Goal: Task Accomplishment & Management: Manage account settings

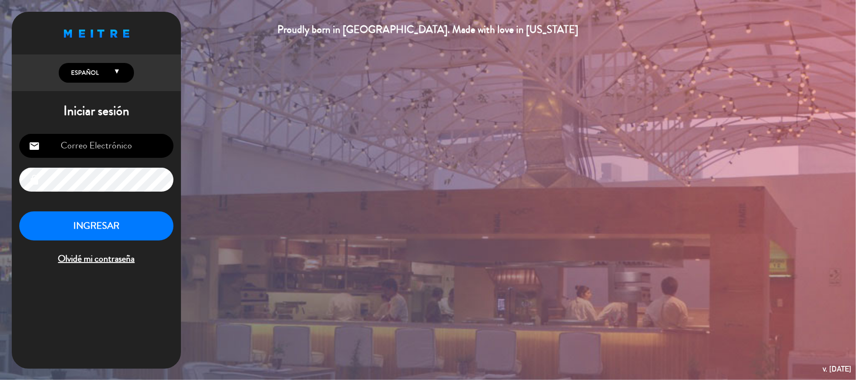
type input "[EMAIL_ADDRESS][DOMAIN_NAME]"
click at [112, 232] on button "INGRESAR" at bounding box center [96, 227] width 154 height 30
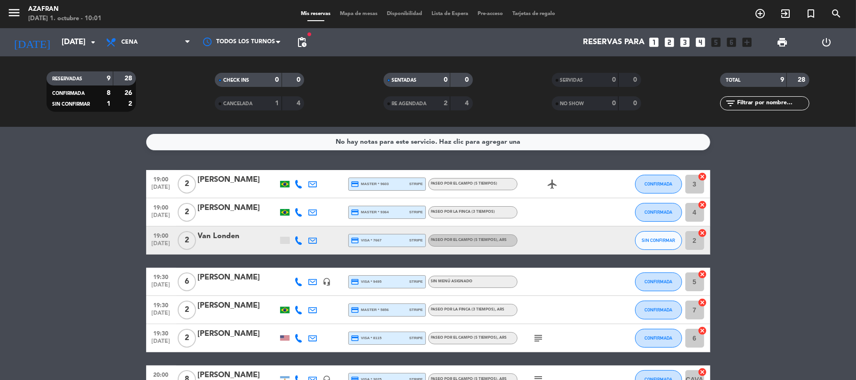
click at [61, 260] on bookings-row "19:00 [DATE] 2 [PERSON_NAME] credit_card master * 9603 stripe Paseo por el camp…" at bounding box center [428, 316] width 856 height 293
click at [100, 204] on bookings-row "19:00 [DATE] 2 [PERSON_NAME] credit_card master * 9603 stripe Paseo por el camp…" at bounding box center [428, 316] width 856 height 293
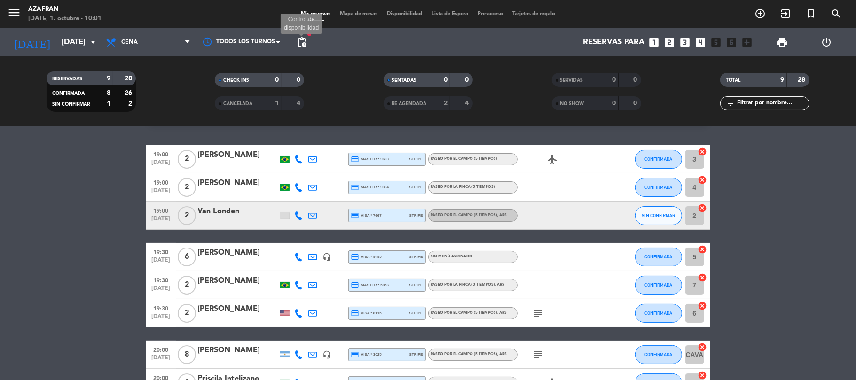
click at [307, 44] on span "pending_actions" at bounding box center [301, 42] width 11 height 11
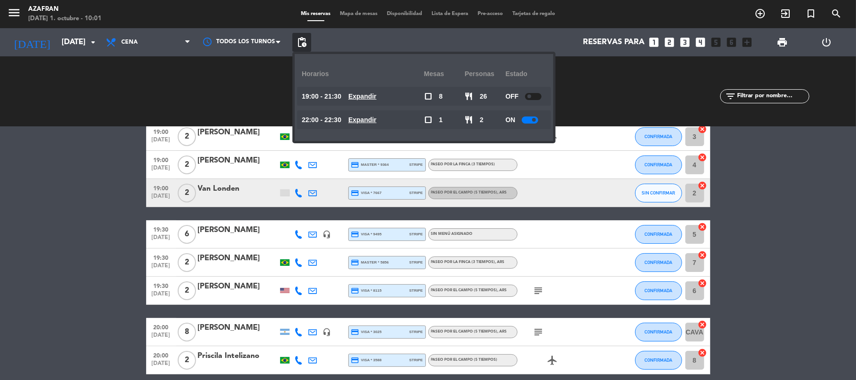
click at [98, 233] on bookings-row "19:00 [DATE] 2 [PERSON_NAME] credit_card master * 9603 stripe Paseo por el camp…" at bounding box center [428, 269] width 856 height 293
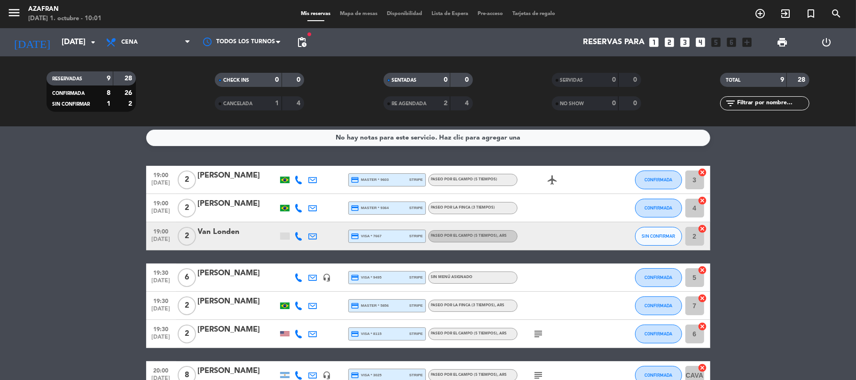
scroll to position [0, 0]
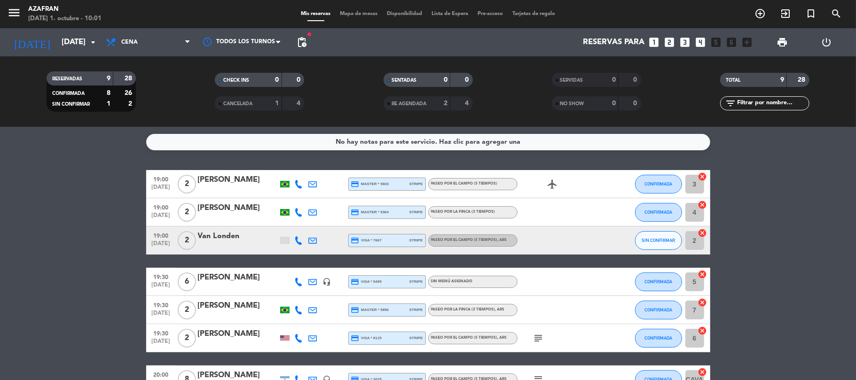
click at [96, 249] on bookings-row "19:00 [DATE] 2 [PERSON_NAME] credit_card master * 9603 stripe Paseo por el camp…" at bounding box center [428, 316] width 856 height 293
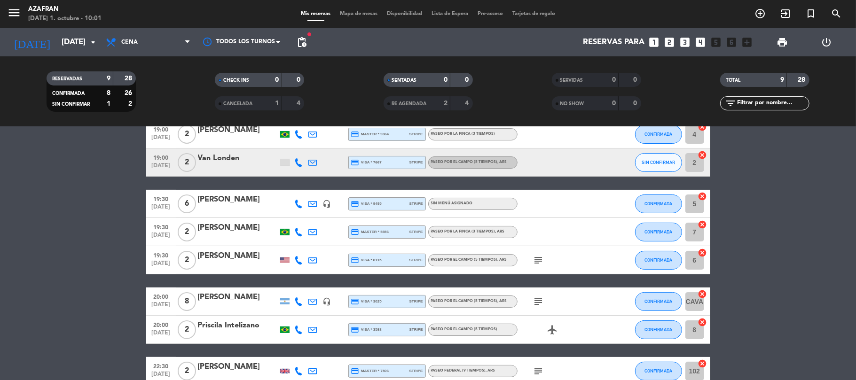
scroll to position [75, 0]
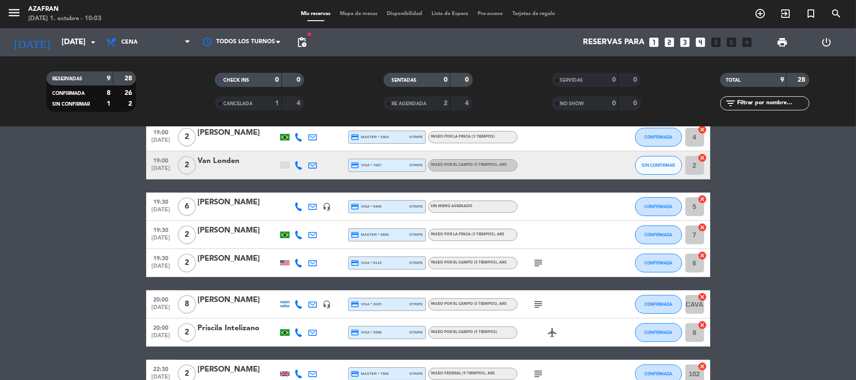
click at [134, 251] on bookings-row "19:00 [DATE] 2 [PERSON_NAME] credit_card master * 9603 stripe Paseo por el camp…" at bounding box center [428, 241] width 856 height 293
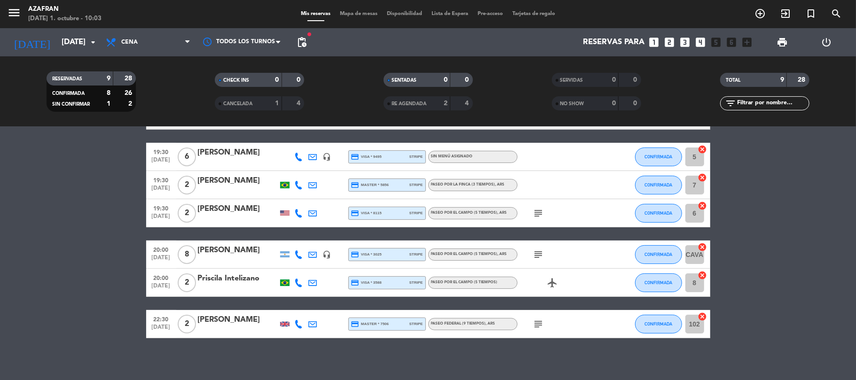
scroll to position [130, 0]
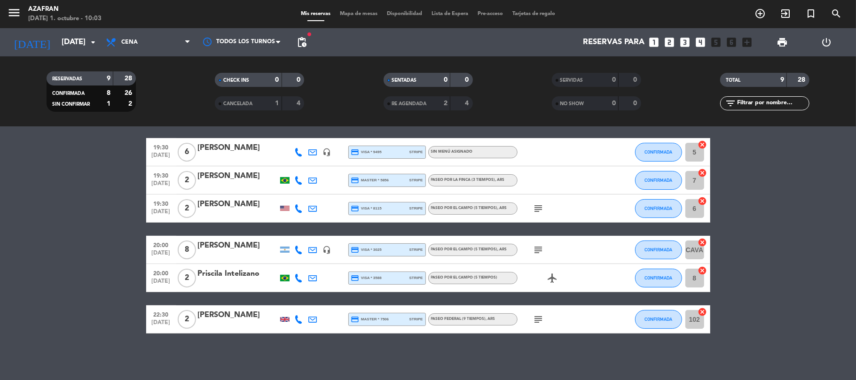
click at [98, 343] on div "No hay notas para este servicio. Haz clic para agregar una 19:00 [DATE] 2 [PERS…" at bounding box center [428, 253] width 856 height 253
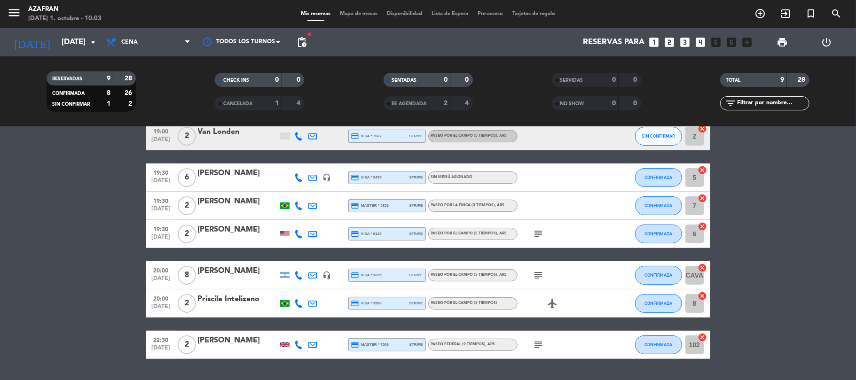
scroll to position [79, 0]
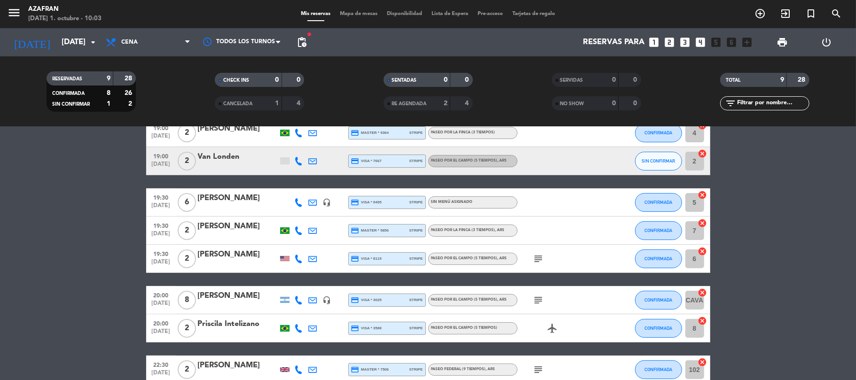
click at [111, 329] on bookings-row "19:00 [DATE] 2 [PERSON_NAME] credit_card master * 9603 stripe Paseo por el camp…" at bounding box center [428, 237] width 856 height 293
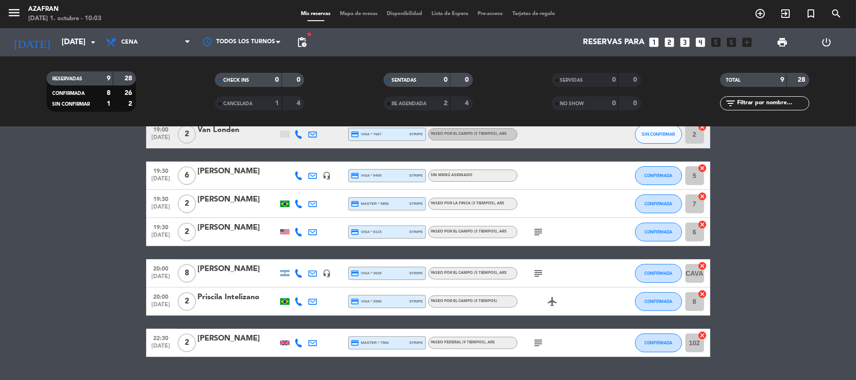
scroll to position [130, 0]
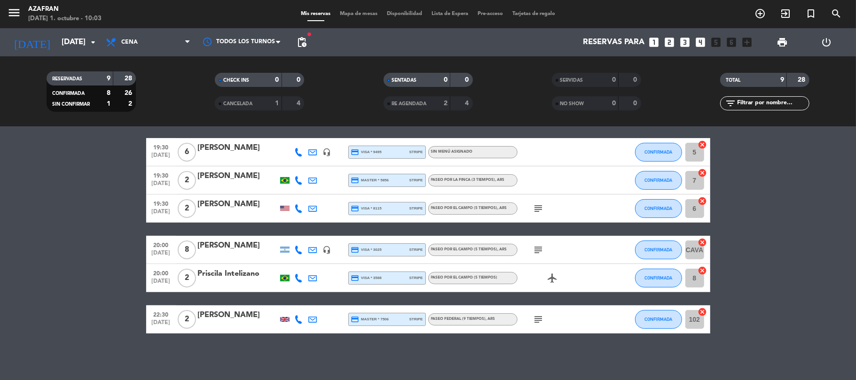
click at [0, 331] on bookings-row "19:00 [DATE] 2 [PERSON_NAME] credit_card master * 9603 stripe Paseo por el camp…" at bounding box center [428, 186] width 856 height 293
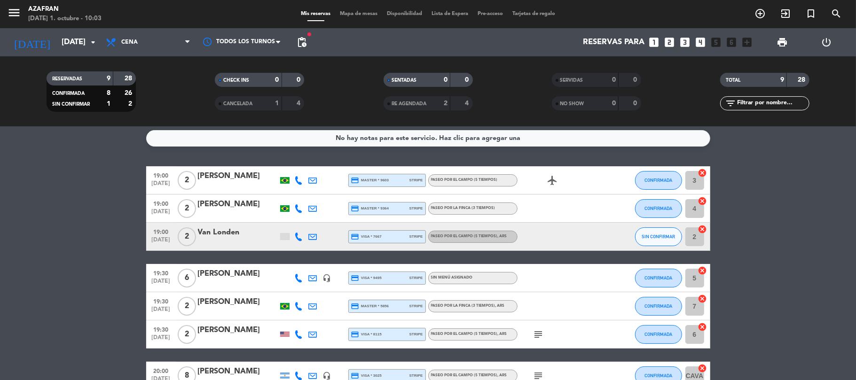
scroll to position [0, 0]
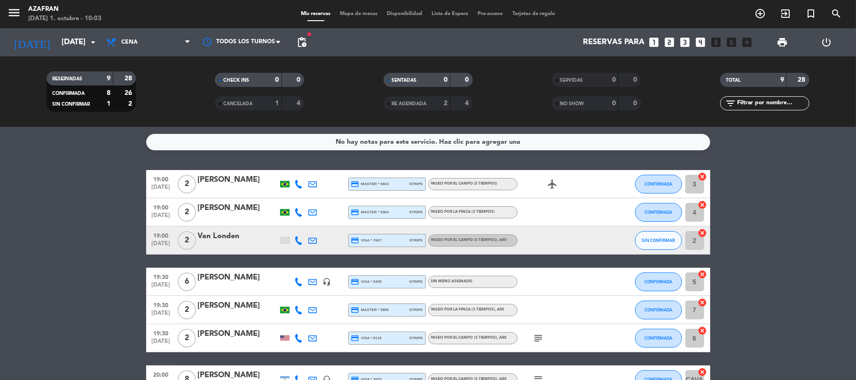
click at [55, 298] on bookings-row "19:00 [DATE] 2 [PERSON_NAME] credit_card master * 9603 stripe Paseo por el camp…" at bounding box center [428, 316] width 856 height 293
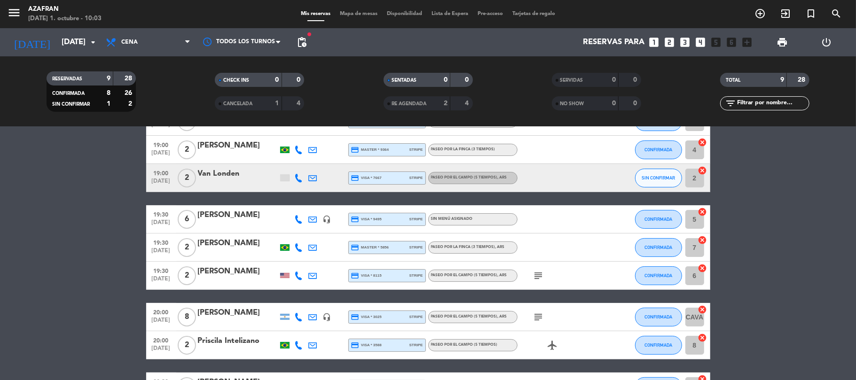
scroll to position [100, 0]
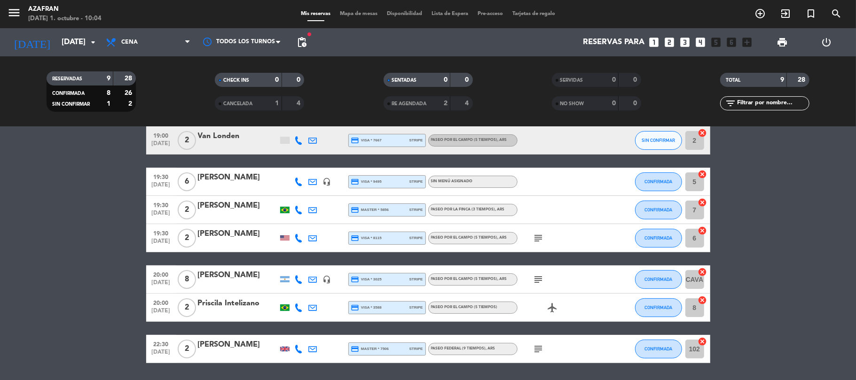
click at [68, 216] on bookings-row "19:00 [DATE] 2 [PERSON_NAME] credit_card master * 9603 stripe Paseo por el camp…" at bounding box center [428, 216] width 856 height 293
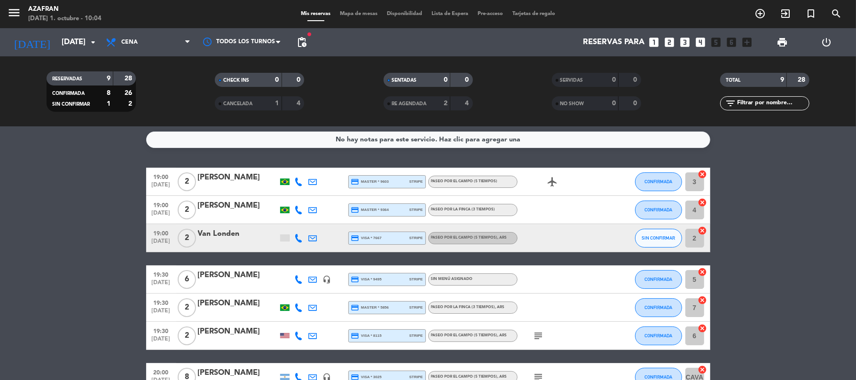
scroll to position [0, 0]
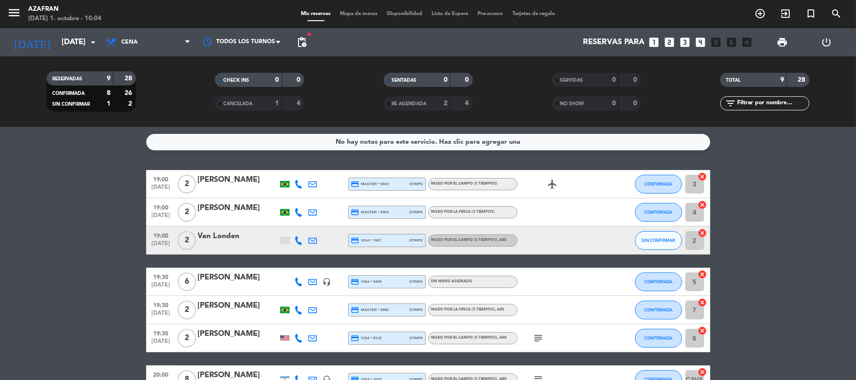
click at [9, 313] on bookings-row "19:00 [DATE] 2 [PERSON_NAME] credit_card master * 9603 stripe Paseo por el camp…" at bounding box center [428, 316] width 856 height 293
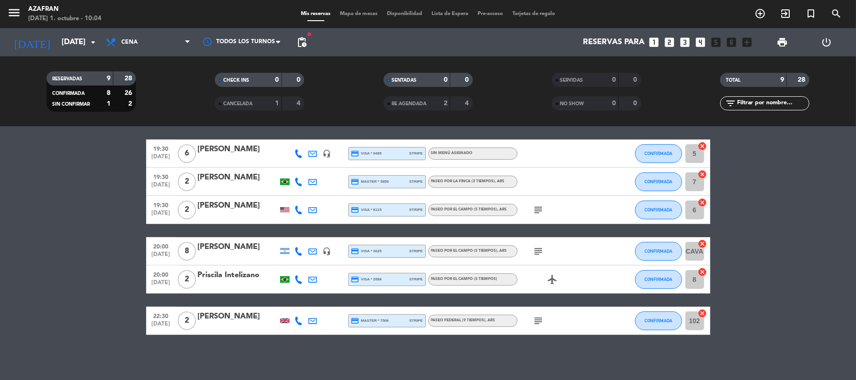
scroll to position [130, 0]
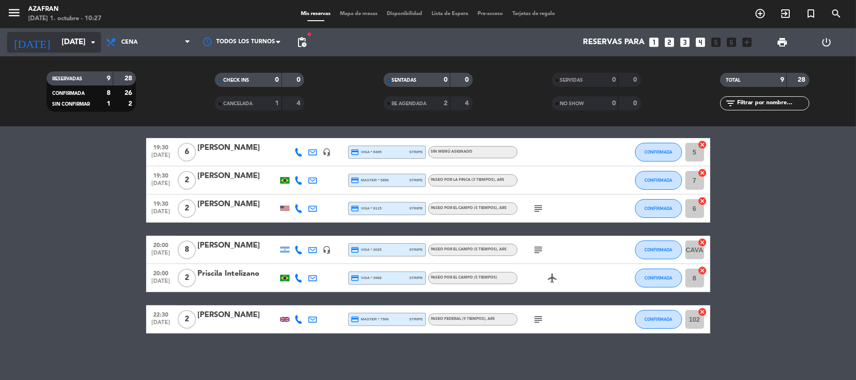
click at [72, 42] on input "[DATE]" at bounding box center [108, 42] width 102 height 18
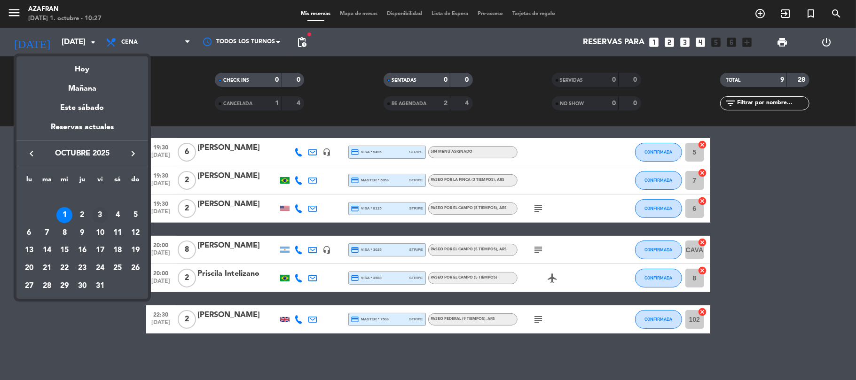
click at [100, 217] on div "3" at bounding box center [100, 215] width 16 height 16
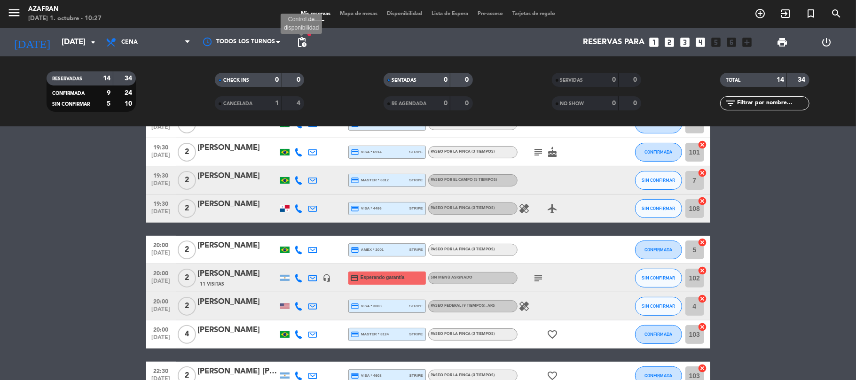
click at [300, 47] on span "pending_actions" at bounding box center [301, 42] width 11 height 11
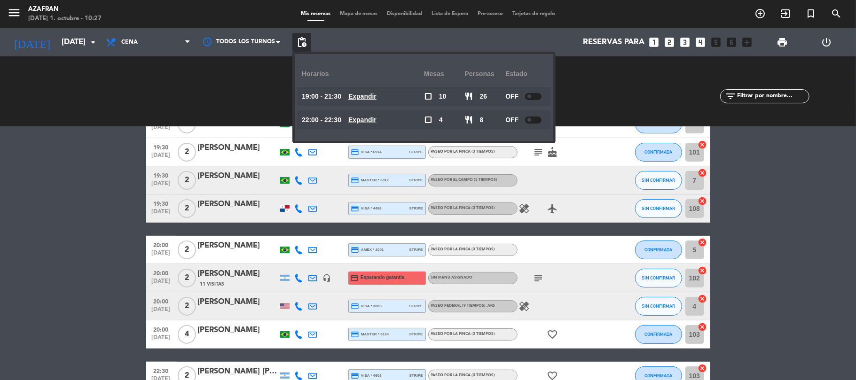
click at [2, 254] on bookings-row "19:00 [DATE] 2 [PERSON_NAME] credit_card master * 8996 stripe Paseo por la finc…" at bounding box center [428, 257] width 856 height 434
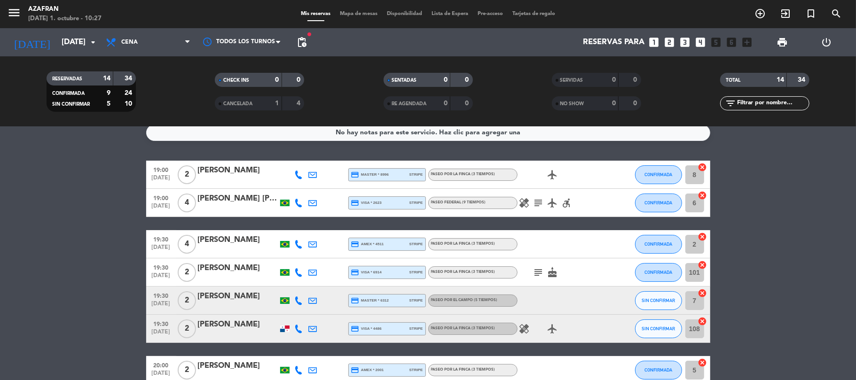
scroll to position [0, 0]
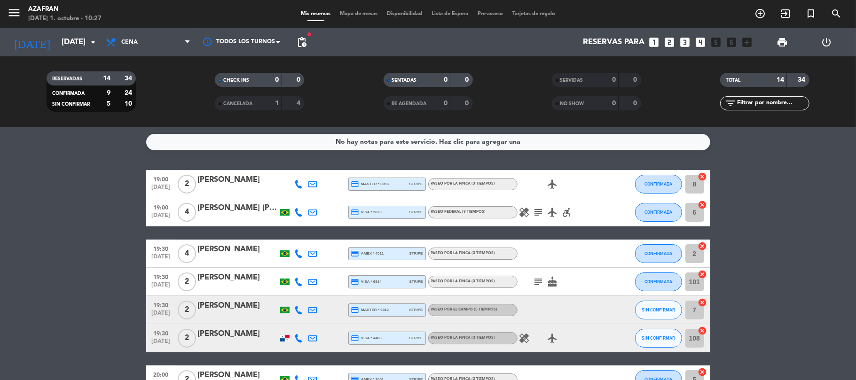
click at [110, 196] on bookings-row "19:00 [DATE] 2 [PERSON_NAME] credit_card master * 8996 stripe Paseo por la finc…" at bounding box center [428, 387] width 856 height 434
click at [71, 34] on input "[DATE]" at bounding box center [108, 42] width 102 height 18
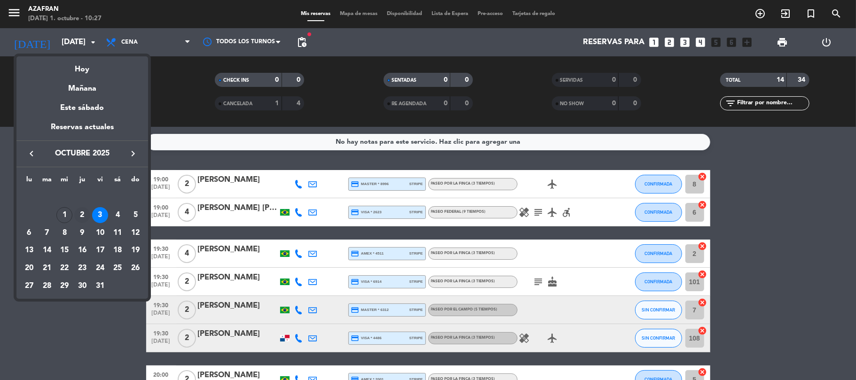
click at [85, 217] on div "2" at bounding box center [82, 215] width 16 height 16
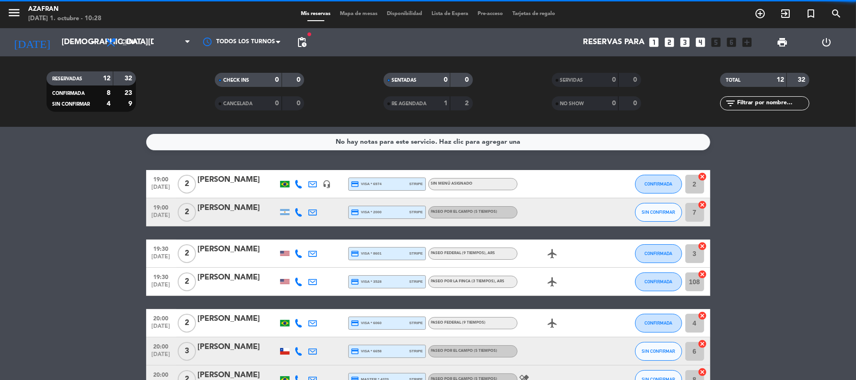
click at [85, 217] on bookings-row "19:00 [DATE] 2 [PERSON_NAME] headset_mic credit_card visa * 6974 stripe Sin men…" at bounding box center [428, 365] width 856 height 391
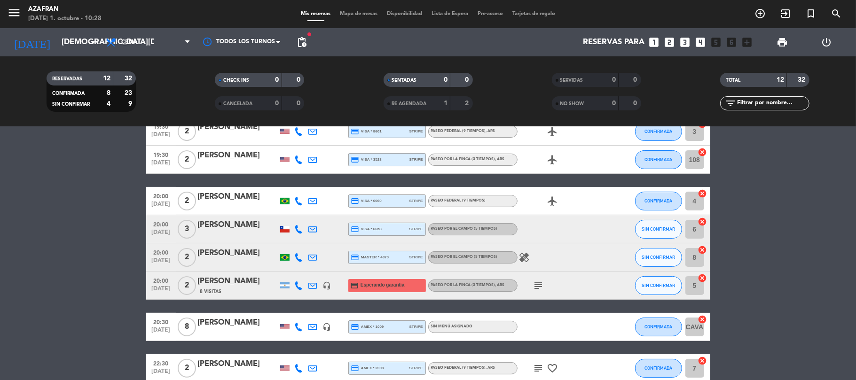
scroll to position [125, 0]
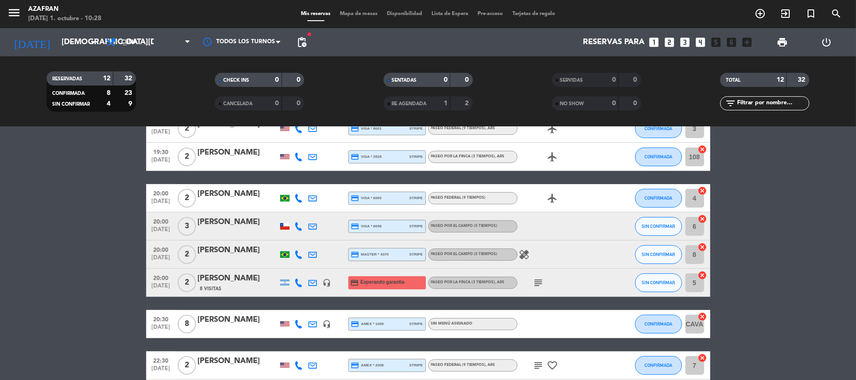
click at [56, 294] on bookings-row "19:00 [DATE] 2 [PERSON_NAME] headset_mic credit_card visa * 6974 stripe Sin men…" at bounding box center [428, 240] width 856 height 391
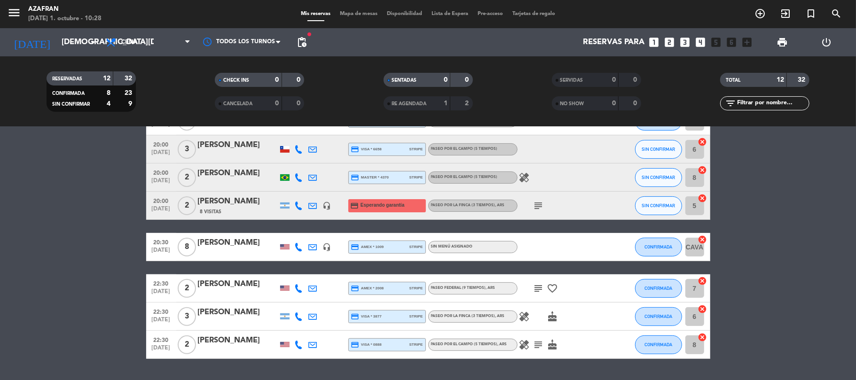
scroll to position [200, 0]
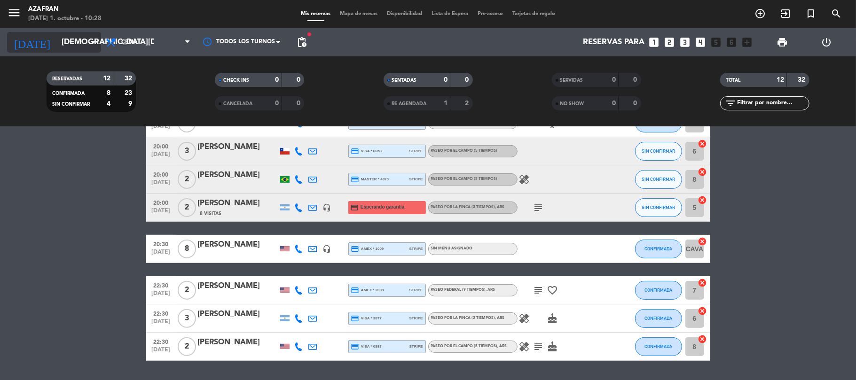
click at [71, 44] on input "[DEMOGRAPHIC_DATA][DATE]" at bounding box center [108, 42] width 102 height 18
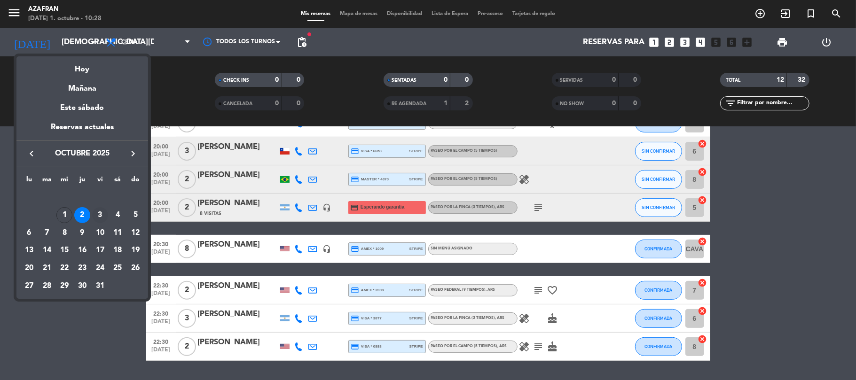
click at [104, 217] on div "3" at bounding box center [100, 215] width 16 height 16
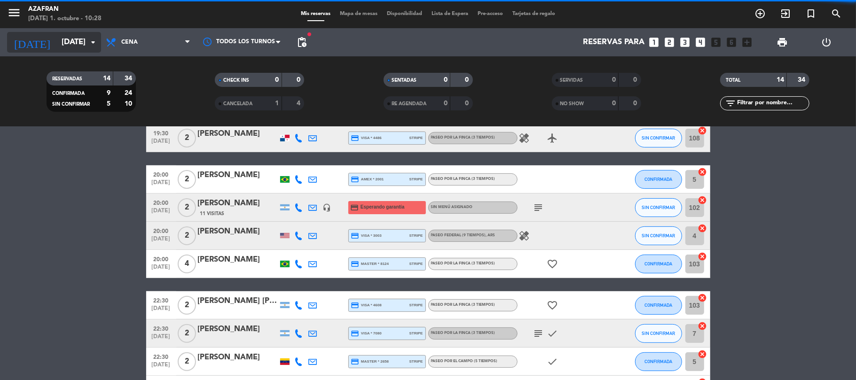
click at [72, 45] on input "[DATE]" at bounding box center [108, 42] width 102 height 18
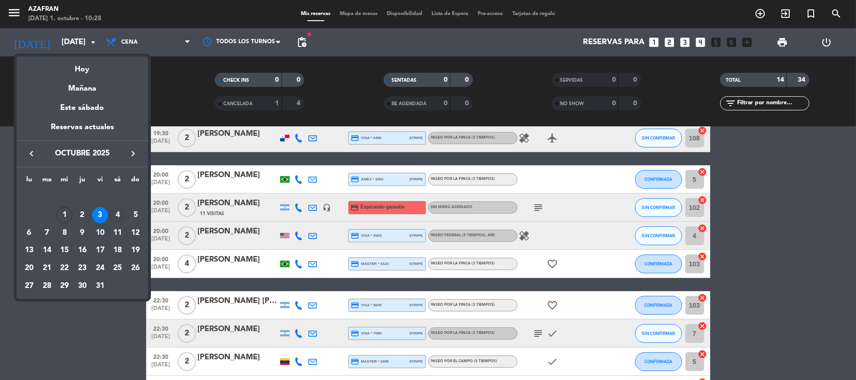
click at [121, 213] on div "4" at bounding box center [118, 215] width 16 height 16
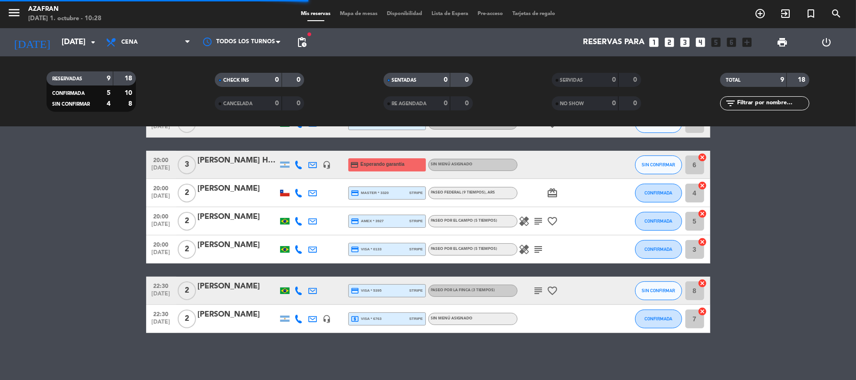
scroll to position [130, 0]
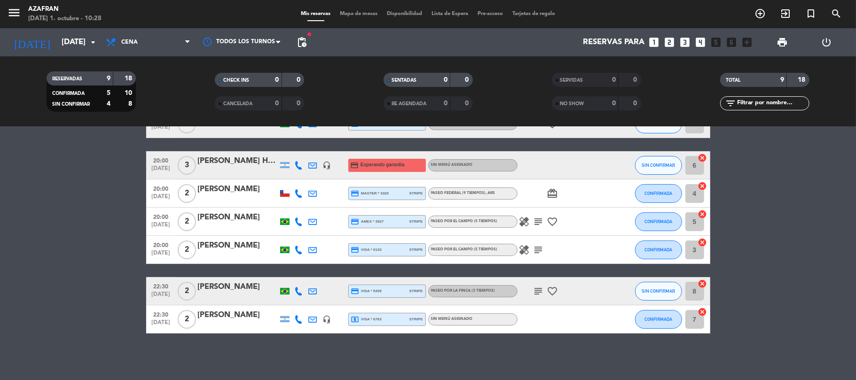
click at [121, 213] on bookings-row "19:00 [DATE] 2 [PERSON_NAME] credit_card visa * 4257 stripe Paseo Federal (9 ti…" at bounding box center [428, 186] width 856 height 293
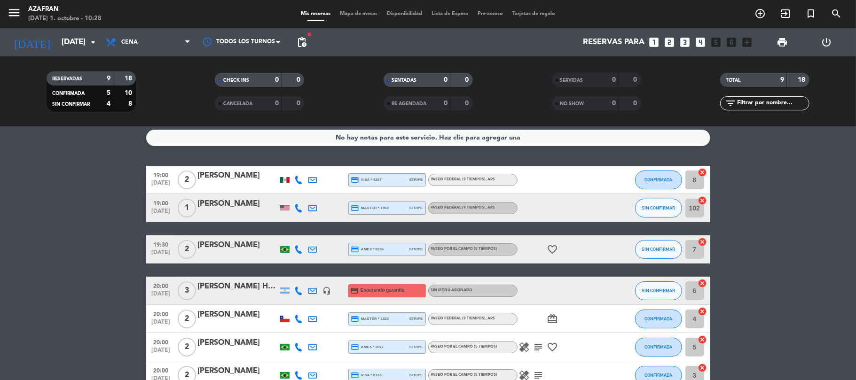
scroll to position [0, 0]
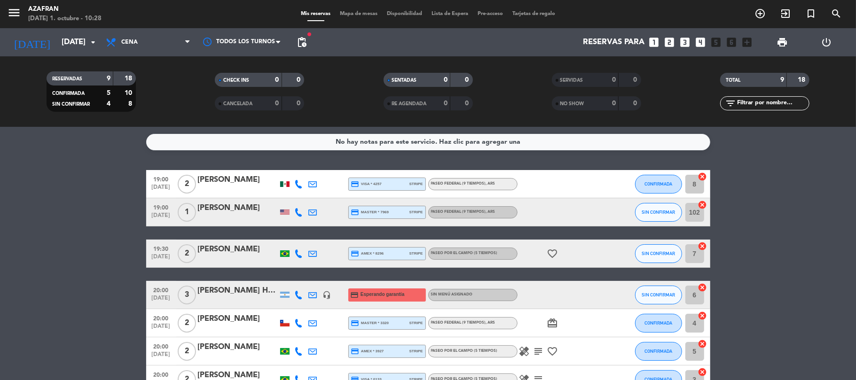
click at [102, 227] on bookings-row "19:00 [DATE] 2 [PERSON_NAME] credit_card visa * 4257 stripe Paseo Federal (9 ti…" at bounding box center [428, 316] width 856 height 293
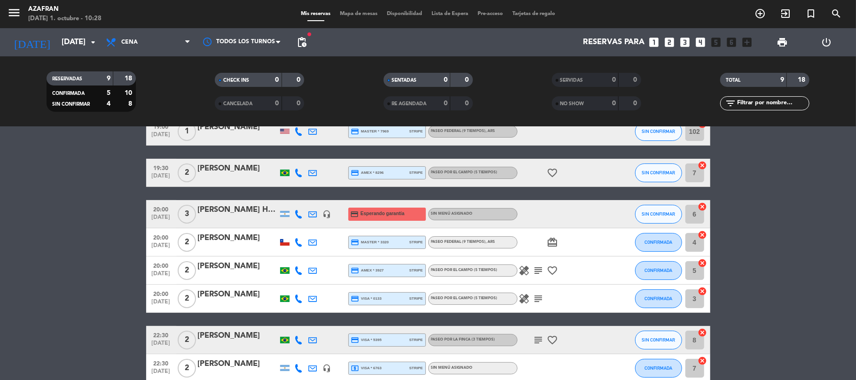
scroll to position [100, 0]
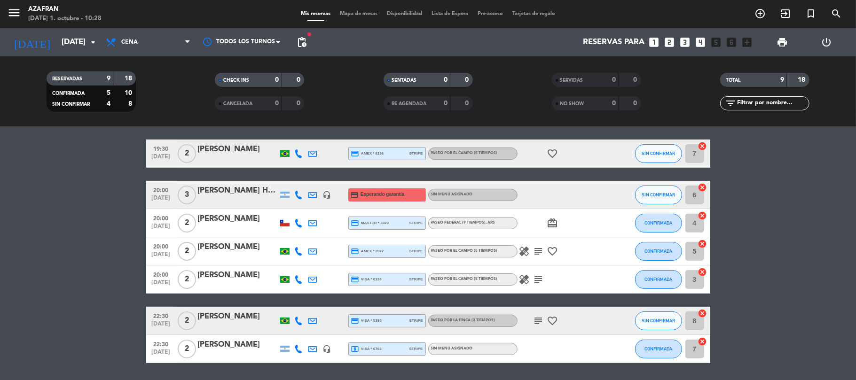
click at [17, 318] on bookings-row "19:00 [DATE] 2 [PERSON_NAME] credit_card visa * 4257 stripe Paseo Federal (9 ti…" at bounding box center [428, 216] width 856 height 293
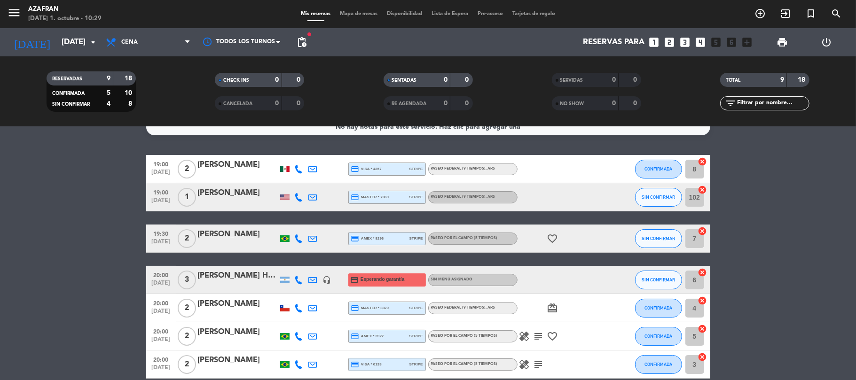
scroll to position [0, 0]
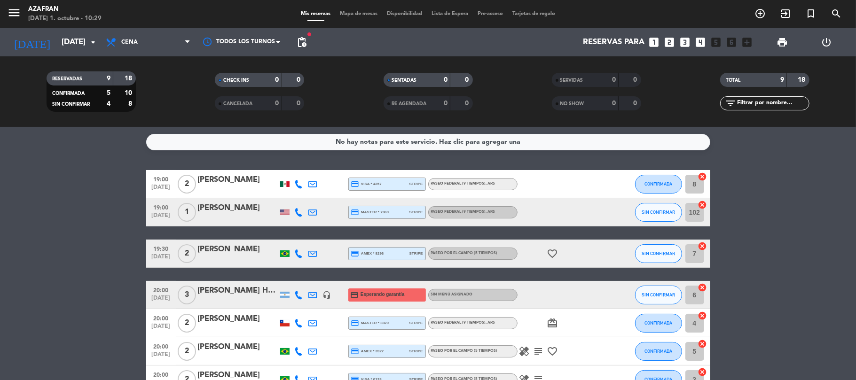
click at [90, 263] on bookings-row "19:00 [DATE] 2 [PERSON_NAME] credit_card visa * 4257 stripe Paseo Federal (9 ti…" at bounding box center [428, 316] width 856 height 293
click at [74, 51] on input "[DATE]" at bounding box center [108, 42] width 102 height 18
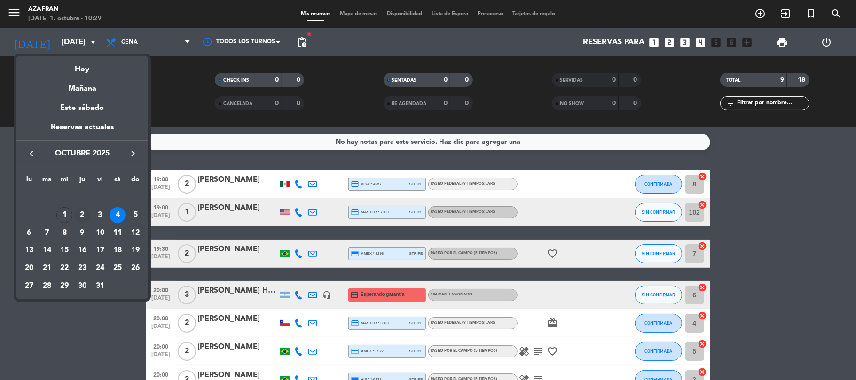
click at [84, 217] on div "2" at bounding box center [82, 215] width 16 height 16
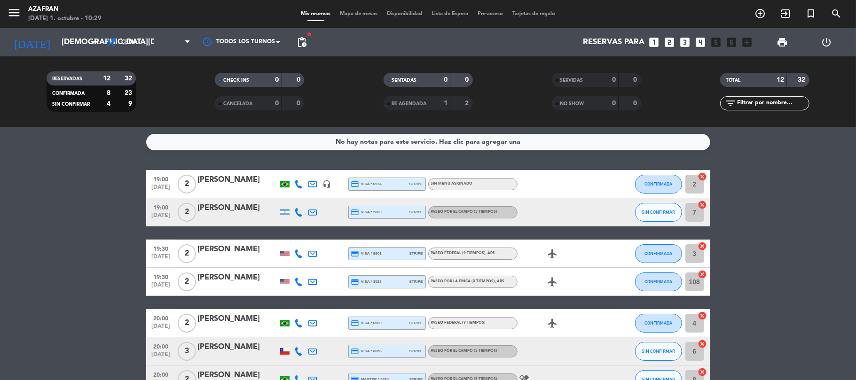
click at [85, 220] on bookings-row "19:00 [DATE] 2 [PERSON_NAME] headset_mic credit_card visa * 6974 stripe Sin men…" at bounding box center [428, 365] width 856 height 391
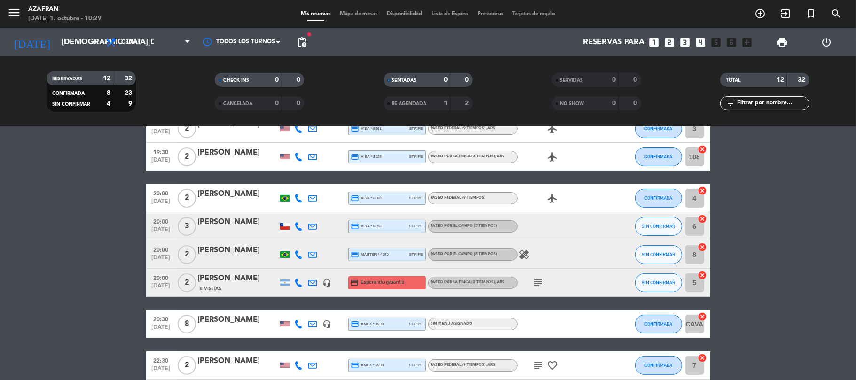
click at [30, 313] on bookings-row "19:00 [DATE] 2 [PERSON_NAME] headset_mic credit_card visa * 6974 stripe Sin men…" at bounding box center [428, 240] width 856 height 391
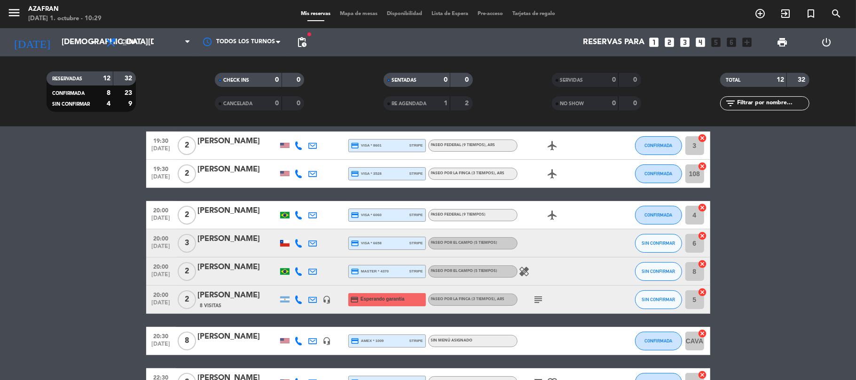
scroll to position [125, 0]
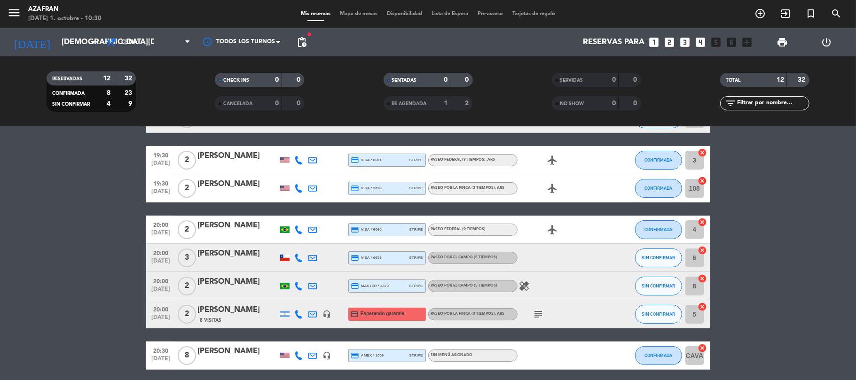
click at [27, 252] on bookings-row "19:00 [DATE] 2 [PERSON_NAME] headset_mic credit_card visa * 6974 stripe Sin men…" at bounding box center [428, 272] width 856 height 391
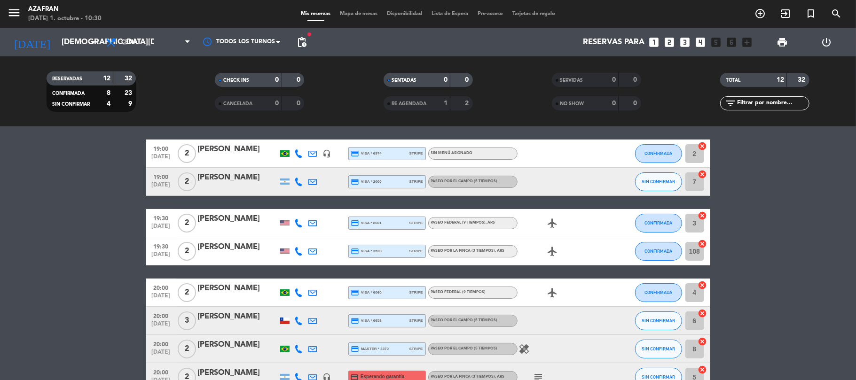
scroll to position [25, 0]
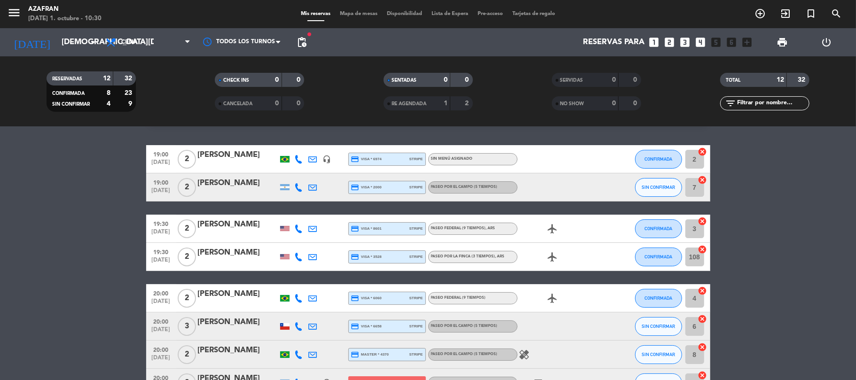
click at [79, 237] on bookings-row "19:00 [DATE] 2 [PERSON_NAME] headset_mic credit_card visa * 6974 stripe Sin men…" at bounding box center [428, 340] width 856 height 391
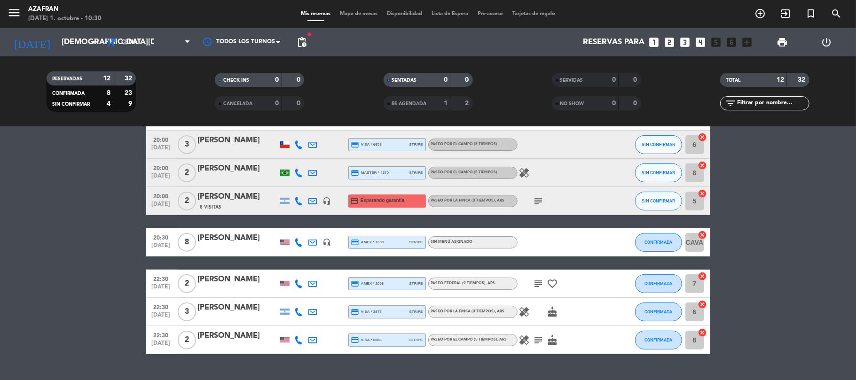
scroll to position [226, 0]
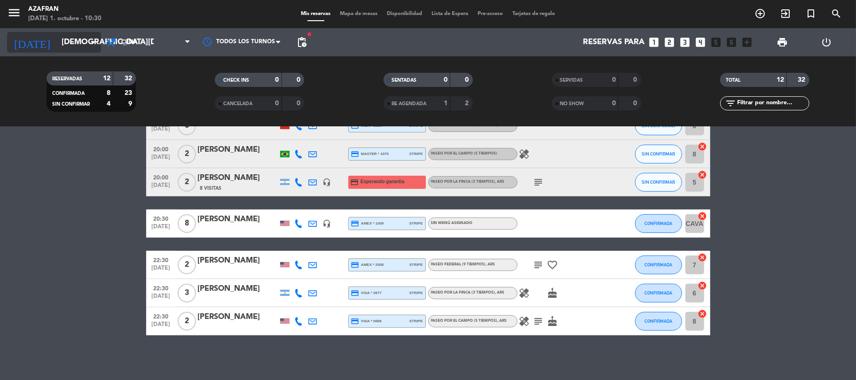
click at [78, 39] on input "[DEMOGRAPHIC_DATA][DATE]" at bounding box center [108, 42] width 102 height 18
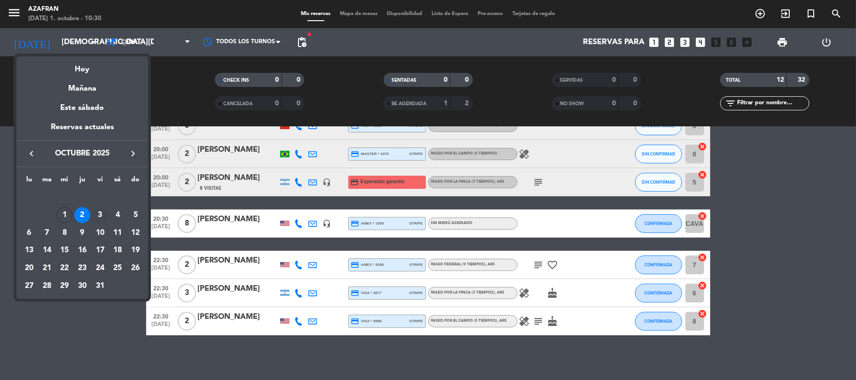
click at [100, 216] on div "3" at bounding box center [100, 215] width 16 height 16
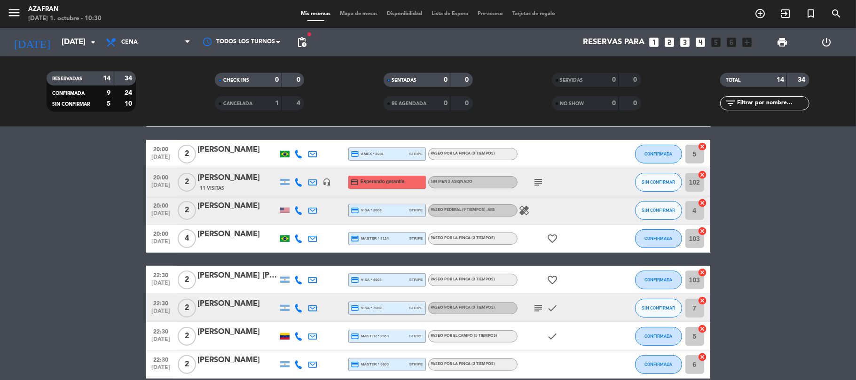
click at [100, 216] on bookings-row "19:00 [DATE] 2 [PERSON_NAME] credit_card master * 8996 stripe Paseo por la finc…" at bounding box center [428, 162] width 856 height 434
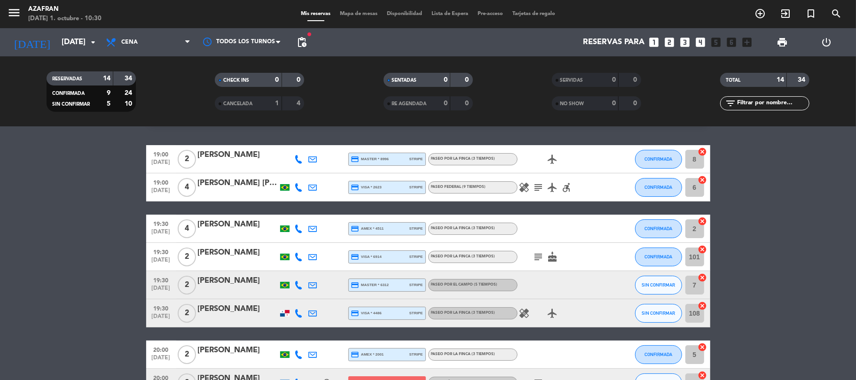
scroll to position [0, 0]
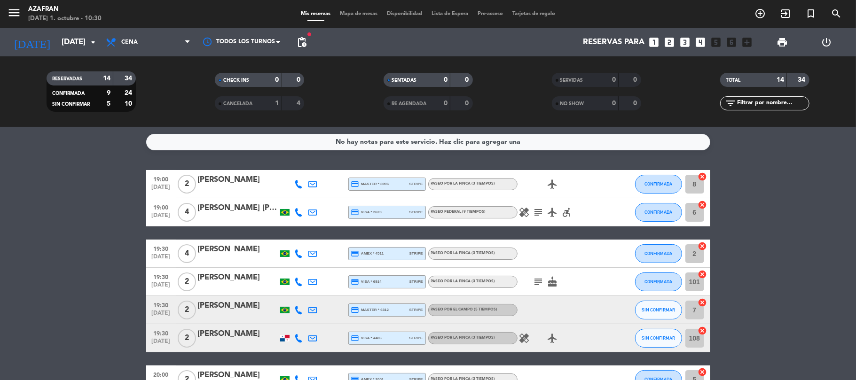
click at [311, 44] on span "pending_actions" at bounding box center [301, 42] width 19 height 19
click at [310, 45] on span "pending_actions" at bounding box center [301, 42] width 19 height 19
click at [299, 46] on span "pending_actions" at bounding box center [301, 42] width 11 height 11
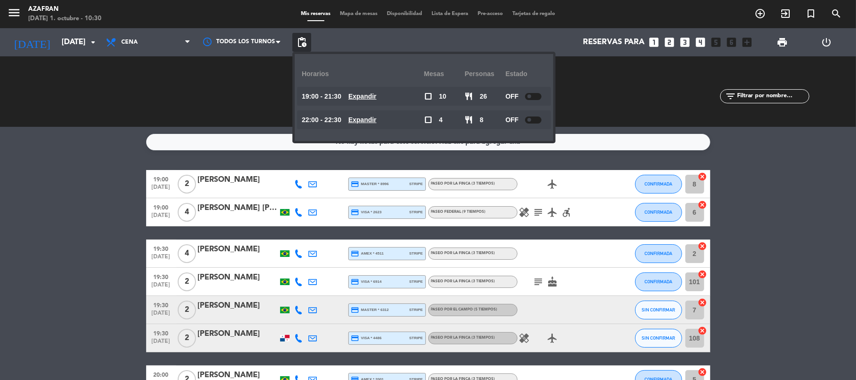
click at [89, 207] on bookings-row "19:00 [DATE] 2 [PERSON_NAME] credit_card master * 8996 stripe Paseo por la finc…" at bounding box center [428, 387] width 856 height 434
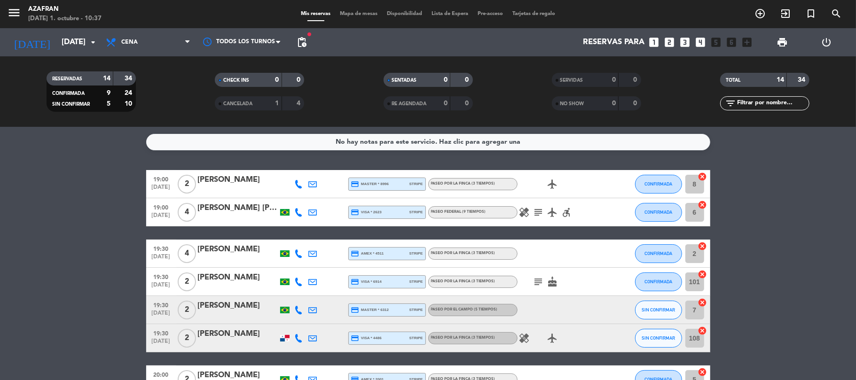
click at [124, 250] on bookings-row "19:00 [DATE] 2 [PERSON_NAME] credit_card master * 8996 stripe Paseo por la finc…" at bounding box center [428, 387] width 856 height 434
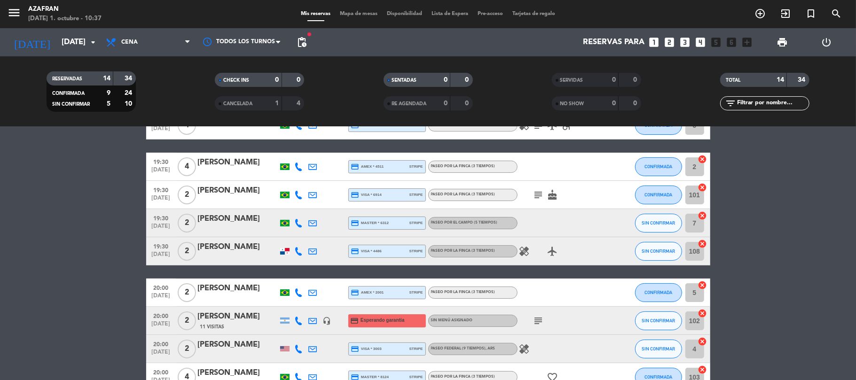
scroll to position [100, 0]
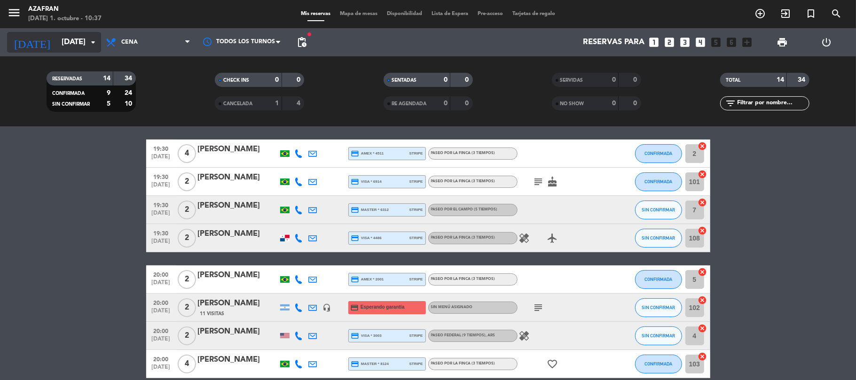
click at [60, 35] on input "[DATE]" at bounding box center [108, 42] width 102 height 18
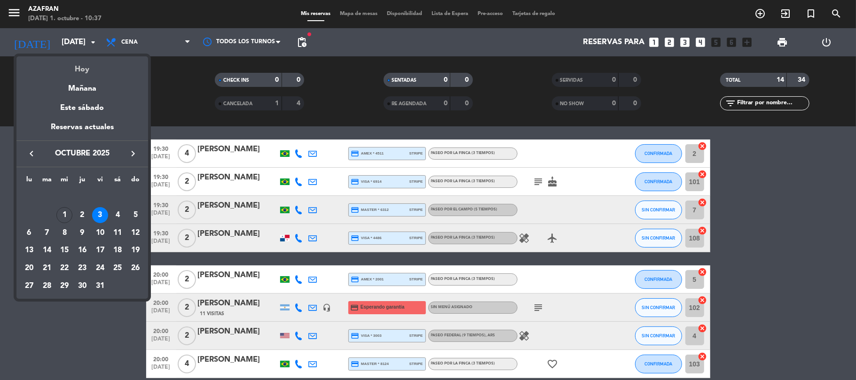
click at [85, 70] on div "Hoy" at bounding box center [82, 65] width 132 height 19
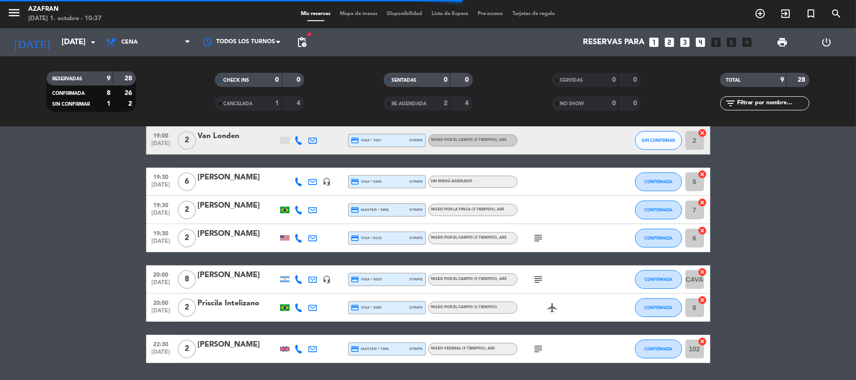
click at [84, 247] on bookings-row "19:00 [DATE] 2 [PERSON_NAME] credit_card master * 9603 stripe Paseo por el camp…" at bounding box center [428, 216] width 856 height 293
drag, startPoint x: 760, startPoint y: 1, endPoint x: 84, endPoint y: 189, distance: 701.6
click at [84, 189] on bookings-row "19:00 [DATE] 2 [PERSON_NAME] credit_card master * 9603 stripe Paseo por el camp…" at bounding box center [428, 216] width 856 height 293
click at [68, 187] on bookings-row "19:00 [DATE] 2 [PERSON_NAME] credit_card master * 9603 stripe Paseo por el camp…" at bounding box center [428, 216] width 856 height 293
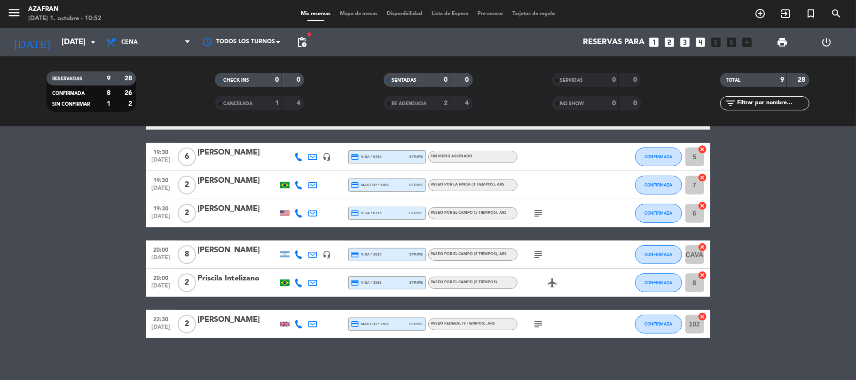
click at [91, 288] on bookings-row "19:00 [DATE] 2 [PERSON_NAME] credit_card master * 9603 stripe Paseo por el camp…" at bounding box center [428, 191] width 856 height 293
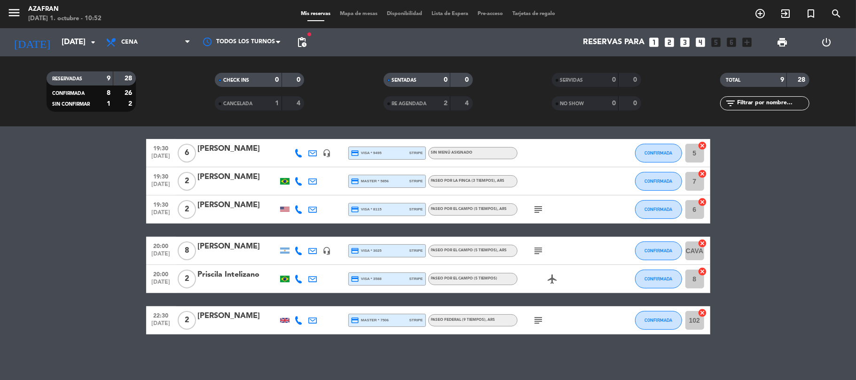
scroll to position [130, 0]
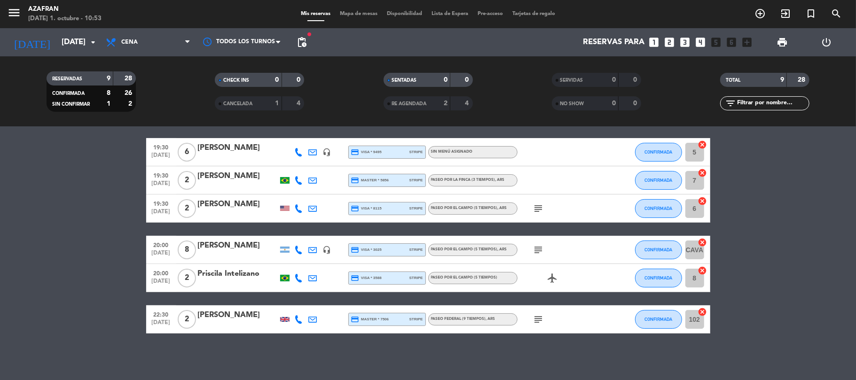
click at [17, 231] on bookings-row "19:00 [DATE] 2 [PERSON_NAME] credit_card master * 9603 stripe Paseo por el camp…" at bounding box center [428, 186] width 856 height 293
click at [134, 296] on bookings-row "19:00 [DATE] 2 [PERSON_NAME] credit_card master * 9603 stripe Paseo por el camp…" at bounding box center [428, 186] width 856 height 293
click at [86, 48] on input "[DATE]" at bounding box center [108, 42] width 102 height 18
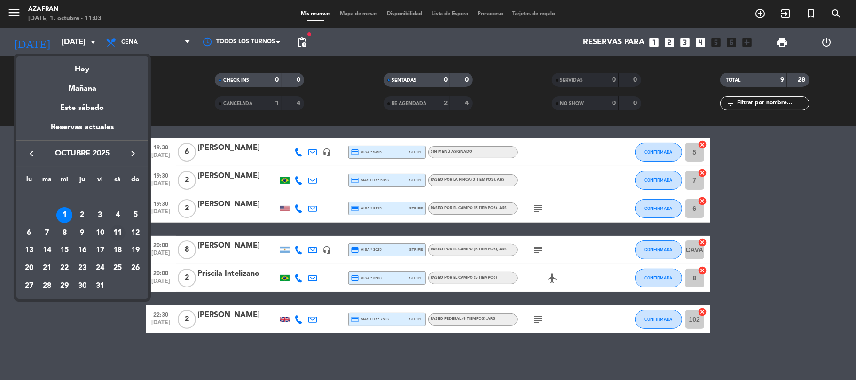
click at [116, 232] on div "11" at bounding box center [118, 233] width 16 height 16
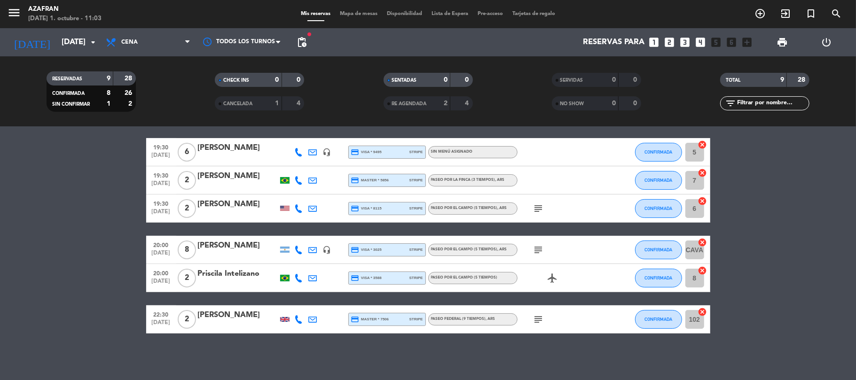
type input "[DATE]"
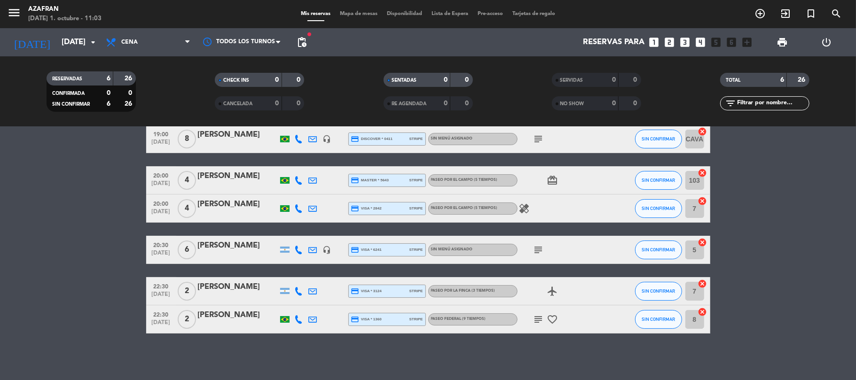
click at [113, 179] on bookings-row "19:00 [DATE] 8 [PERSON_NAME] headset_mic credit_card discover * 0411 stripe Sin…" at bounding box center [428, 229] width 856 height 209
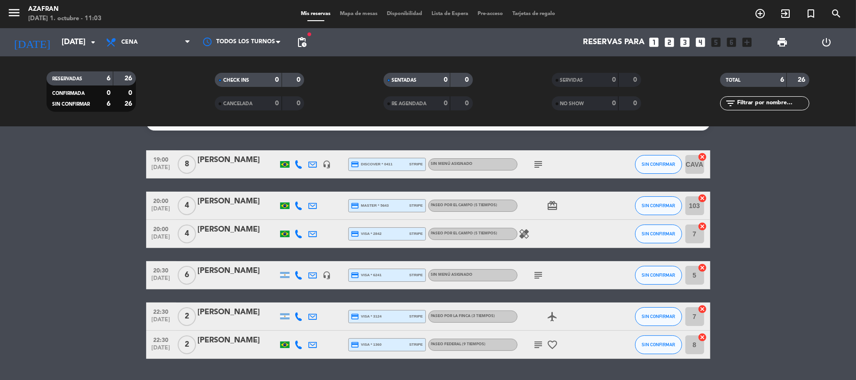
scroll to position [0, 0]
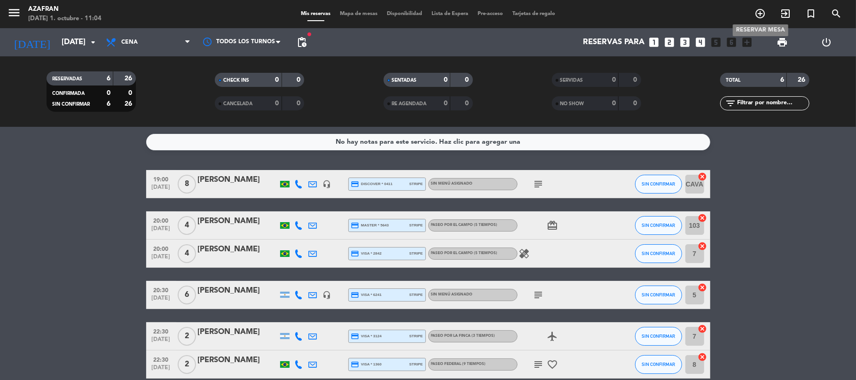
click at [760, 12] on icon "add_circle_outline" at bounding box center [760, 13] width 11 height 11
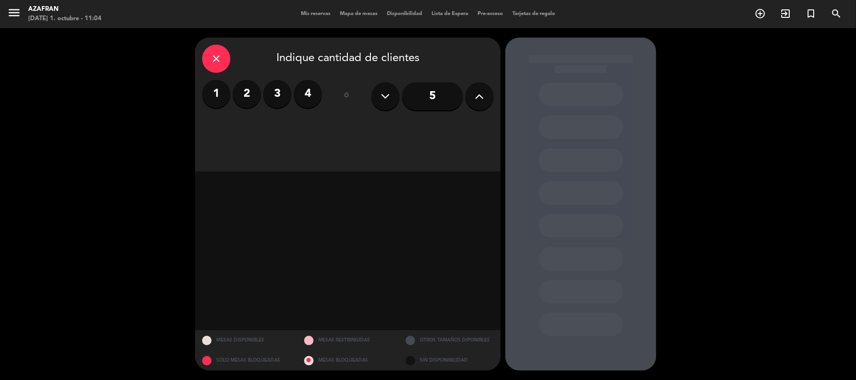
click at [405, 100] on input "5" at bounding box center [432, 96] width 61 height 28
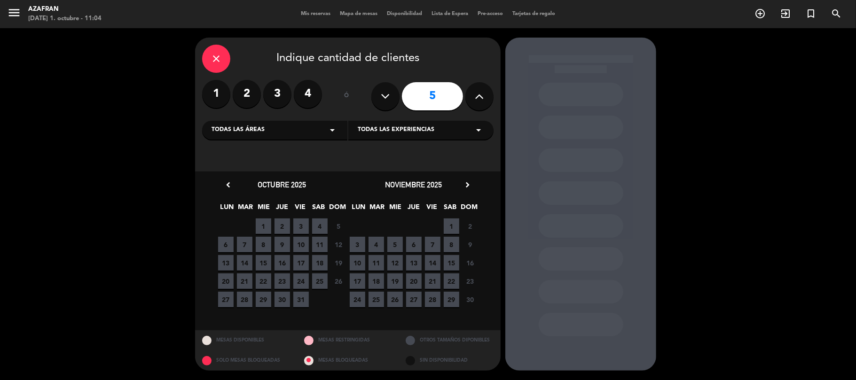
click at [224, 55] on div "close" at bounding box center [216, 59] width 28 height 28
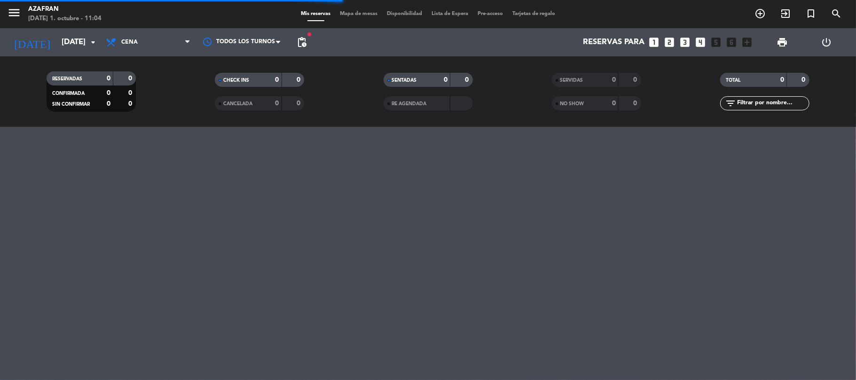
click at [85, 248] on div "menu Azafran [DATE] 1. octubre - 11:04 Mis reservas Mapa de mesas Disponibilida…" at bounding box center [428, 190] width 856 height 380
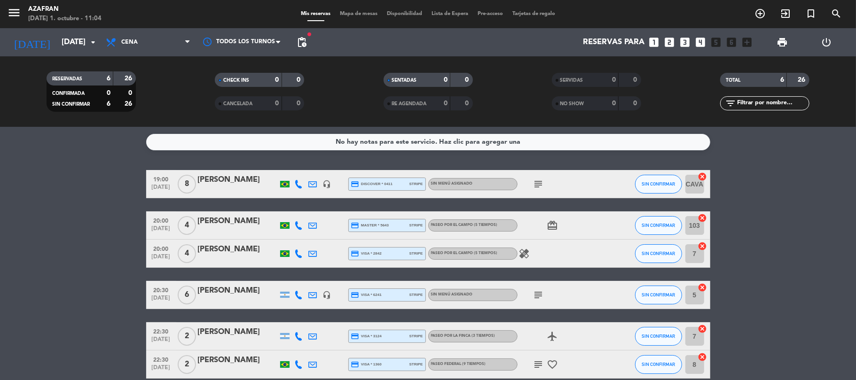
click at [85, 248] on bookings-row "19:00 [DATE] 8 [PERSON_NAME] headset_mic credit_card discover * 0411 stripe Sin…" at bounding box center [428, 274] width 856 height 209
click at [299, 43] on span "pending_actions" at bounding box center [301, 42] width 11 height 11
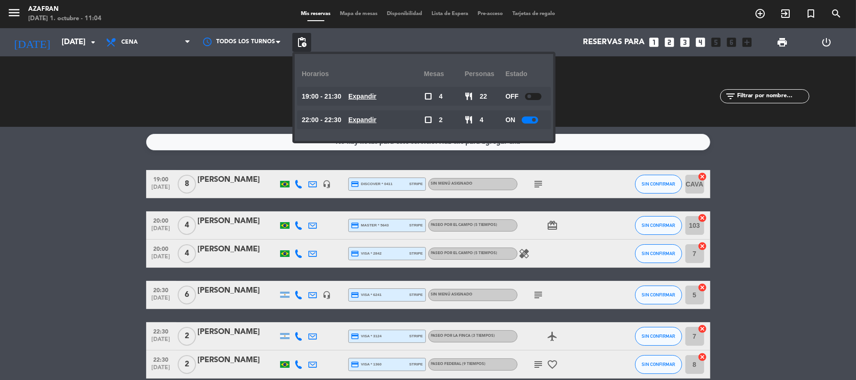
click at [82, 214] on bookings-row "19:00 [DATE] 8 [PERSON_NAME] headset_mic credit_card discover * 0411 stripe Sin…" at bounding box center [428, 274] width 856 height 209
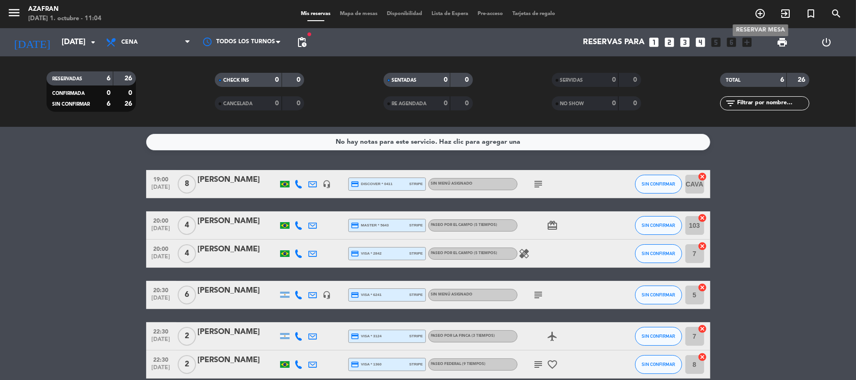
click at [757, 10] on icon "add_circle_outline" at bounding box center [760, 13] width 11 height 11
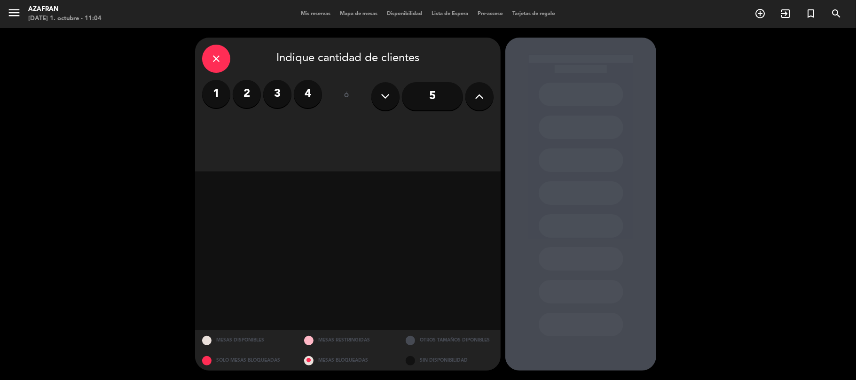
click at [421, 93] on input "5" at bounding box center [432, 96] width 61 height 28
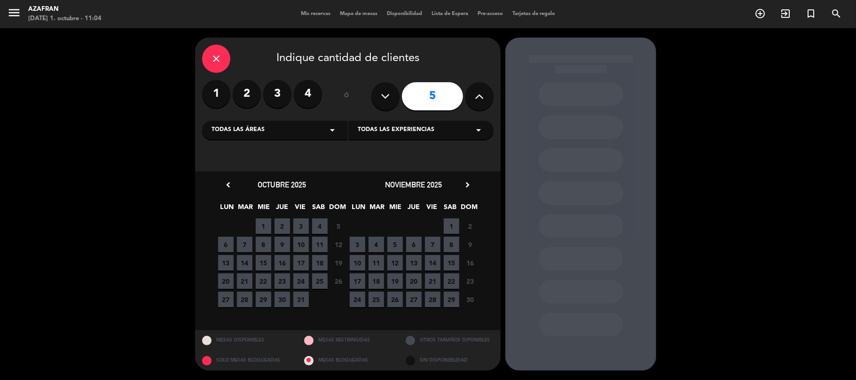
click at [316, 245] on span "11" at bounding box center [320, 245] width 16 height 16
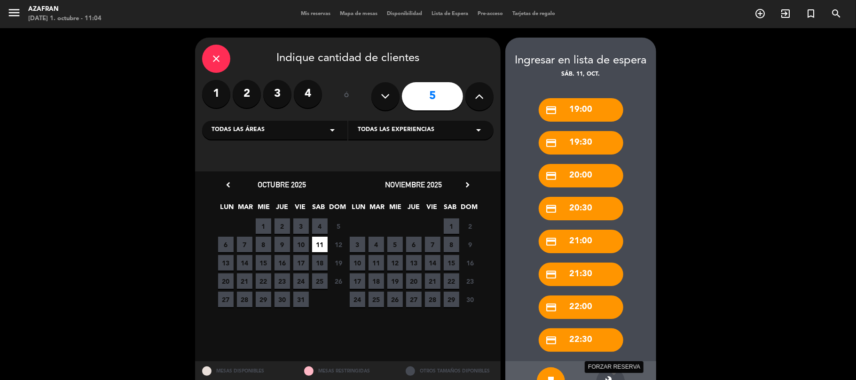
click at [616, 378] on icon "build" at bounding box center [610, 381] width 11 height 11
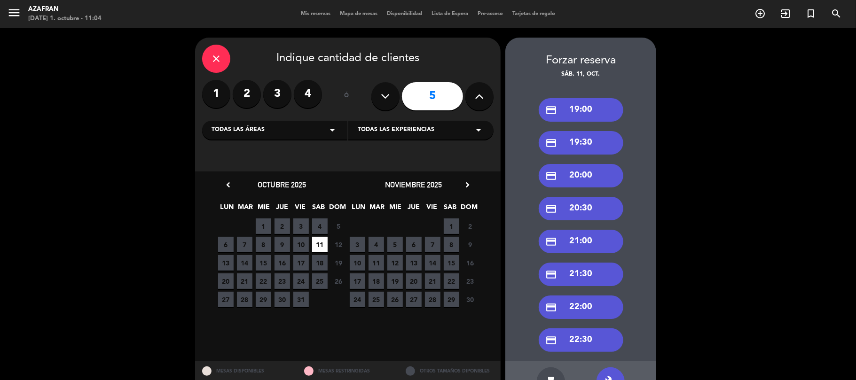
click at [583, 151] on div "credit_card 19:30" at bounding box center [581, 143] width 85 height 24
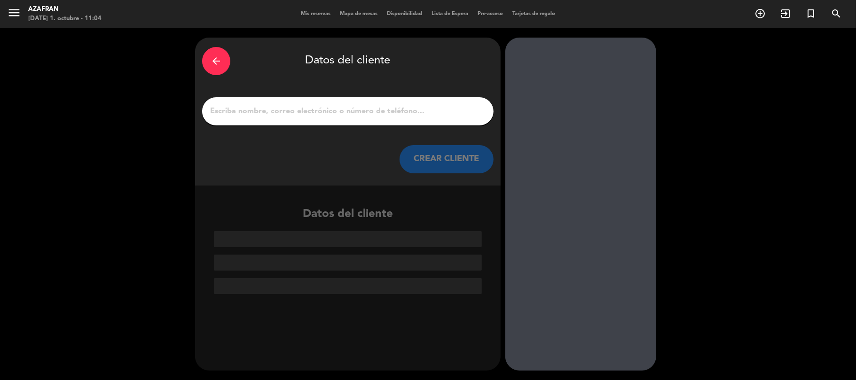
click at [339, 116] on input "1" at bounding box center [347, 111] width 277 height 13
paste input "[PERSON_NAME]"
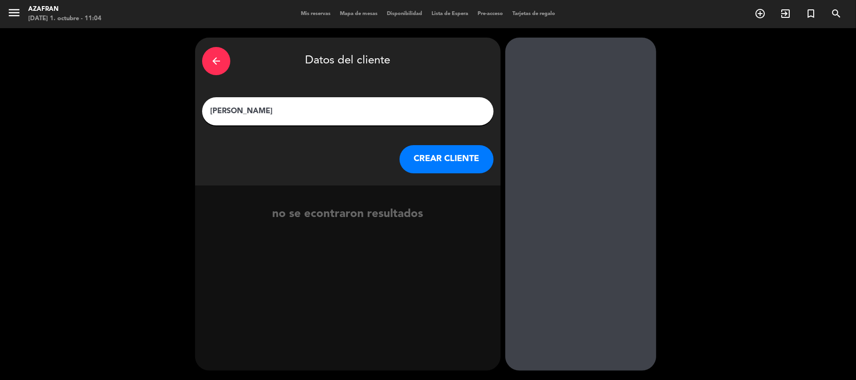
type input "[PERSON_NAME]"
click at [433, 158] on button "CREAR CLIENTE" at bounding box center [447, 159] width 94 height 28
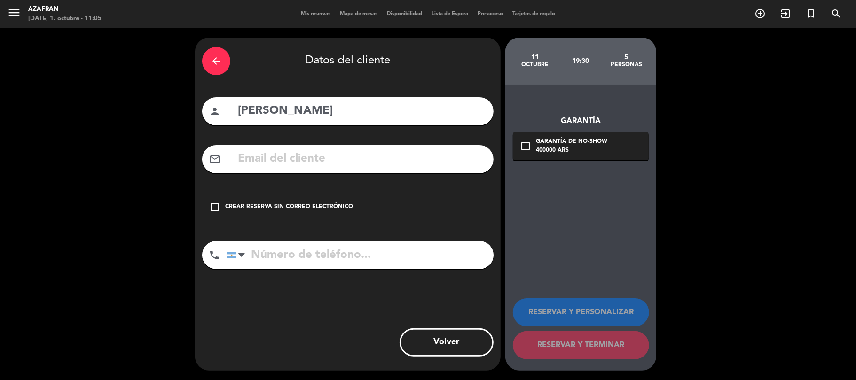
click at [307, 157] on input "text" at bounding box center [362, 158] width 250 height 19
paste input "<[EMAIL_ADDRESS][DOMAIN_NAME]"
click at [246, 155] on input "<[EMAIL_ADDRESS][DOMAIN_NAME]" at bounding box center [362, 158] width 250 height 19
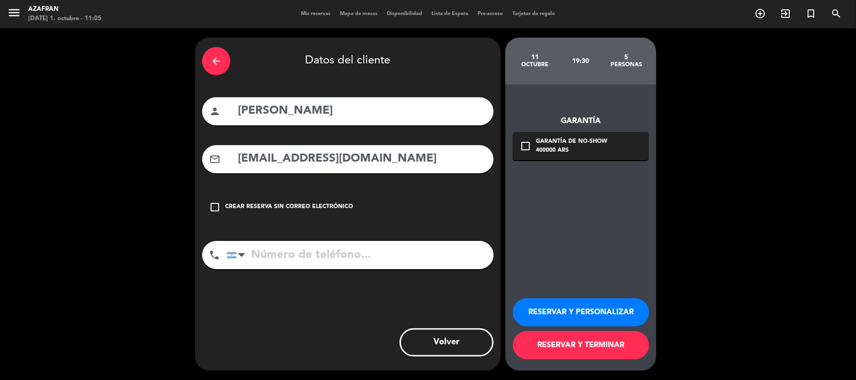
type input "[EMAIL_ADDRESS][DOMAIN_NAME]"
click at [420, 258] on input "tel" at bounding box center [360, 255] width 267 height 28
paste input "[PHONE_NUMBER]"
type input "[PHONE_NUMBER]"
click at [517, 158] on div "check_box_outline_blank Garantía de no-show 400000 ARS" at bounding box center [581, 146] width 136 height 28
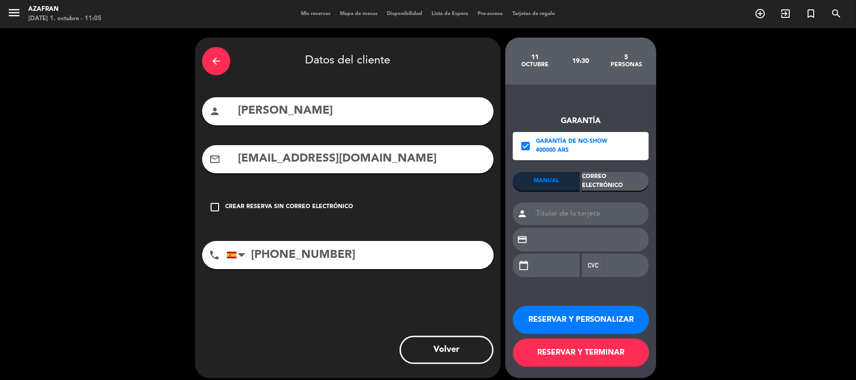
click at [600, 181] on div "Correo Electrónico" at bounding box center [615, 181] width 67 height 19
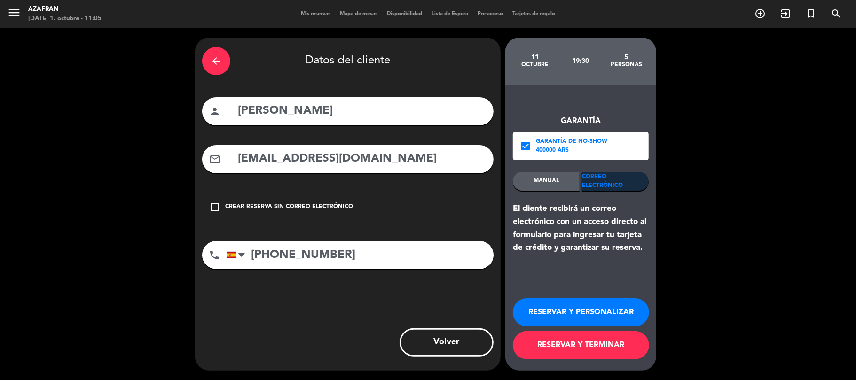
click at [576, 348] on button "RESERVAR Y TERMINAR" at bounding box center [581, 345] width 136 height 28
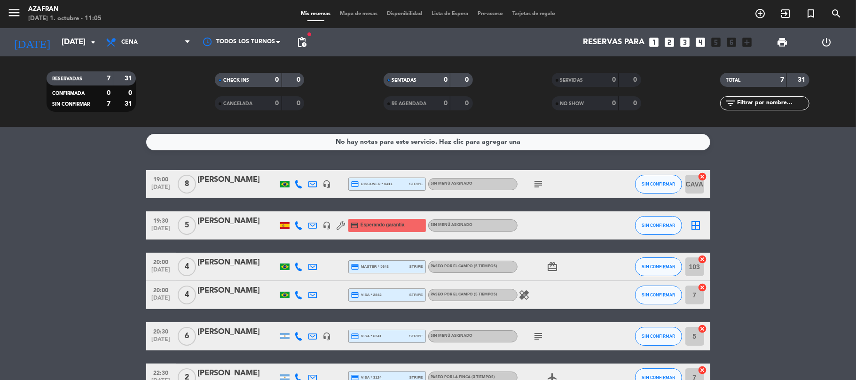
click at [23, 191] on bookings-row "19:00 [DATE] 8 [PERSON_NAME] headset_mic credit_card discover * 0411 stripe Sin…" at bounding box center [428, 295] width 856 height 250
click at [119, 299] on bookings-row "19:00 [DATE] 8 [PERSON_NAME] headset_mic credit_card discover * 0411 stripe Sin…" at bounding box center [428, 295] width 856 height 250
click at [57, 38] on input "[DATE]" at bounding box center [108, 42] width 102 height 18
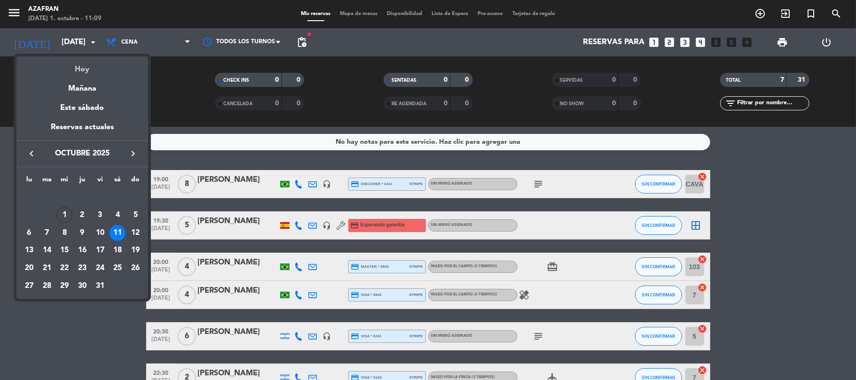
click at [69, 61] on div "Hoy" at bounding box center [82, 65] width 132 height 19
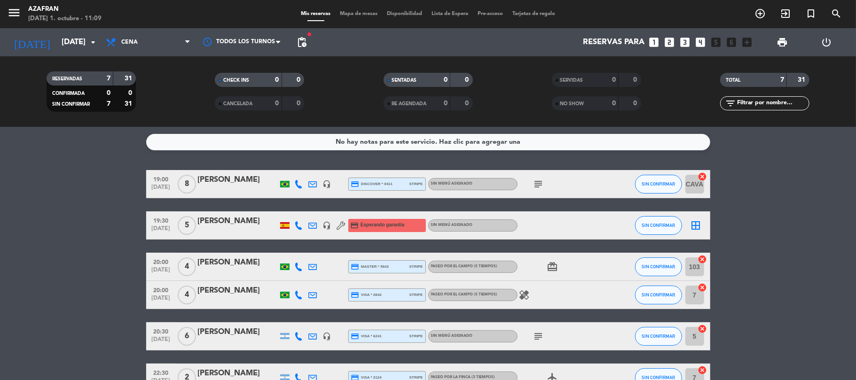
type input "[DATE]"
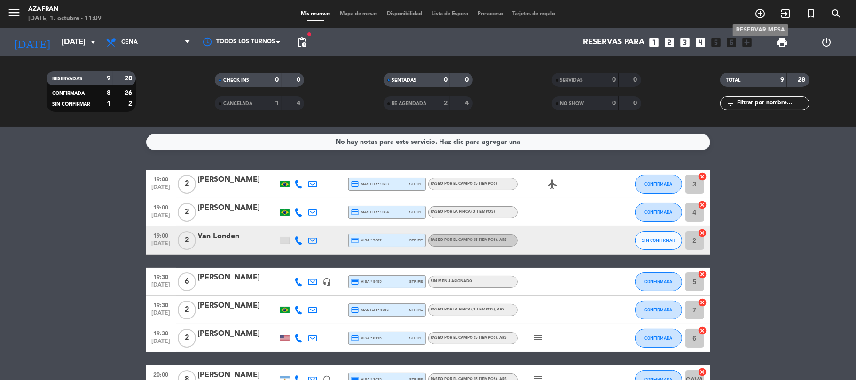
click at [760, 16] on icon "add_circle_outline" at bounding box center [760, 13] width 11 height 11
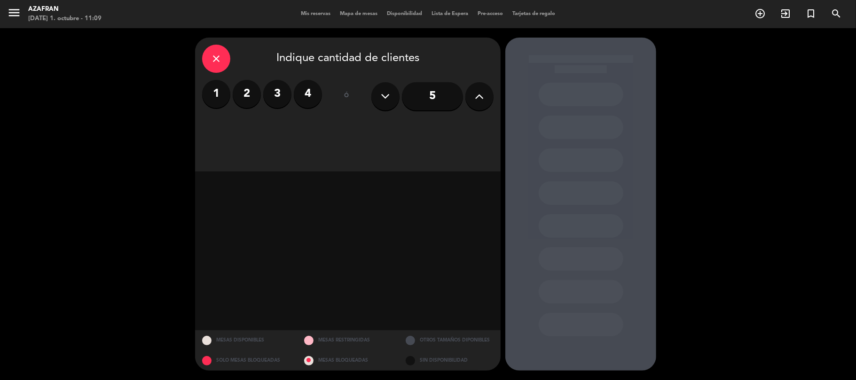
click at [309, 94] on label "4" at bounding box center [308, 94] width 28 height 28
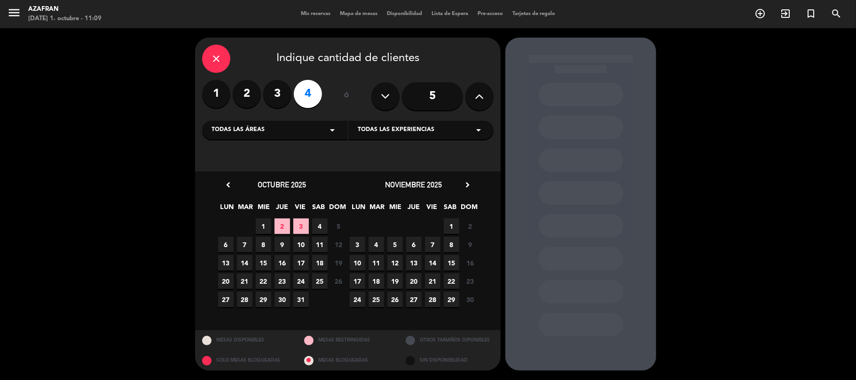
click at [245, 283] on span "21" at bounding box center [245, 282] width 16 height 16
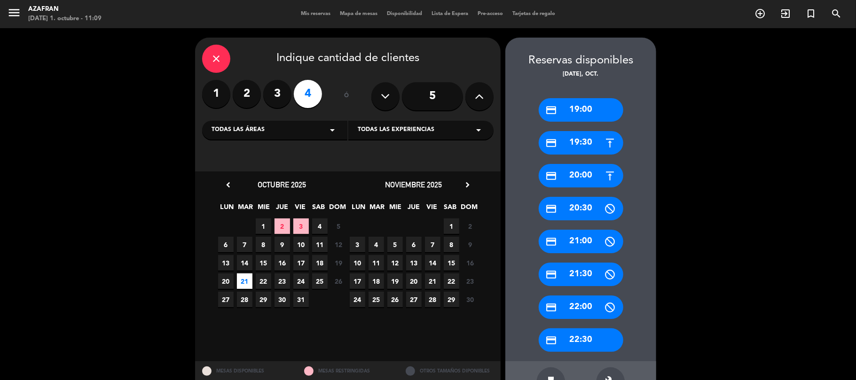
click at [267, 226] on span "1" at bounding box center [264, 227] width 16 height 16
click at [594, 237] on div "credit_card 21:00" at bounding box center [581, 242] width 85 height 24
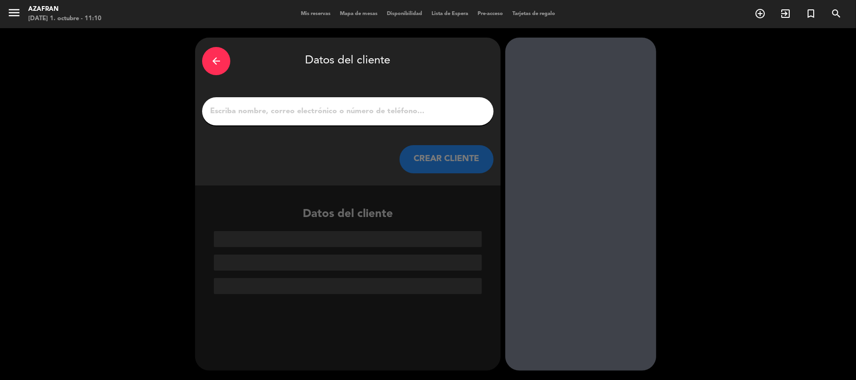
click at [426, 116] on input "1" at bounding box center [347, 111] width 277 height 13
paste input "[PERSON_NAME]"
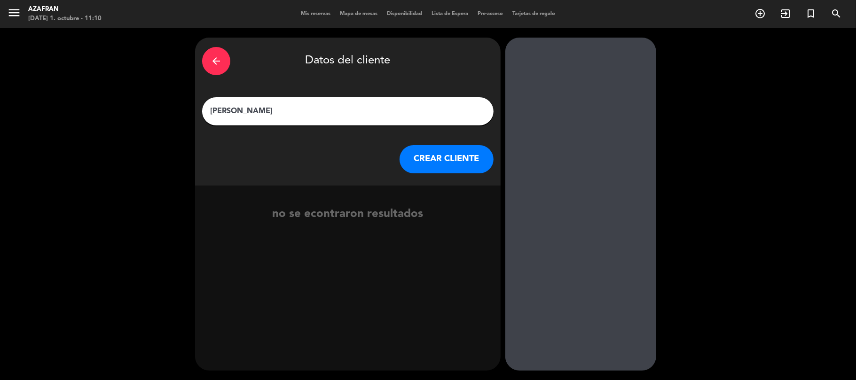
type input "[PERSON_NAME]"
click at [432, 158] on button "CREAR CLIENTE" at bounding box center [447, 159] width 94 height 28
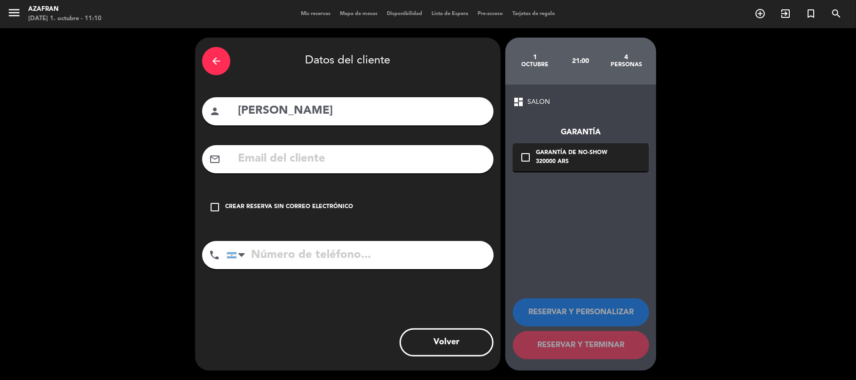
click at [309, 162] on input "text" at bounding box center [362, 158] width 250 height 19
paste input "[PERSON_NAME][EMAIL_ADDRESS][PERSON_NAME][DOMAIN_NAME]"
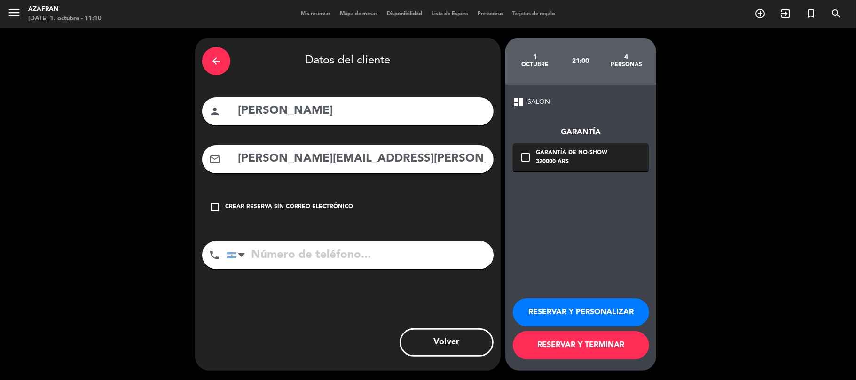
type input "[PERSON_NAME][EMAIL_ADDRESS][PERSON_NAME][DOMAIN_NAME]"
click at [336, 256] on input "tel" at bounding box center [360, 255] width 267 height 28
paste input "[PHONE_NUMBER]"
type input "[PHONE_NUMBER]"
click at [526, 167] on div "check_box_outline_blank Garantía de no-show 320000 ARS" at bounding box center [581, 157] width 136 height 28
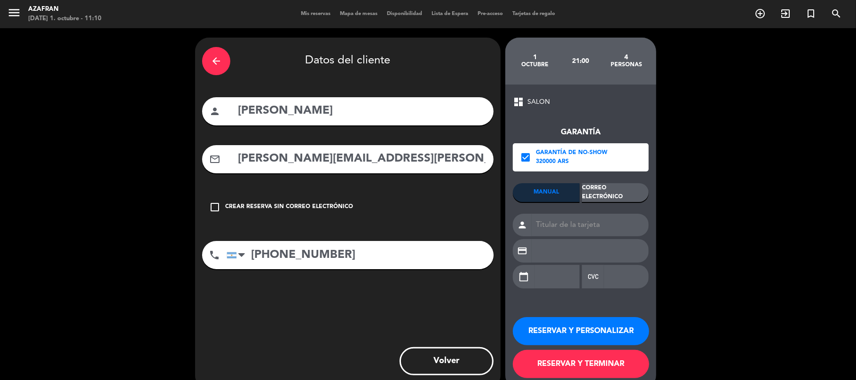
click at [627, 198] on div "Correo Electrónico" at bounding box center [615, 192] width 67 height 19
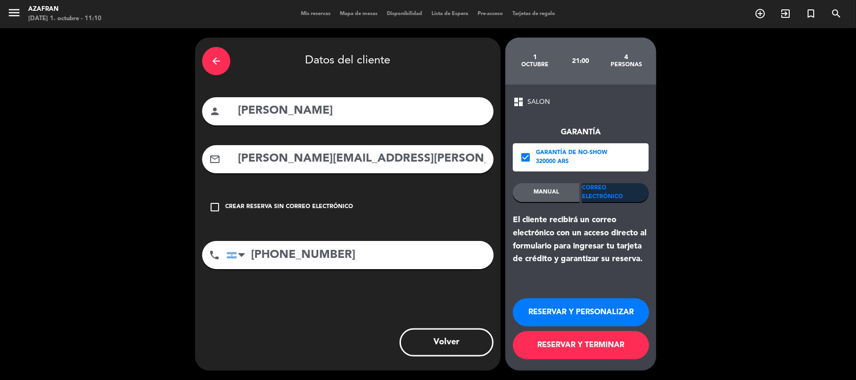
click at [529, 349] on button "RESERVAR Y TERMINAR" at bounding box center [581, 345] width 136 height 28
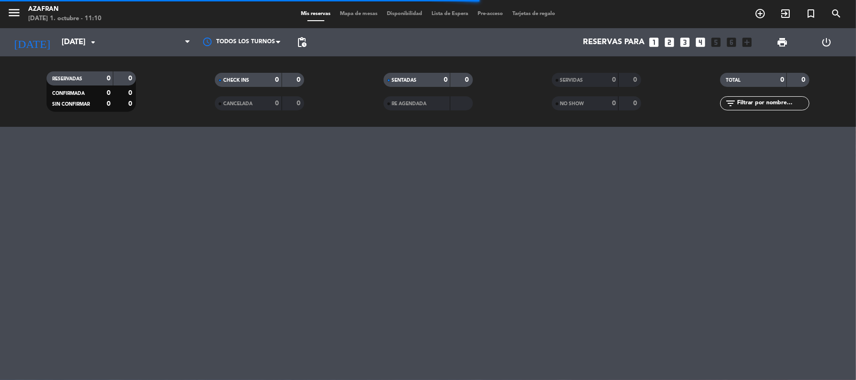
click at [78, 180] on div "menu Azafran [DATE] 1. octubre - 11:10 Mis reservas Mapa de mesas Disponibilida…" at bounding box center [428, 190] width 856 height 380
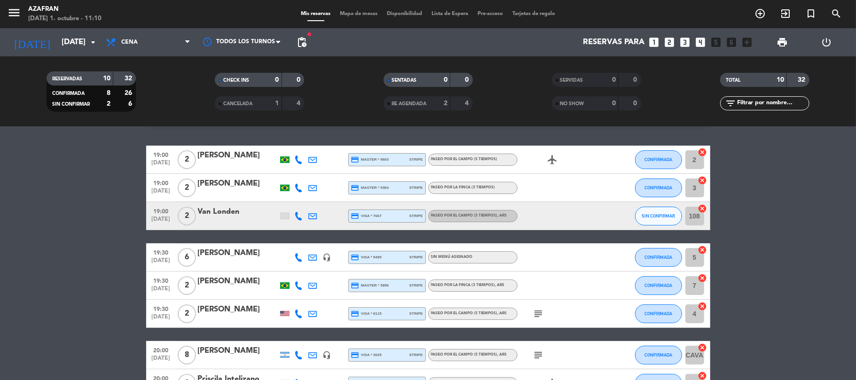
click at [78, 180] on bookings-row "19:00 [DATE] 2 [PERSON_NAME] credit_card master * 9603 stripe Paseo por el camp…" at bounding box center [428, 313] width 856 height 335
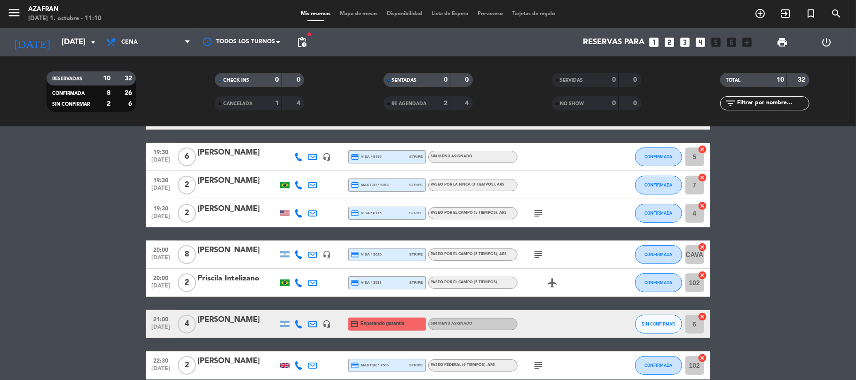
scroll to position [150, 0]
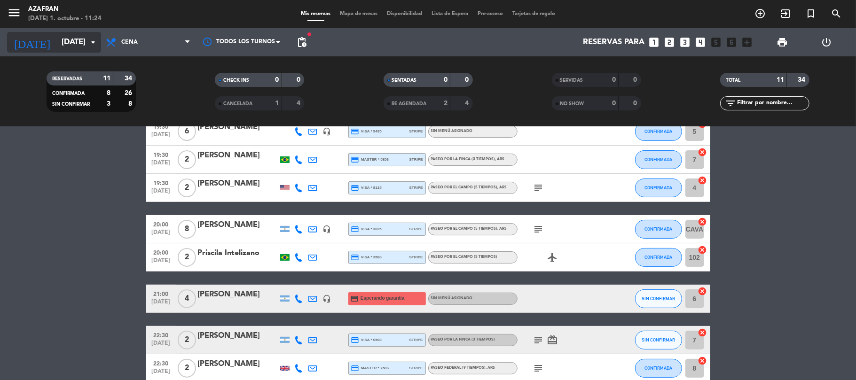
click at [76, 43] on input "[DATE]" at bounding box center [108, 42] width 102 height 18
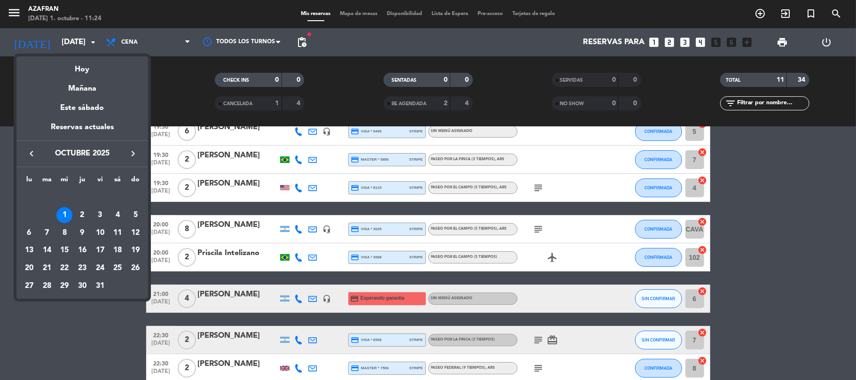
click at [138, 154] on icon "keyboard_arrow_right" at bounding box center [132, 153] width 11 height 11
click at [36, 159] on icon "keyboard_arrow_left" at bounding box center [31, 153] width 11 height 11
click at [117, 232] on div "11" at bounding box center [118, 233] width 16 height 16
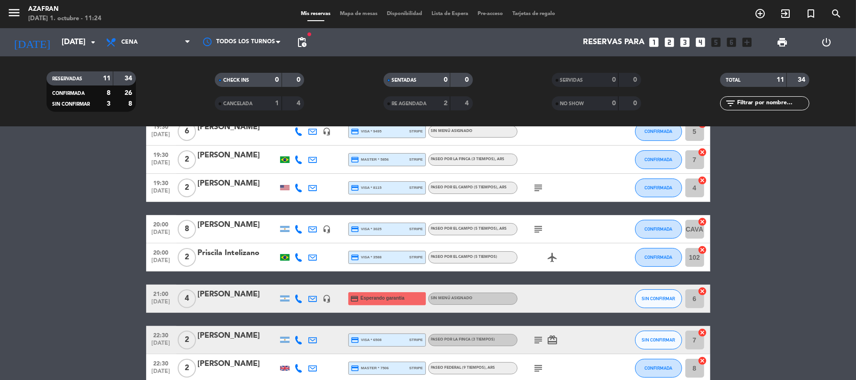
type input "[DATE]"
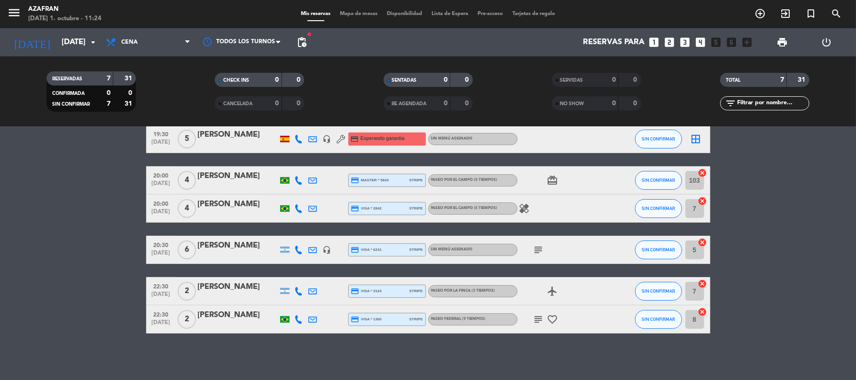
click at [234, 150] on div "19:30 [DATE] 5 [PERSON_NAME] headset_mic credit_card Esperando garantía Sin men…" at bounding box center [428, 139] width 564 height 28
click at [257, 142] on div at bounding box center [238, 146] width 80 height 8
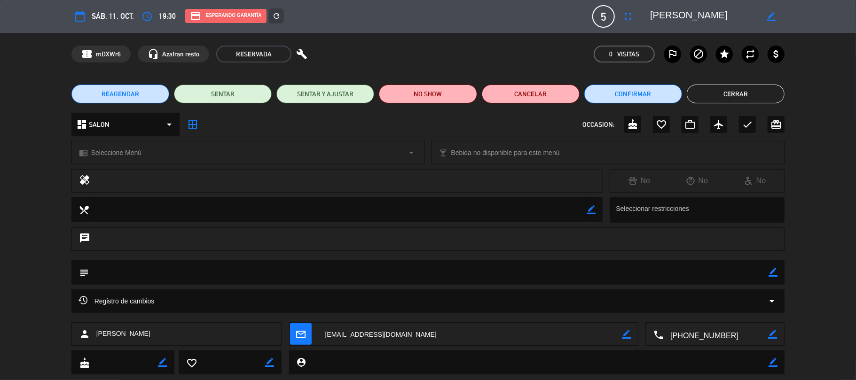
click at [719, 98] on button "Cerrar" at bounding box center [736, 94] width 98 height 19
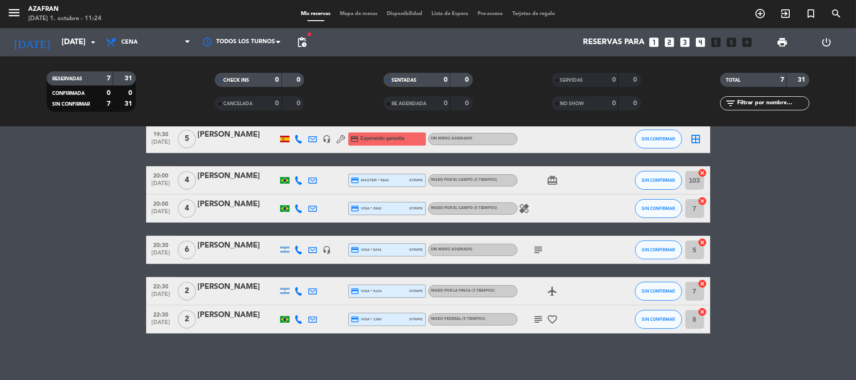
click at [234, 136] on div "[PERSON_NAME]" at bounding box center [238, 135] width 80 height 12
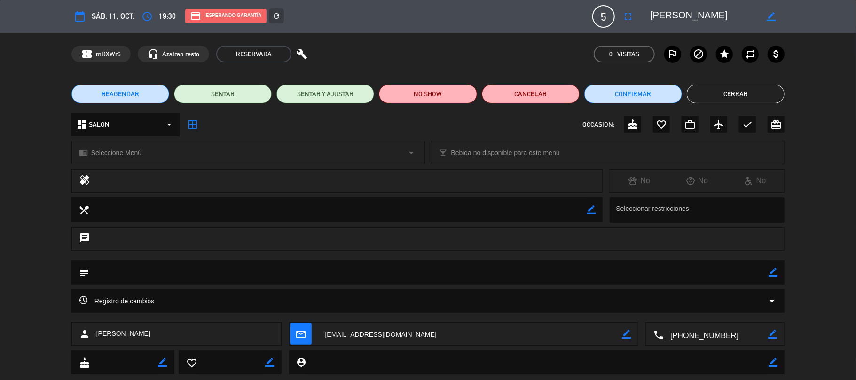
click at [172, 151] on div "chrome_reader_mode Seleccione Menú arrow_drop_down" at bounding box center [248, 153] width 353 height 23
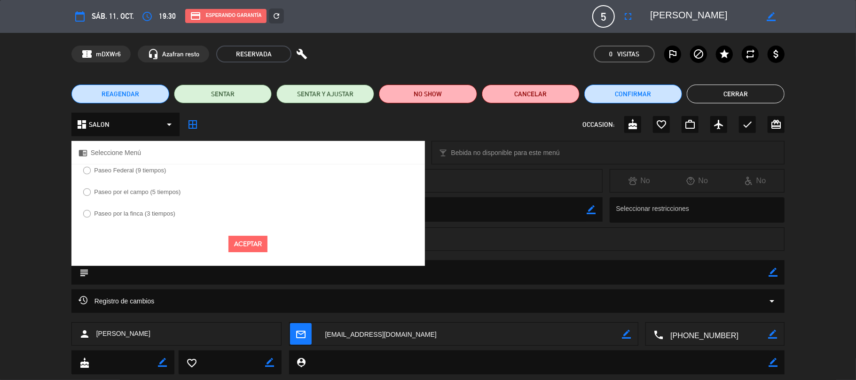
click at [142, 208] on label "Paseo por la finca (3 tiempos)" at bounding box center [130, 214] width 102 height 15
select select
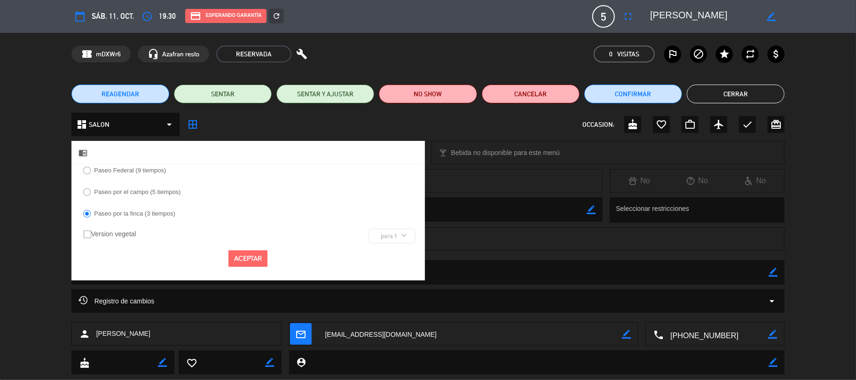
click at [247, 256] on button "Aceptar" at bounding box center [247, 259] width 39 height 16
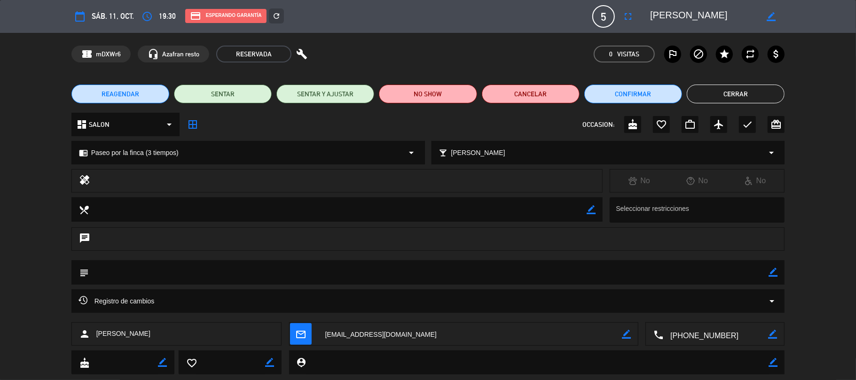
click at [729, 91] on button "Cerrar" at bounding box center [736, 94] width 98 height 19
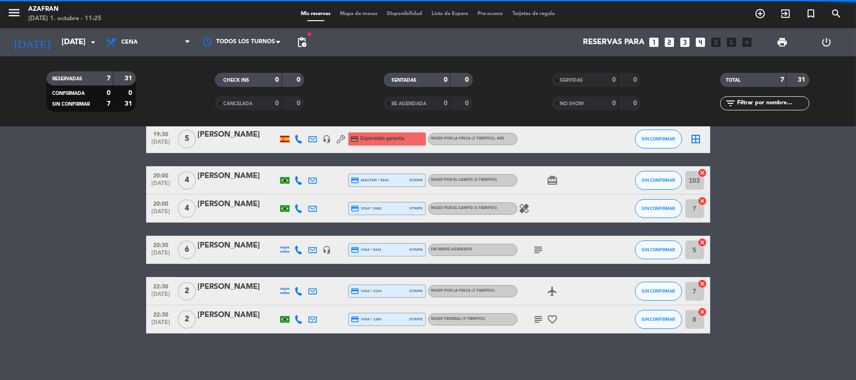
click at [0, 222] on bookings-row "19:00 [DATE] 8 [PERSON_NAME] headset_mic credit_card discover * 0411 stripe Sin…" at bounding box center [428, 209] width 856 height 250
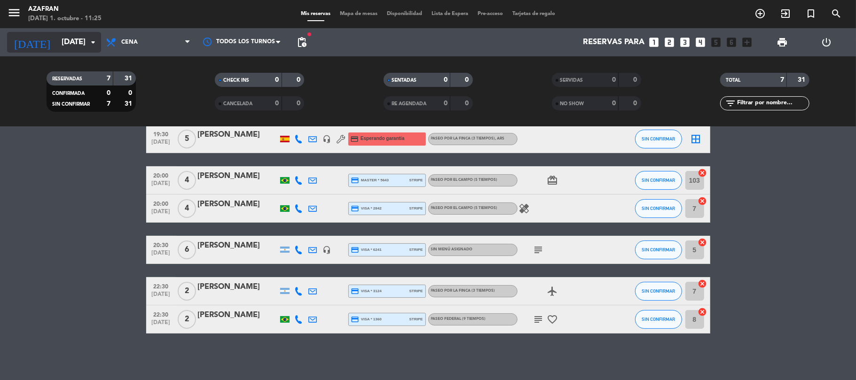
click at [57, 47] on input "[DATE]" at bounding box center [108, 42] width 102 height 18
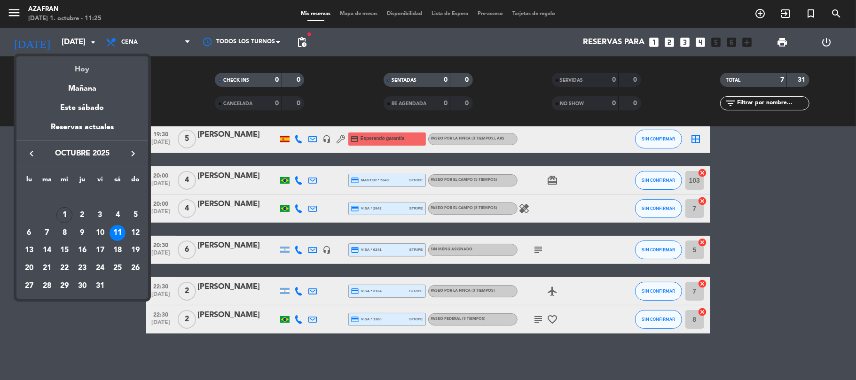
click at [77, 64] on div "Hoy" at bounding box center [82, 65] width 132 height 19
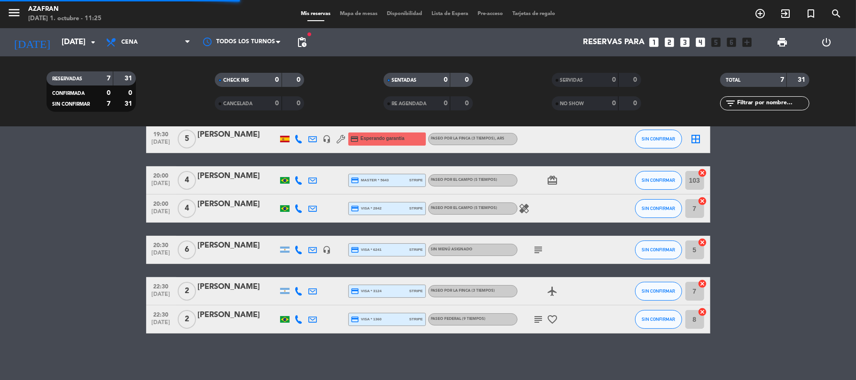
click at [74, 223] on bookings-row "19:00 [DATE] 8 [PERSON_NAME] headset_mic credit_card discover * 0411 stripe Sin…" at bounding box center [428, 209] width 856 height 250
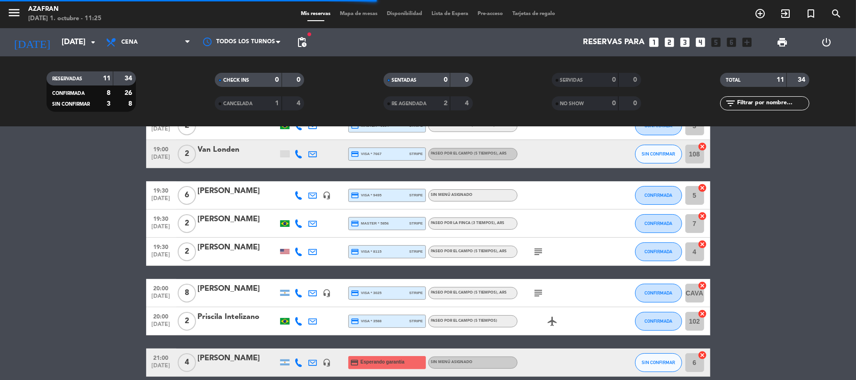
scroll to position [150, 0]
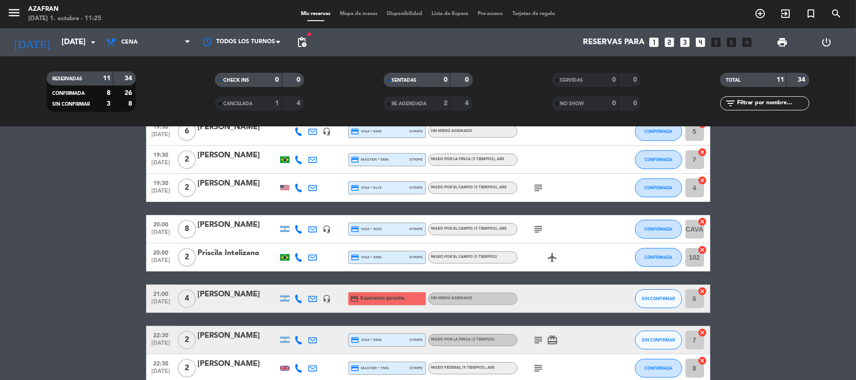
click at [295, 40] on span "pending_actions" at bounding box center [301, 42] width 19 height 19
click at [299, 40] on span "pending_actions" at bounding box center [301, 42] width 11 height 11
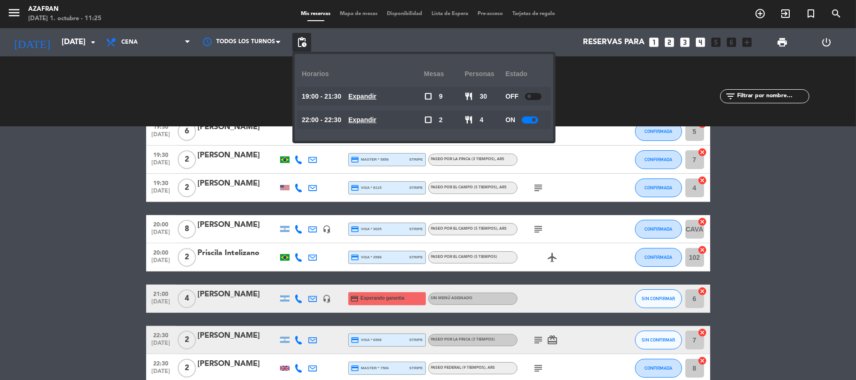
click at [0, 234] on bookings-row "19:00 [DATE] 2 [PERSON_NAME] credit_card master * 9603 stripe Paseo por el camp…" at bounding box center [428, 201] width 856 height 363
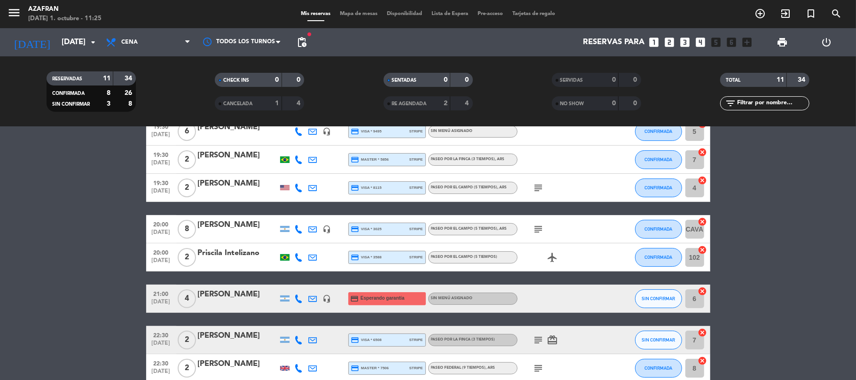
click at [21, 236] on bookings-row "19:00 [DATE] 2 [PERSON_NAME] credit_card master * 9603 stripe Paseo por el camp…" at bounding box center [428, 201] width 856 height 363
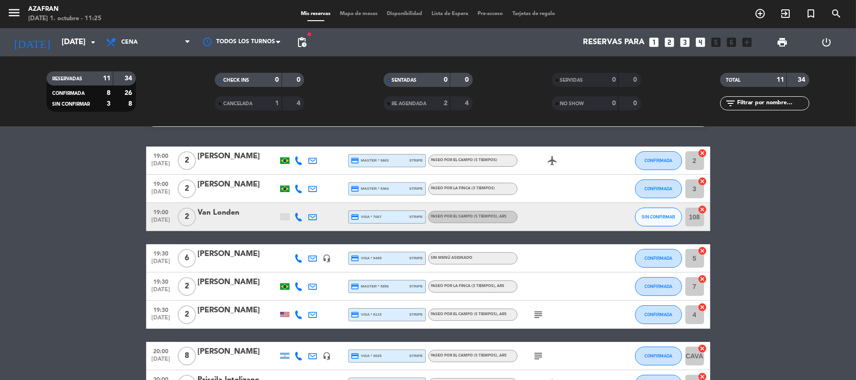
scroll to position [0, 0]
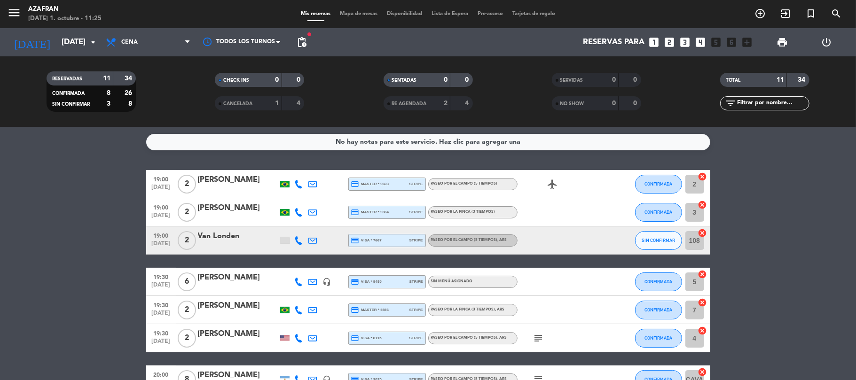
click at [124, 168] on div "No hay notas para este servicio. Haz clic para agregar una 19:00 [DATE] 2 [PERS…" at bounding box center [428, 253] width 856 height 253
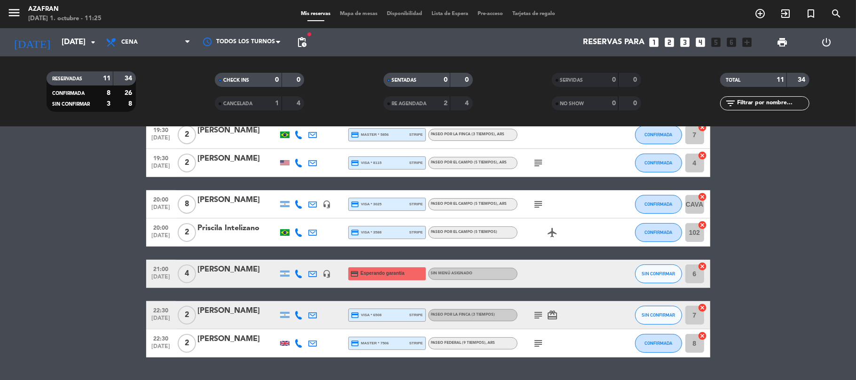
scroll to position [199, 0]
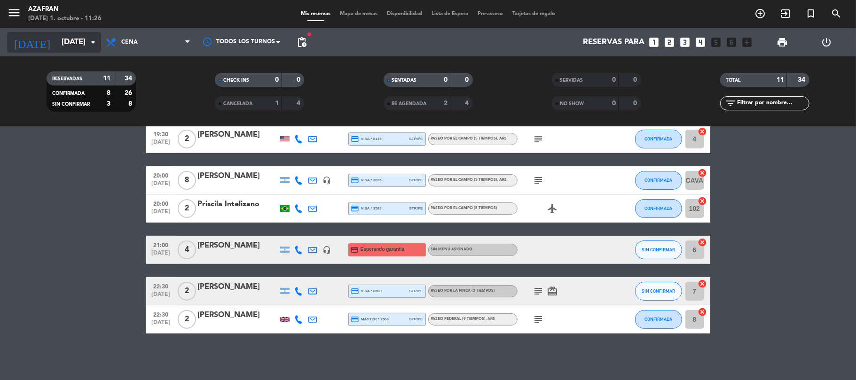
click at [69, 37] on input "[DATE]" at bounding box center [108, 42] width 102 height 18
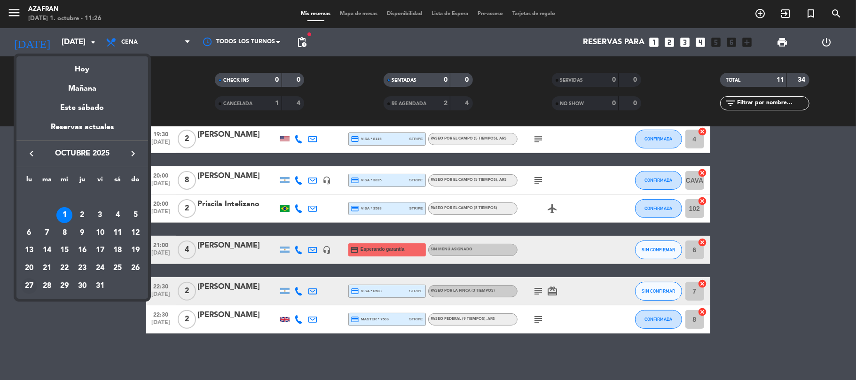
click at [30, 286] on div "27" at bounding box center [29, 286] width 16 height 16
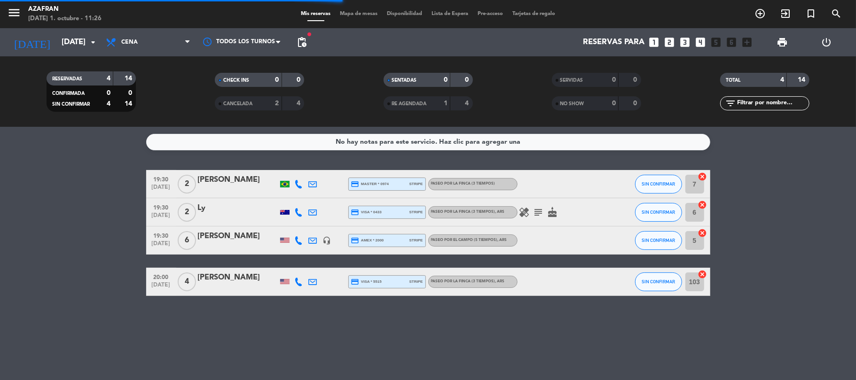
scroll to position [0, 0]
click at [30, 286] on bookings-row "19:30 [DATE] 2 [PERSON_NAME] credit_card master * 0974 stripe Paseo por la finc…" at bounding box center [428, 233] width 856 height 126
click at [309, 48] on span "pending_actions" at bounding box center [301, 42] width 19 height 19
click at [302, 42] on span "pending_actions" at bounding box center [301, 42] width 11 height 11
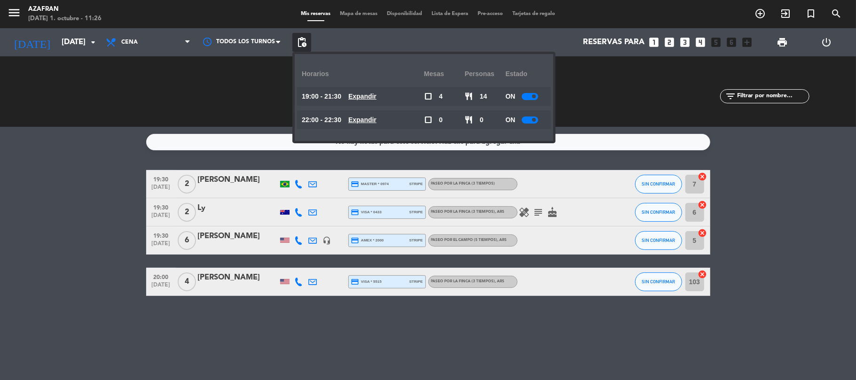
click at [365, 96] on u "Expandir" at bounding box center [362, 97] width 28 height 8
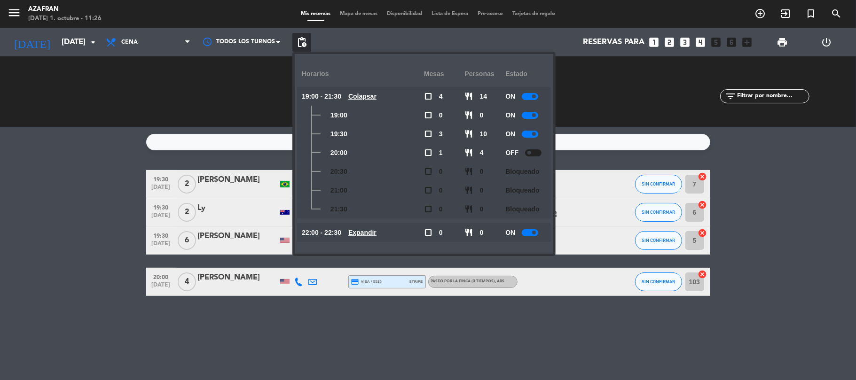
click at [530, 151] on span at bounding box center [529, 153] width 4 height 4
click at [533, 138] on div "ON" at bounding box center [525, 134] width 41 height 19
click at [533, 135] on div at bounding box center [530, 134] width 16 height 7
click at [70, 253] on bookings-row "19:30 [DATE] 2 [PERSON_NAME] credit_card master * 0974 stripe Paseo por la finc…" at bounding box center [428, 233] width 856 height 126
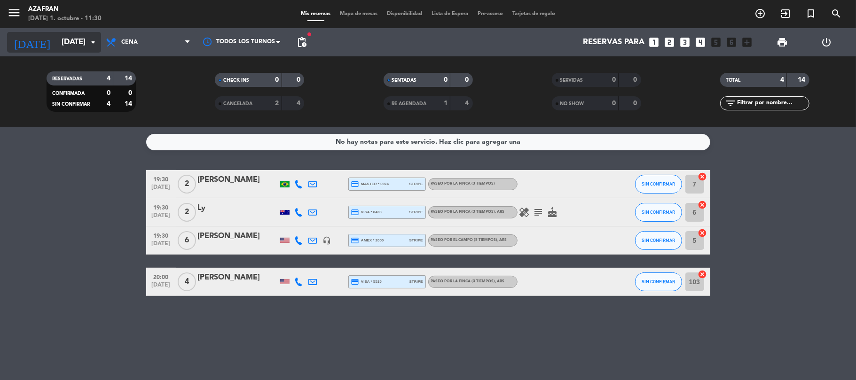
click at [81, 47] on input "[DATE]" at bounding box center [108, 42] width 102 height 18
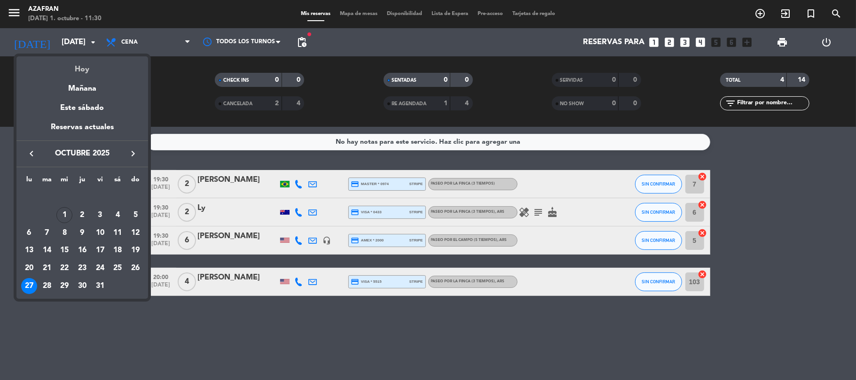
click at [89, 74] on div "Hoy" at bounding box center [82, 65] width 132 height 19
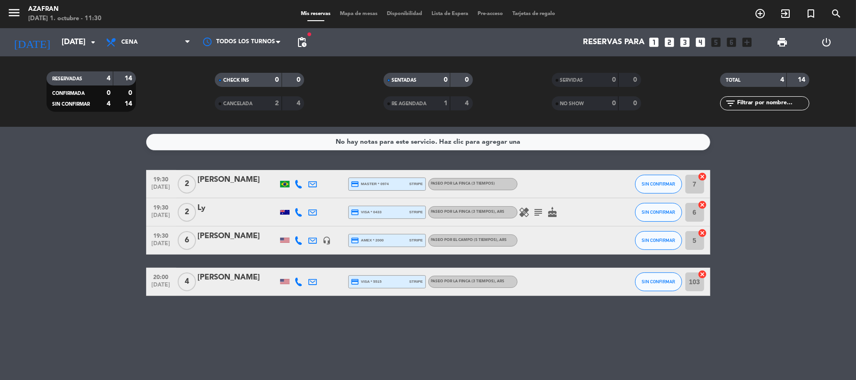
type input "[DATE]"
click at [61, 294] on bookings-row "19:30 [DATE] 2 [PERSON_NAME] credit_card master * 0974 stripe Paseo por la finc…" at bounding box center [428, 233] width 856 height 126
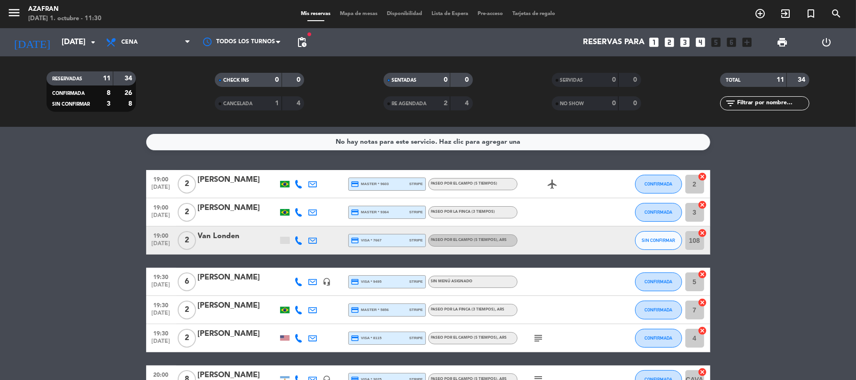
click at [104, 291] on bookings-row "19:00 [DATE] 2 [PERSON_NAME] credit_card master * 9603 stripe Paseo por el camp…" at bounding box center [428, 351] width 856 height 363
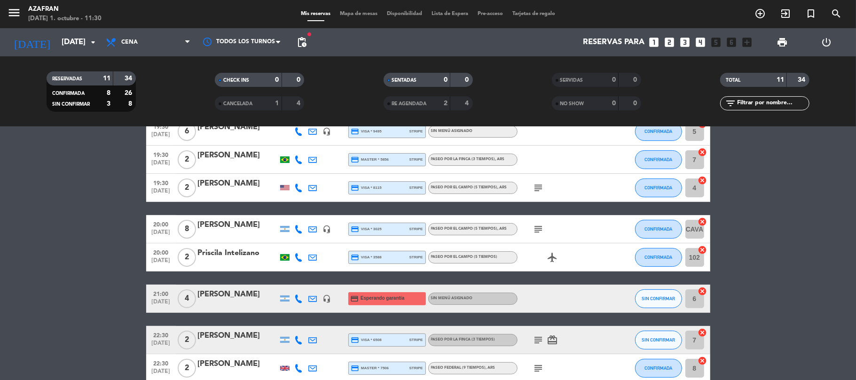
click at [87, 322] on bookings-row "19:00 [DATE] 2 [PERSON_NAME] credit_card master * 9603 stripe Paseo por el camp…" at bounding box center [428, 201] width 856 height 363
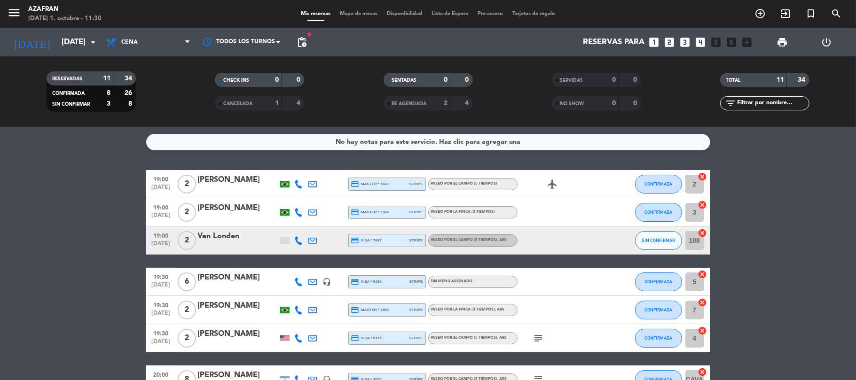
click at [21, 207] on bookings-row "19:00 [DATE] 2 [PERSON_NAME] credit_card master * 9603 stripe Paseo por el camp…" at bounding box center [428, 351] width 856 height 363
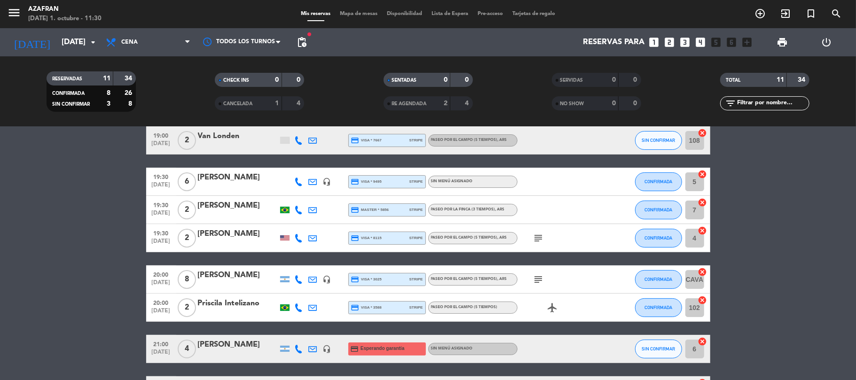
scroll to position [75, 0]
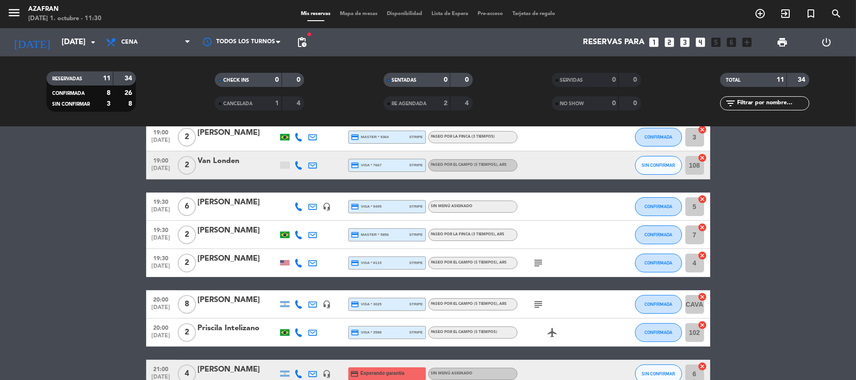
click at [213, 214] on div at bounding box center [238, 213] width 80 height 8
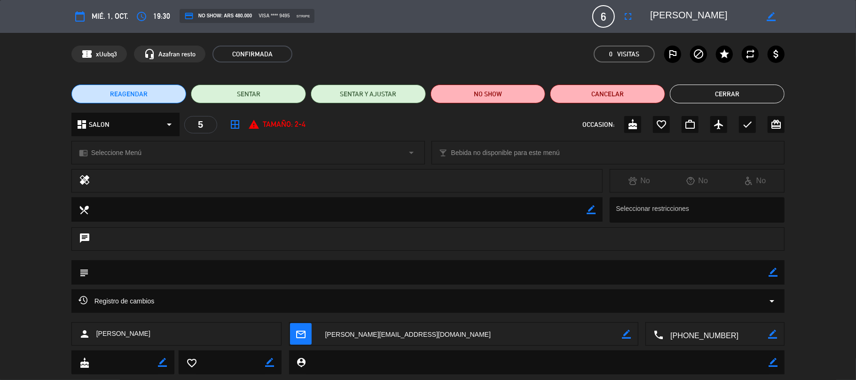
click at [149, 155] on div "chrome_reader_mode Seleccione Menú arrow_drop_down" at bounding box center [248, 153] width 353 height 23
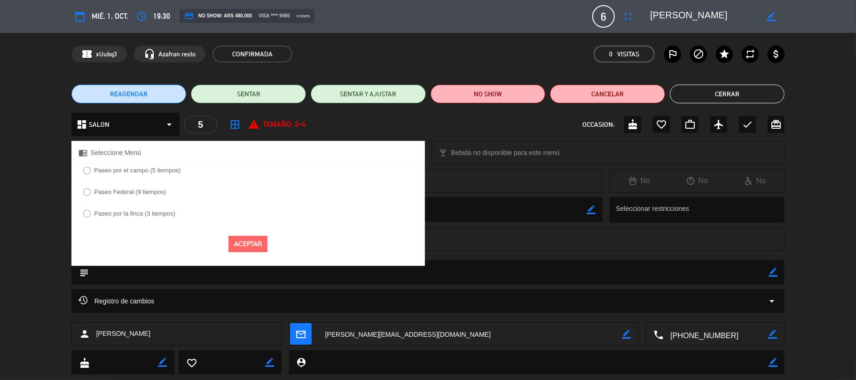
click at [154, 173] on label "Paseo por el campo (5 tiempos)" at bounding box center [137, 170] width 87 height 6
select select
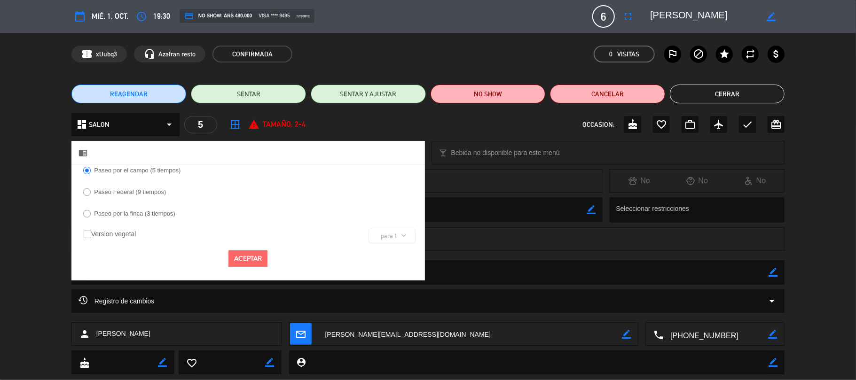
click at [249, 257] on button "Aceptar" at bounding box center [247, 259] width 39 height 16
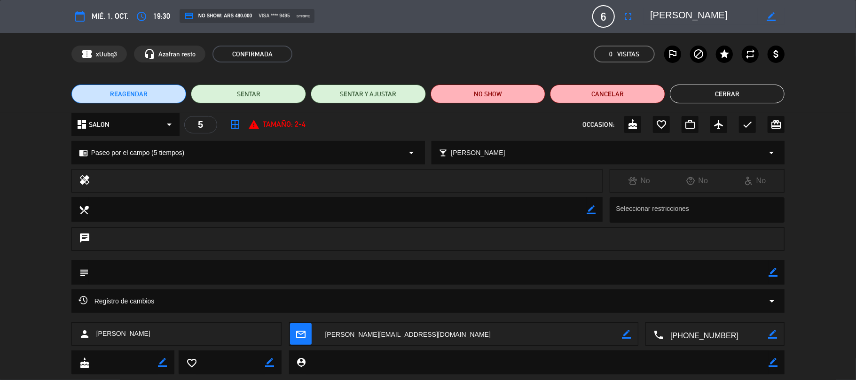
click at [700, 90] on button "Cerrar" at bounding box center [727, 94] width 115 height 19
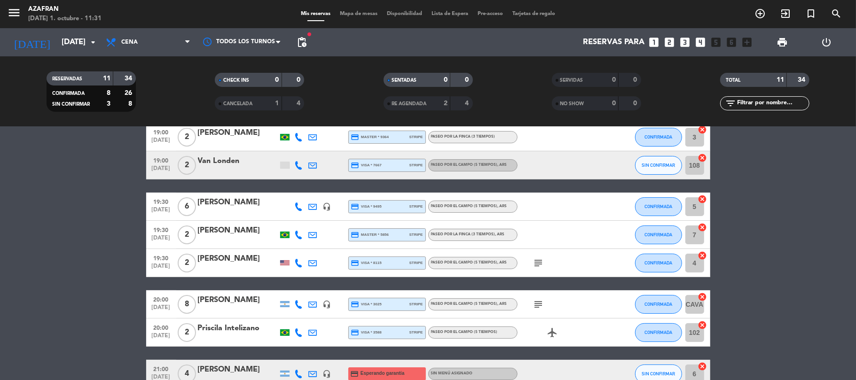
click at [51, 228] on bookings-row "19:00 [DATE] 2 [PERSON_NAME] credit_card master * 9603 stripe Paseo por el camp…" at bounding box center [428, 276] width 856 height 363
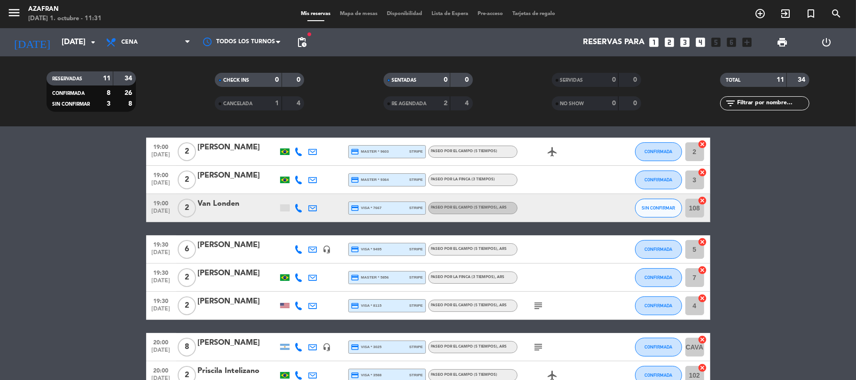
scroll to position [25, 0]
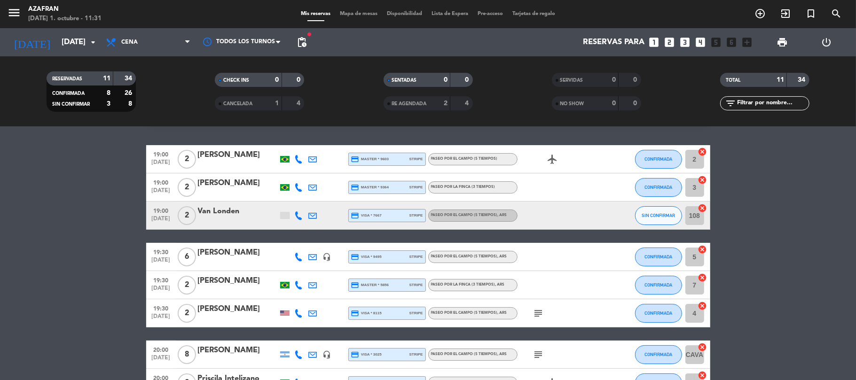
click at [86, 200] on bookings-row "19:00 [DATE] 2 [PERSON_NAME] credit_card master * 9603 stripe Paseo por el camp…" at bounding box center [428, 326] width 856 height 363
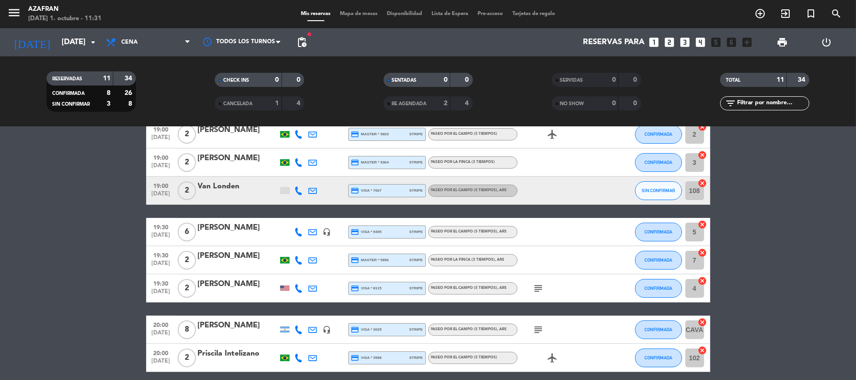
scroll to position [75, 0]
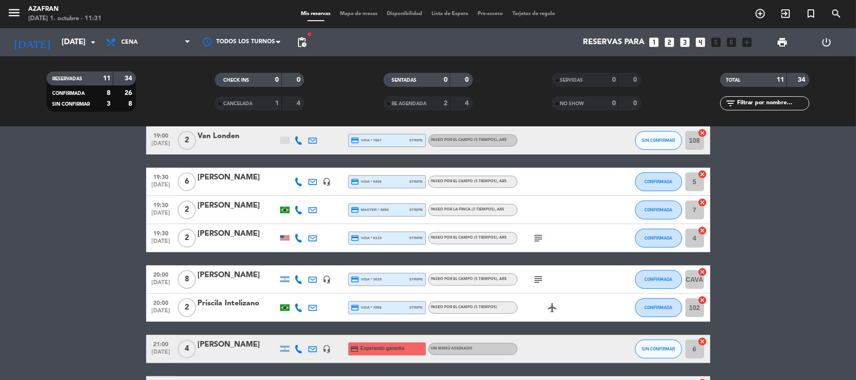
click at [72, 213] on bookings-row "19:00 [DATE] 2 [PERSON_NAME] credit_card master * 9603 stripe Paseo por el camp…" at bounding box center [428, 251] width 856 height 363
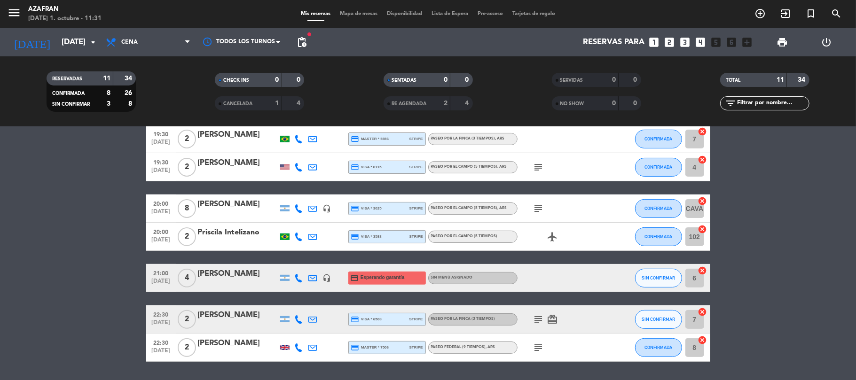
scroll to position [199, 0]
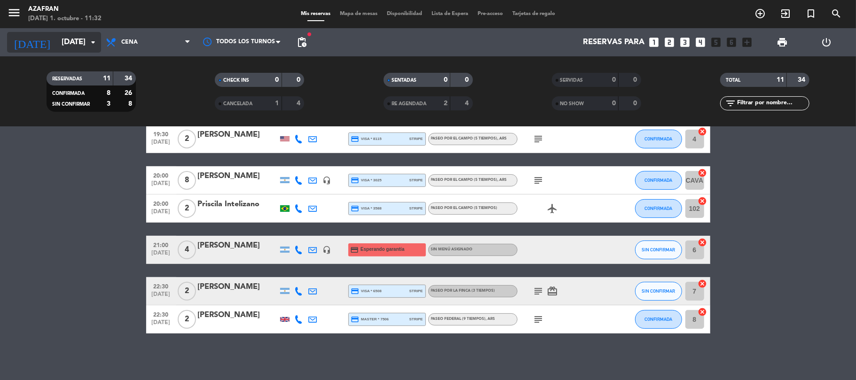
click at [57, 39] on input "[DATE]" at bounding box center [108, 42] width 102 height 18
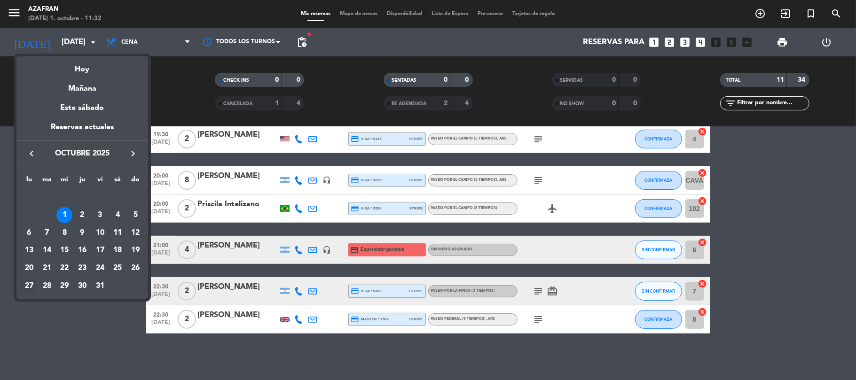
click at [32, 291] on div "27" at bounding box center [29, 286] width 16 height 16
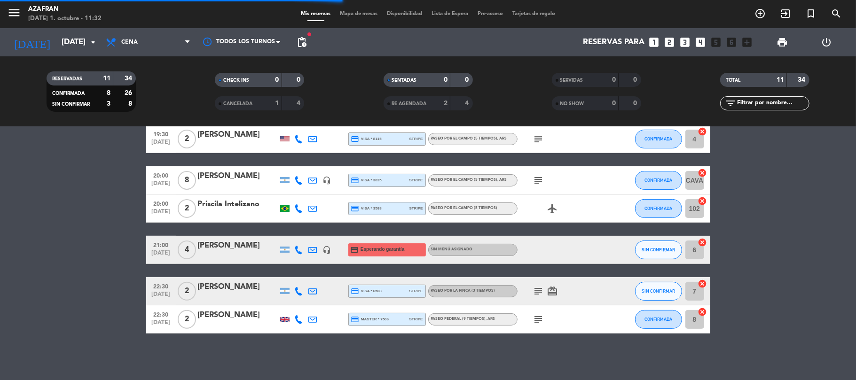
scroll to position [0, 0]
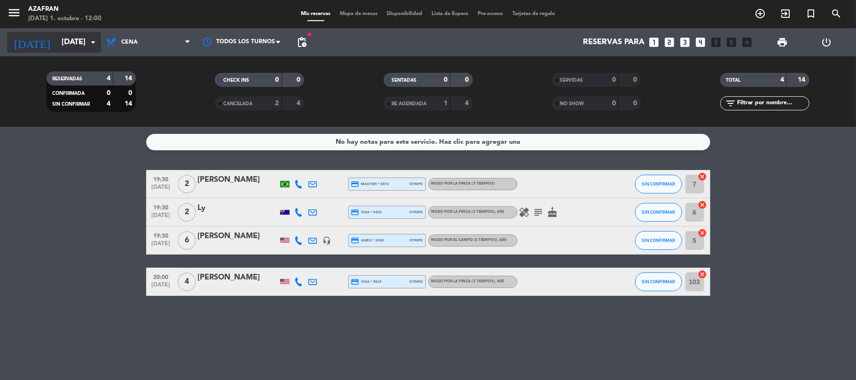
click at [74, 49] on input "[DATE]" at bounding box center [108, 42] width 102 height 18
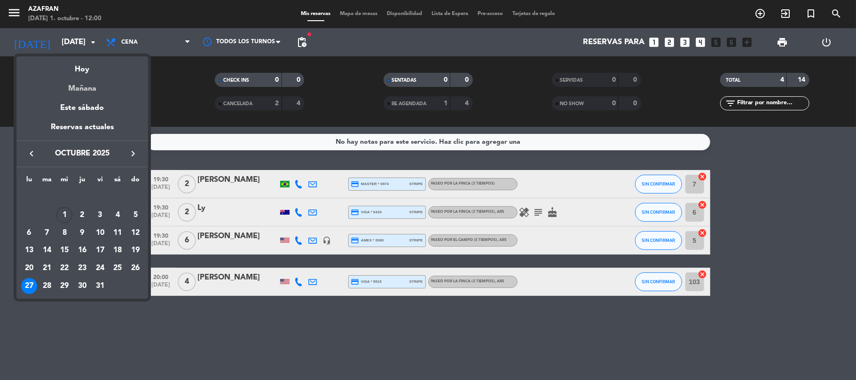
click at [94, 87] on div "Mañana" at bounding box center [82, 85] width 132 height 19
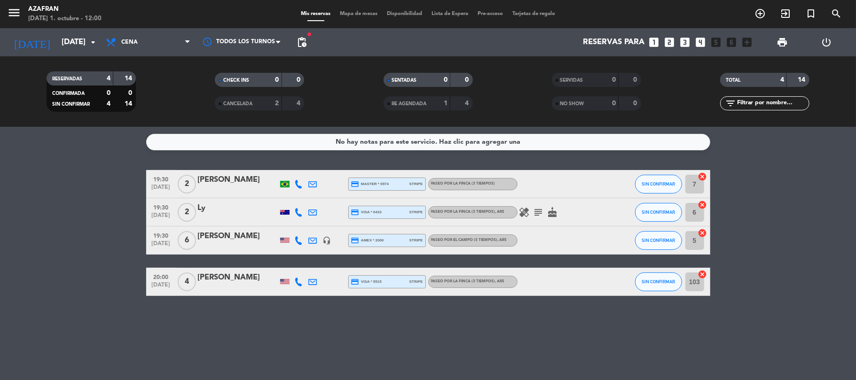
type input "[DEMOGRAPHIC_DATA][DATE]"
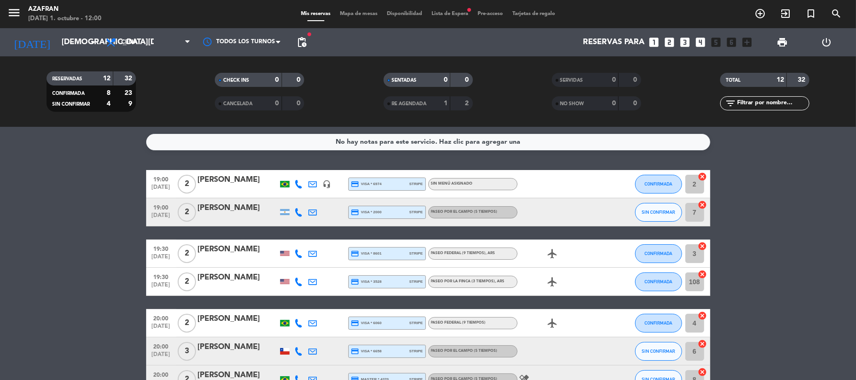
click at [94, 185] on bookings-row "19:00 [DATE] 2 [PERSON_NAME] headset_mic credit_card visa * 6974 stripe Sin men…" at bounding box center [428, 365] width 856 height 391
click at [300, 184] on icon at bounding box center [299, 184] width 8 height 8
click at [300, 168] on span "content_paste" at bounding box center [303, 168] width 7 height 7
click at [295, 209] on icon at bounding box center [299, 212] width 8 height 8
click at [301, 198] on span "content_paste" at bounding box center [304, 196] width 7 height 7
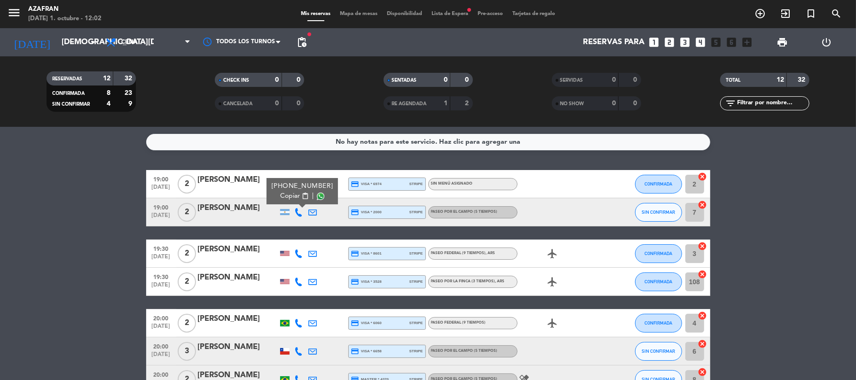
click at [299, 254] on icon at bounding box center [299, 254] width 8 height 8
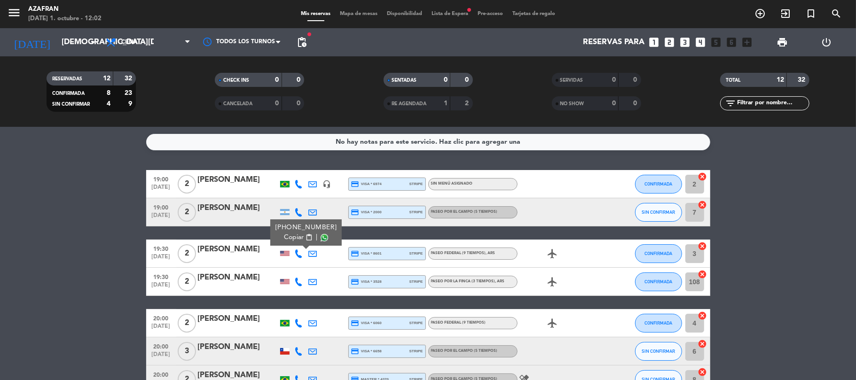
click at [302, 233] on button "Copiar content_paste" at bounding box center [298, 238] width 29 height 10
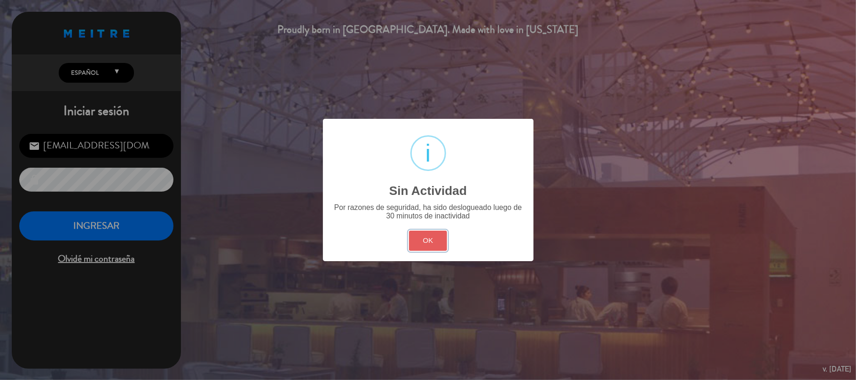
click at [439, 235] on button "OK" at bounding box center [428, 241] width 38 height 20
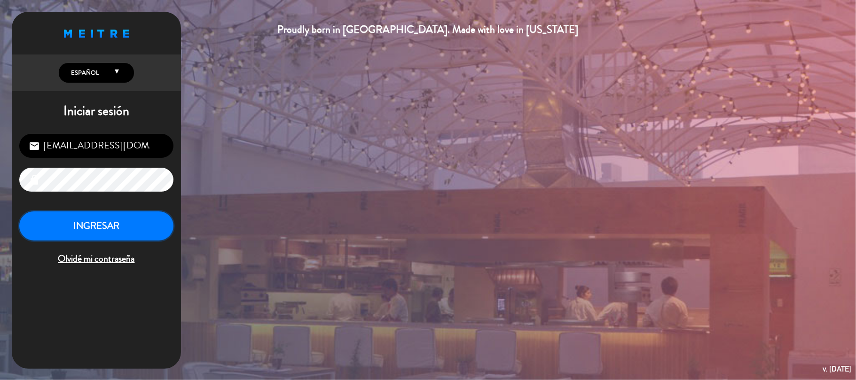
click at [125, 239] on button "INGRESAR" at bounding box center [96, 227] width 154 height 30
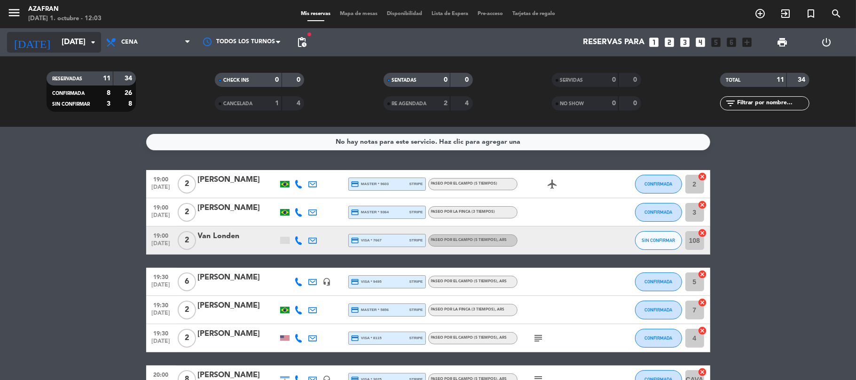
click at [71, 45] on input "[DATE]" at bounding box center [108, 42] width 102 height 18
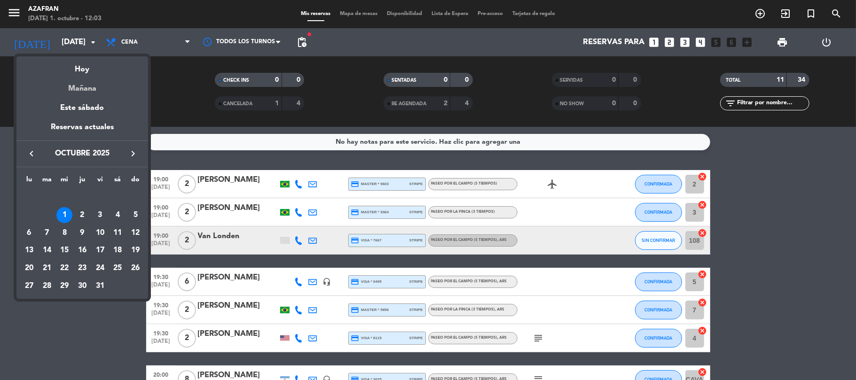
click at [78, 92] on div "Mañana" at bounding box center [82, 85] width 132 height 19
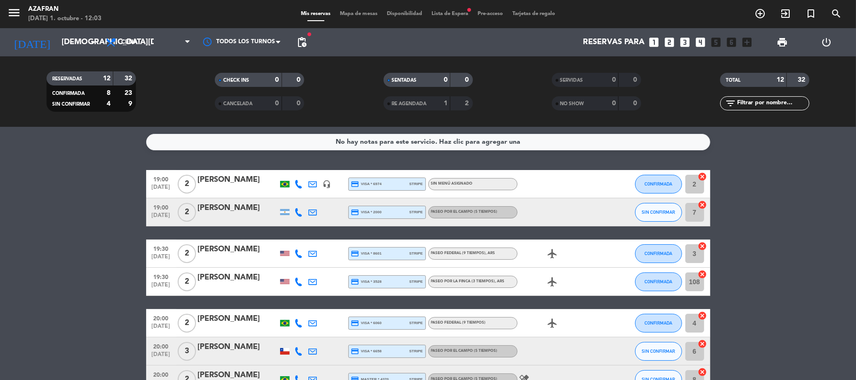
click at [85, 147] on service-notes "No hay notas para este servicio. Haz clic para agregar una" at bounding box center [428, 142] width 856 height 16
click at [95, 230] on bookings-row "19:00 [DATE] 2 [PERSON_NAME] headset_mic credit_card visa * 6974 stripe Sin men…" at bounding box center [428, 365] width 856 height 391
click at [295, 284] on icon at bounding box center [299, 282] width 8 height 8
click at [297, 266] on button "Copiar content_paste" at bounding box center [298, 266] width 29 height 10
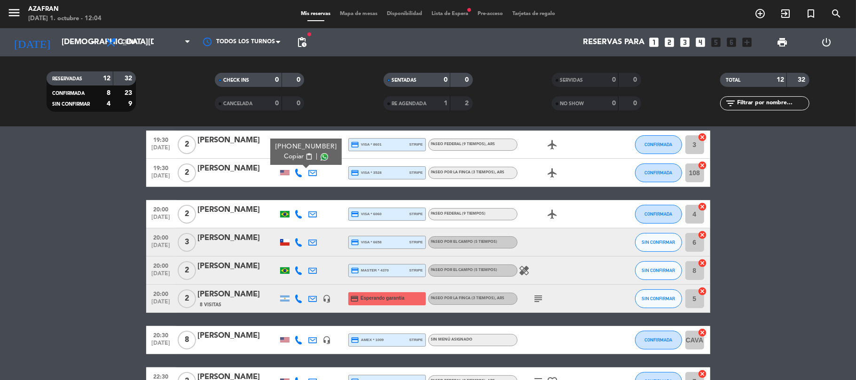
scroll to position [125, 0]
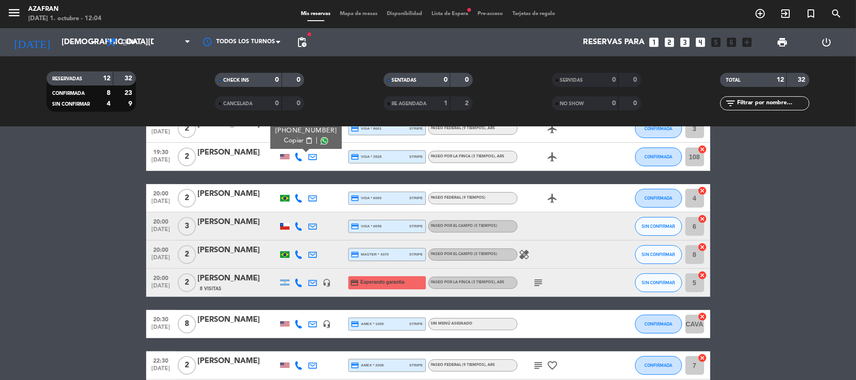
click at [299, 196] on icon at bounding box center [299, 198] width 8 height 8
click at [292, 184] on span "Copiar" at bounding box center [290, 182] width 20 height 10
click at [299, 226] on icon at bounding box center [299, 226] width 8 height 8
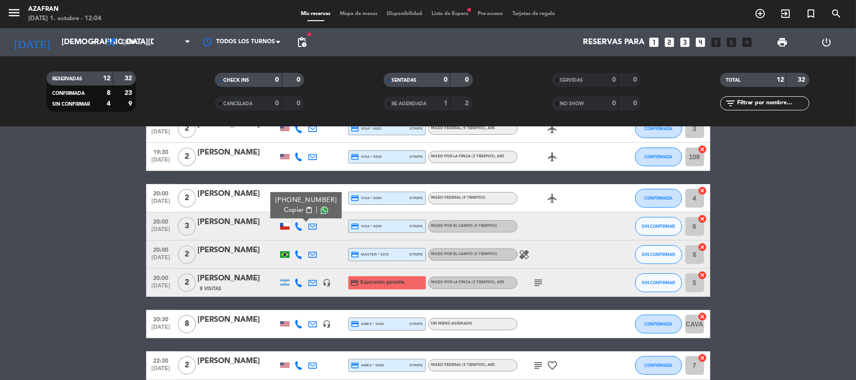
click at [305, 211] on span "content_paste" at bounding box center [308, 210] width 7 height 7
click at [305, 212] on span "content_paste" at bounding box center [308, 210] width 7 height 7
click at [284, 206] on span "Copiar" at bounding box center [294, 210] width 20 height 10
click at [292, 212] on span "Copiar" at bounding box center [294, 210] width 20 height 10
click at [319, 222] on div at bounding box center [313, 226] width 14 height 28
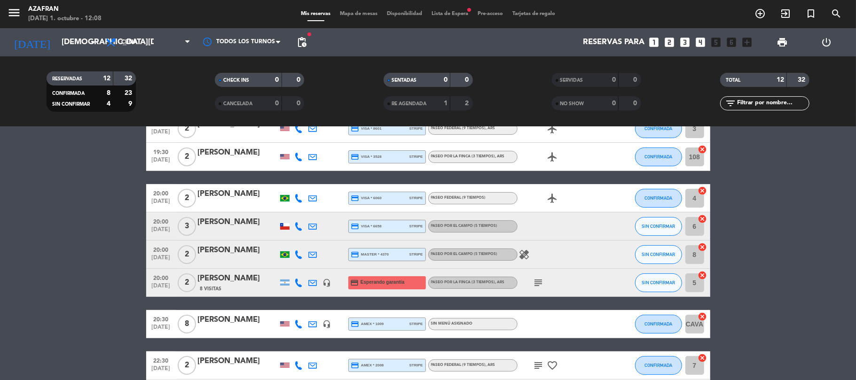
click at [317, 224] on icon at bounding box center [313, 226] width 8 height 8
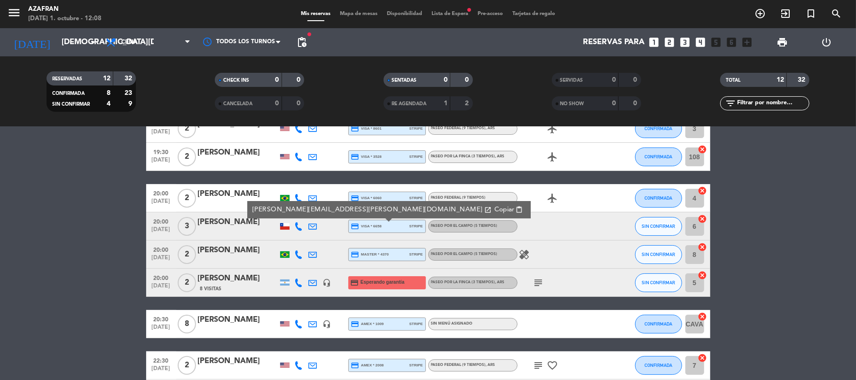
click at [494, 207] on span "Copiar" at bounding box center [504, 210] width 20 height 10
click at [259, 226] on div "[PERSON_NAME]" at bounding box center [238, 222] width 80 height 12
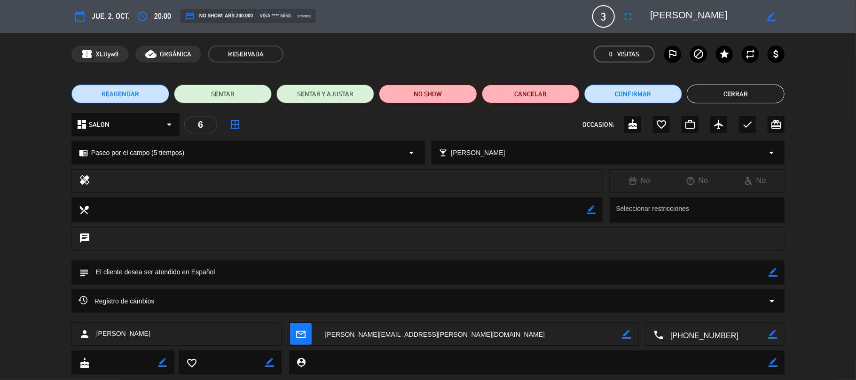
click at [719, 94] on button "Cerrar" at bounding box center [736, 94] width 98 height 19
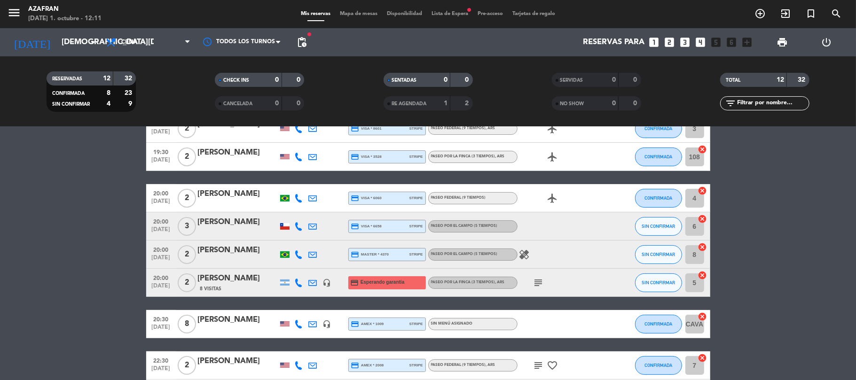
click at [300, 257] on icon at bounding box center [299, 255] width 8 height 8
click at [301, 242] on span "content_paste" at bounding box center [304, 238] width 7 height 7
click at [298, 283] on icon at bounding box center [299, 283] width 8 height 8
click at [295, 269] on span "Copiar" at bounding box center [290, 267] width 20 height 10
click at [536, 284] on icon "subject" at bounding box center [538, 282] width 11 height 11
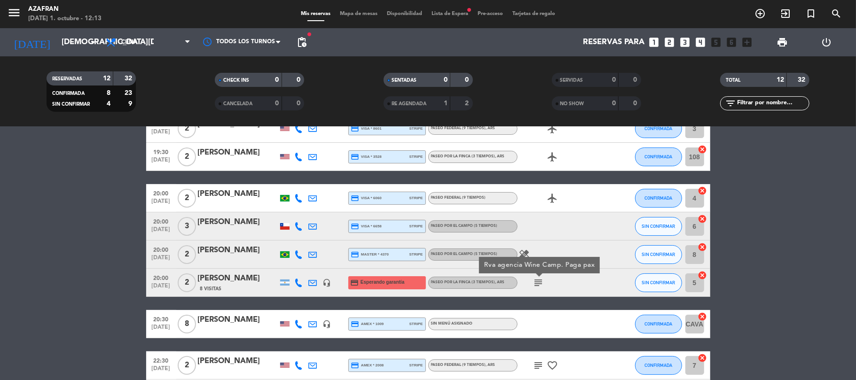
click at [94, 271] on bookings-row "19:00 [DATE] 2 [PERSON_NAME] headset_mic credit_card visa * 6974 stripe Sin men…" at bounding box center [428, 240] width 856 height 391
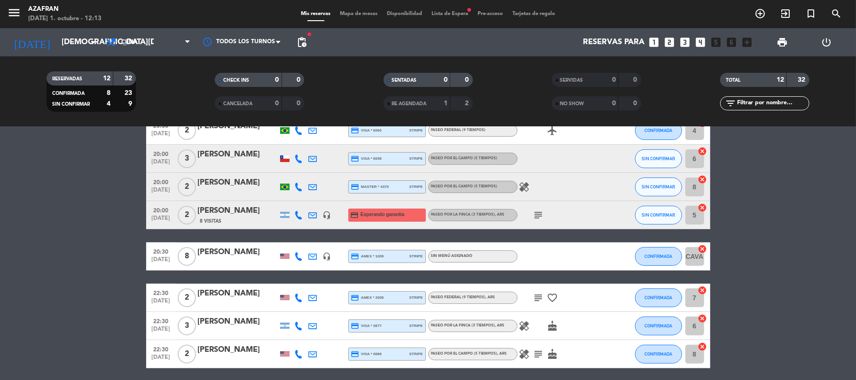
scroll to position [228, 0]
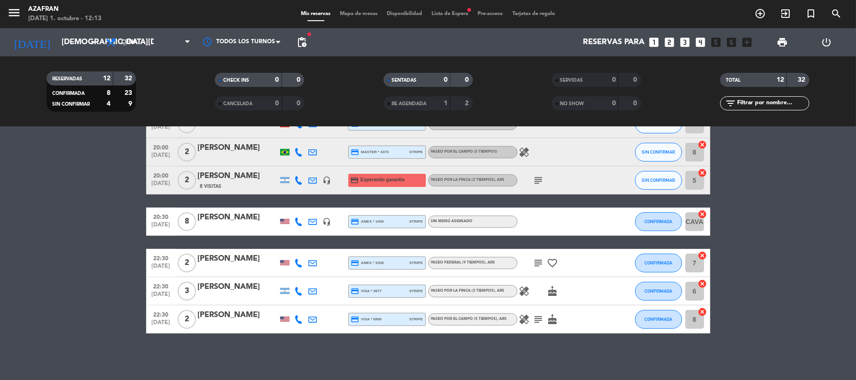
click at [303, 225] on icon at bounding box center [299, 222] width 8 height 8
click at [305, 207] on span "content_paste" at bounding box center [308, 205] width 7 height 7
click at [239, 229] on div at bounding box center [238, 228] width 80 height 8
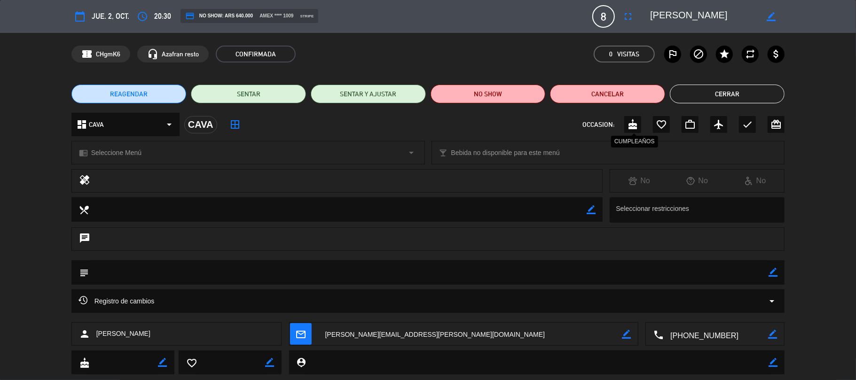
click at [636, 130] on icon "cake" at bounding box center [632, 124] width 11 height 11
click at [708, 91] on button "Cerrar" at bounding box center [727, 94] width 115 height 19
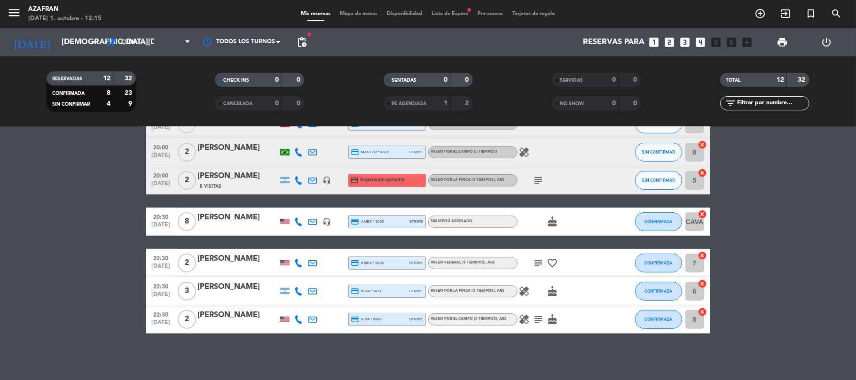
click at [299, 264] on icon at bounding box center [299, 263] width 8 height 8
click at [298, 252] on div "[PHONE_NUMBER] Copiar content_paste |" at bounding box center [305, 242] width 71 height 26
click at [305, 249] on span "content_paste" at bounding box center [308, 247] width 7 height 7
click at [292, 249] on span "Copiar" at bounding box center [294, 247] width 20 height 10
click at [295, 292] on icon at bounding box center [299, 291] width 8 height 8
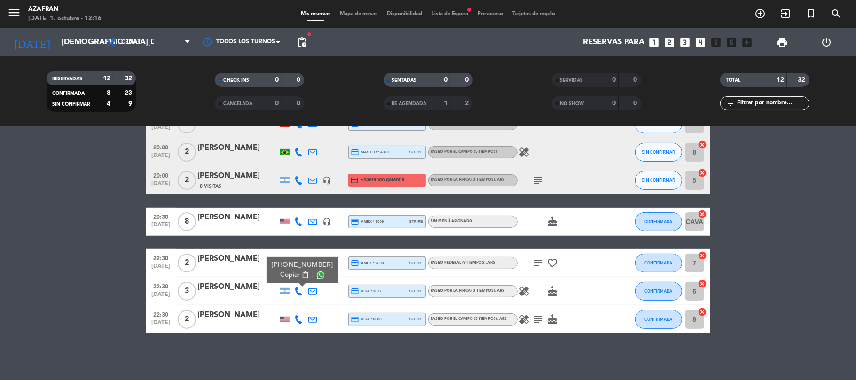
click at [301, 278] on span "content_paste" at bounding box center [304, 275] width 7 height 7
click at [525, 293] on icon "healing" at bounding box center [524, 291] width 11 height 11
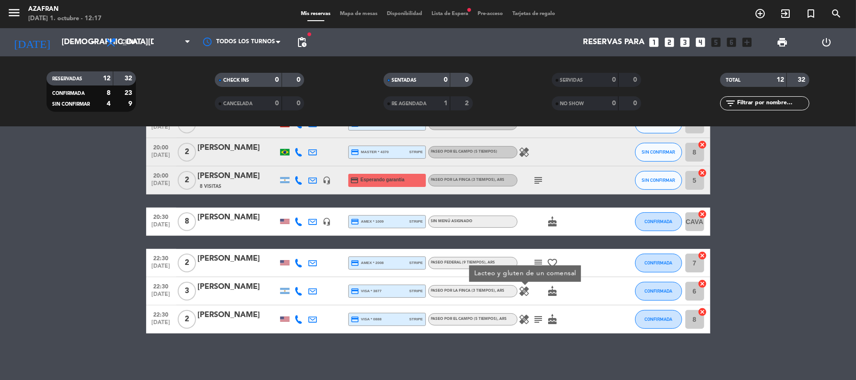
click at [520, 322] on icon "healing" at bounding box center [524, 319] width 11 height 11
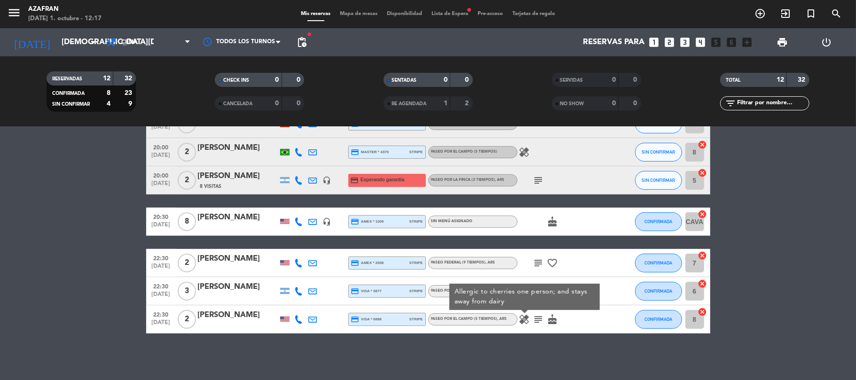
click at [296, 316] on icon at bounding box center [299, 319] width 8 height 8
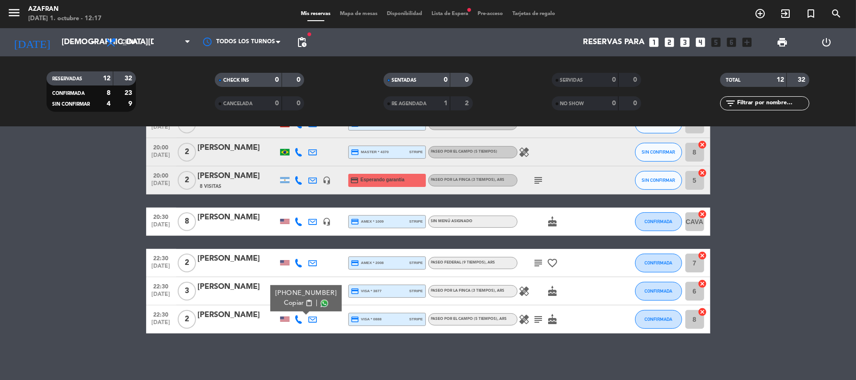
click at [305, 301] on span "content_paste" at bounding box center [308, 303] width 7 height 7
click at [85, 222] on bookings-row "19:00 [DATE] 2 [PERSON_NAME] headset_mic credit_card visa * 6974 stripe Sin men…" at bounding box center [428, 138] width 856 height 391
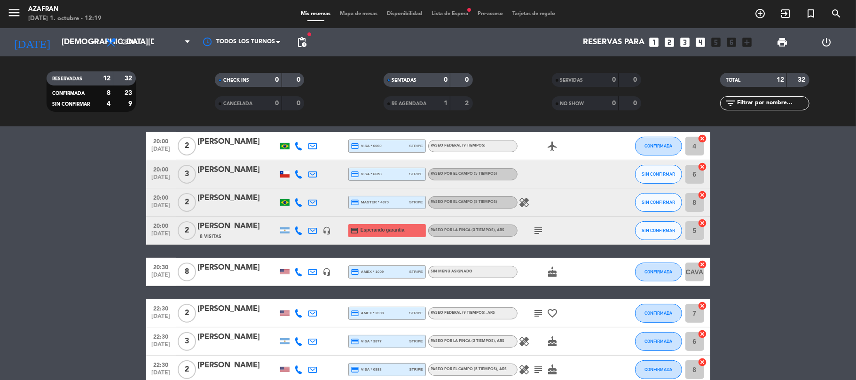
scroll to position [152, 0]
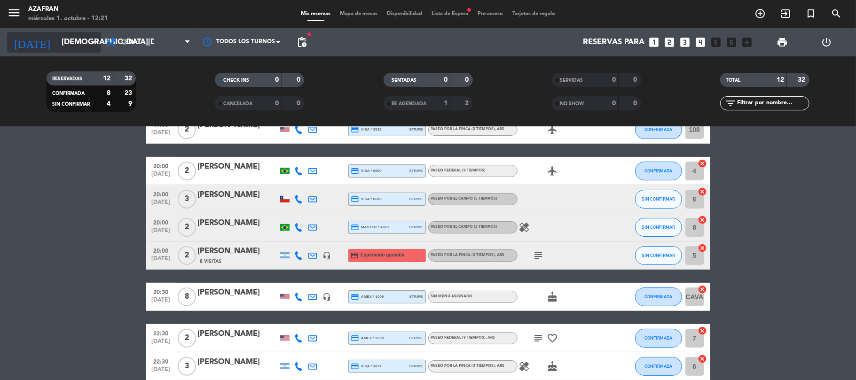
click at [85, 49] on input "[DEMOGRAPHIC_DATA][DATE]" at bounding box center [108, 42] width 102 height 18
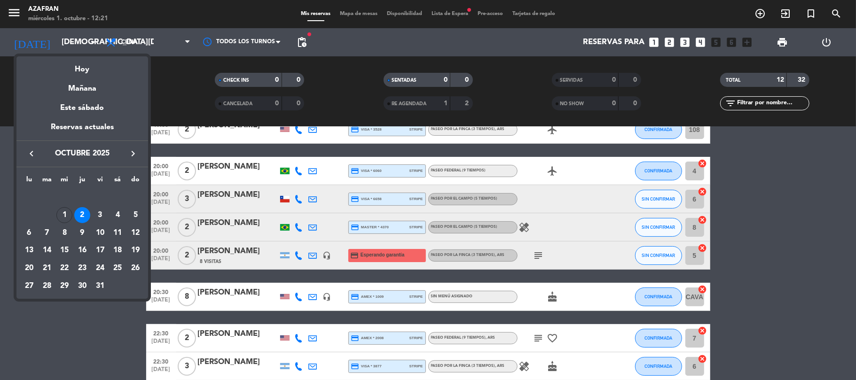
click at [131, 154] on icon "keyboard_arrow_right" at bounding box center [132, 153] width 11 height 11
click at [63, 239] on div "12" at bounding box center [64, 233] width 16 height 16
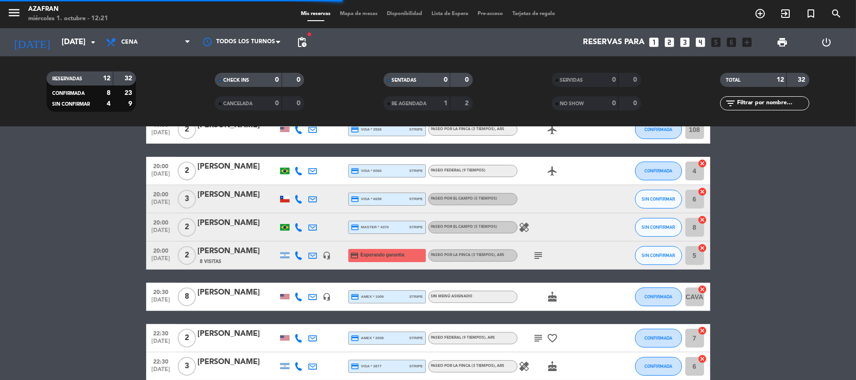
scroll to position [4, 0]
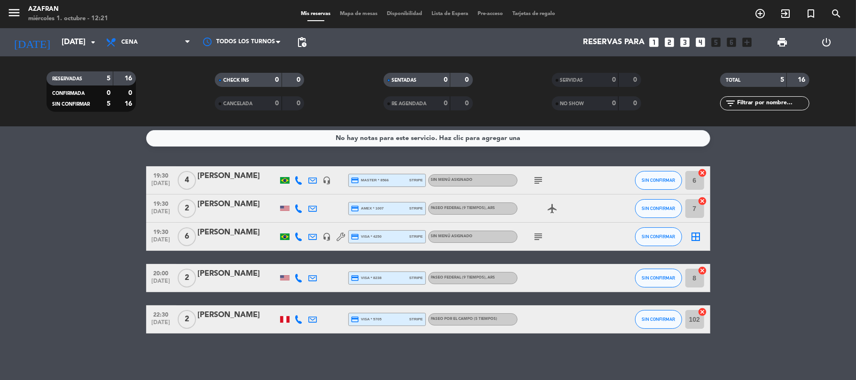
click at [63, 239] on bookings-row "19:30 [DATE] 4 [PERSON_NAME] headset_mic credit_card master * 8566 stripe Sin m…" at bounding box center [428, 249] width 856 height 167
click at [542, 181] on icon "subject" at bounding box center [538, 180] width 11 height 11
click at [538, 240] on icon "subject" at bounding box center [538, 236] width 11 height 11
click at [132, 270] on bookings-row "19:30 [DATE] 4 [PERSON_NAME] headset_mic credit_card master * 8566 stripe Sin m…" at bounding box center [428, 249] width 856 height 167
click at [43, 164] on div "No hay notas para este servicio. Haz clic para agregar una 19:30 [DATE] 4 [PERS…" at bounding box center [428, 253] width 856 height 253
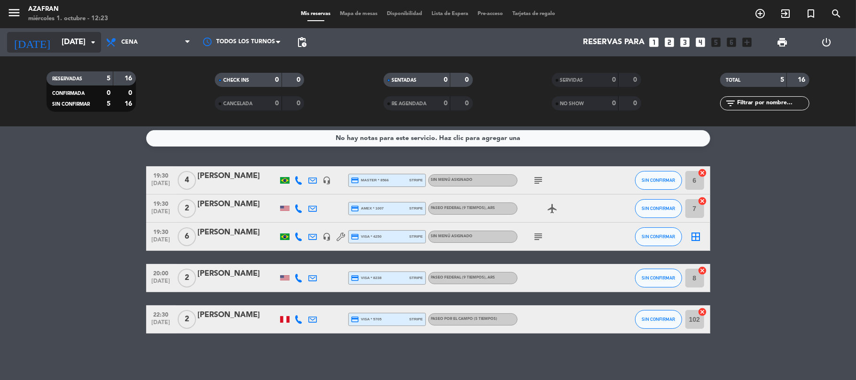
click at [27, 48] on icon "[DATE]" at bounding box center [32, 42] width 50 height 21
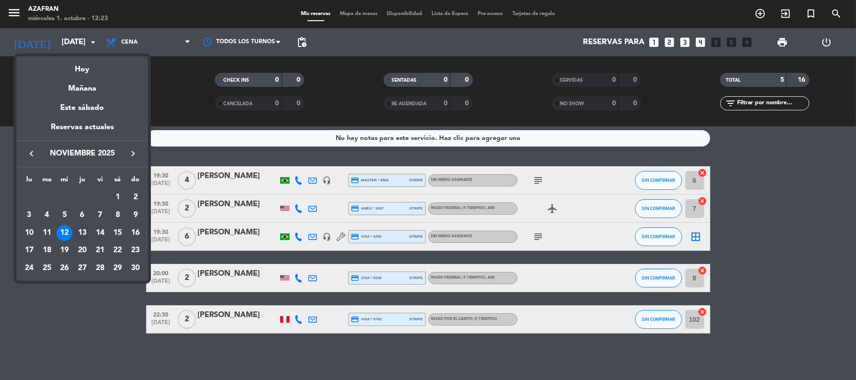
click at [89, 236] on div "13" at bounding box center [82, 233] width 16 height 16
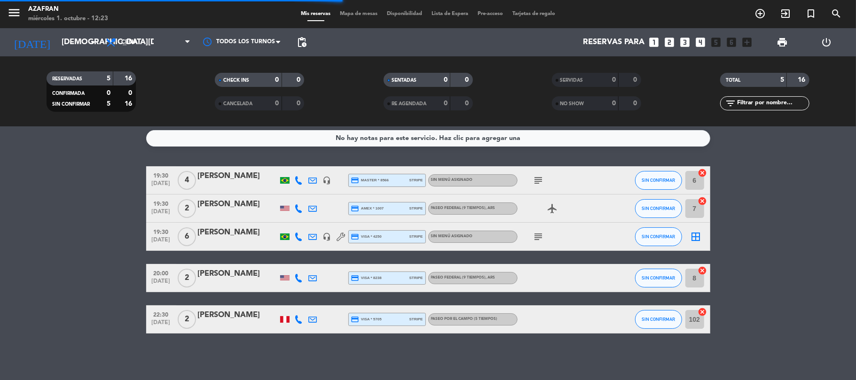
scroll to position [0, 0]
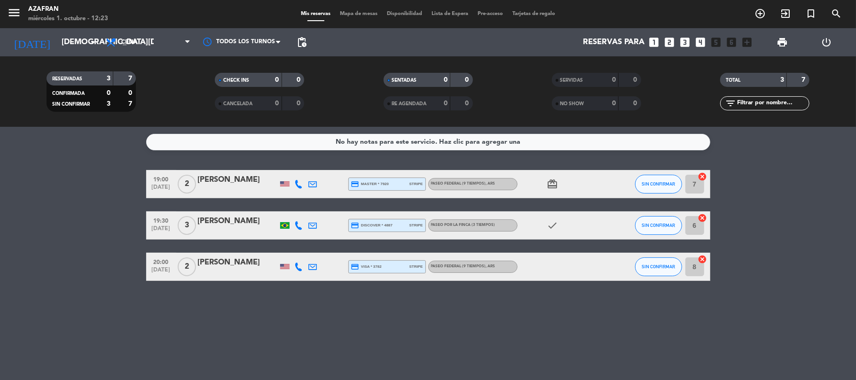
click at [67, 53] on div "[DATE] [DATE] arrow_drop_down" at bounding box center [54, 42] width 94 height 28
click at [74, 45] on input "[DEMOGRAPHIC_DATA][DATE]" at bounding box center [108, 42] width 102 height 18
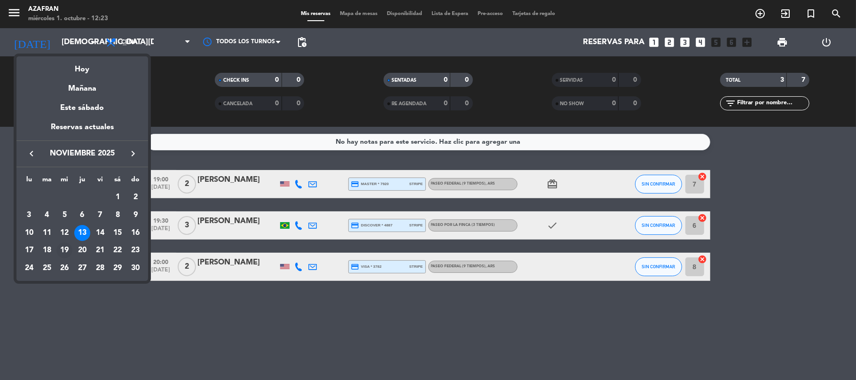
click at [61, 242] on td "19" at bounding box center [64, 251] width 18 height 18
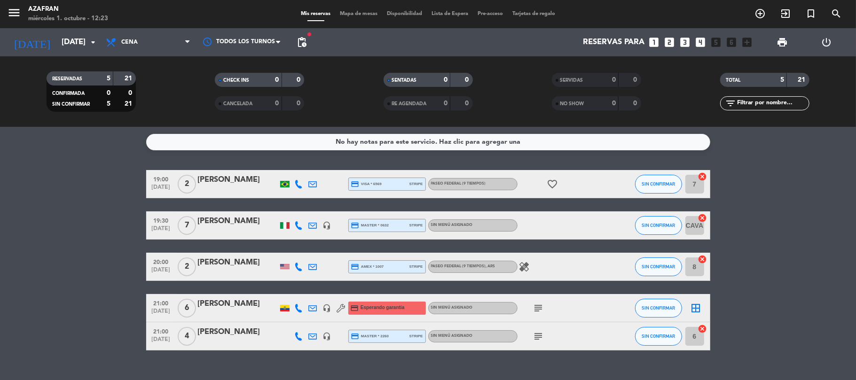
click at [539, 308] on icon "subject" at bounding box center [538, 308] width 11 height 11
click at [57, 46] on input "[DATE]" at bounding box center [108, 42] width 102 height 18
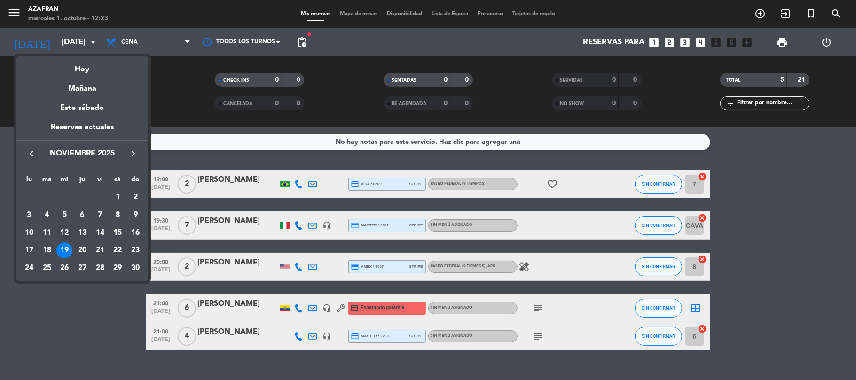
click at [63, 234] on div "12" at bounding box center [64, 233] width 16 height 16
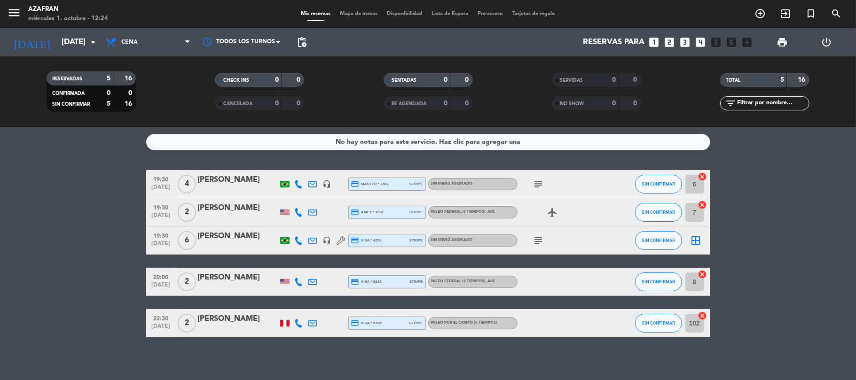
click at [539, 239] on icon "subject" at bounding box center [538, 240] width 11 height 11
click at [79, 41] on input "[DATE]" at bounding box center [108, 42] width 102 height 18
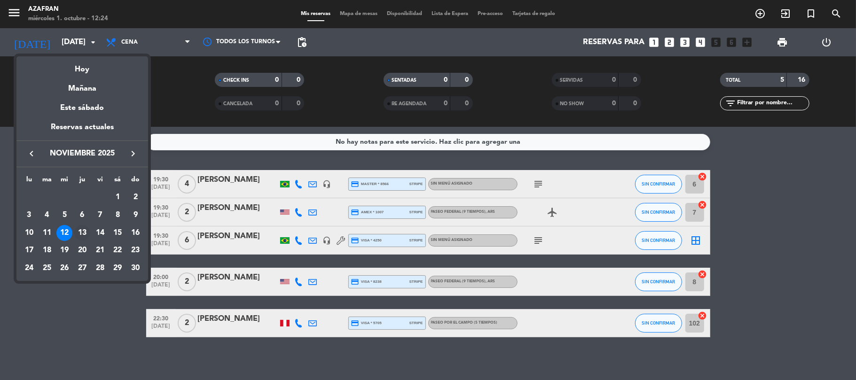
click at [83, 232] on div "13" at bounding box center [82, 233] width 16 height 16
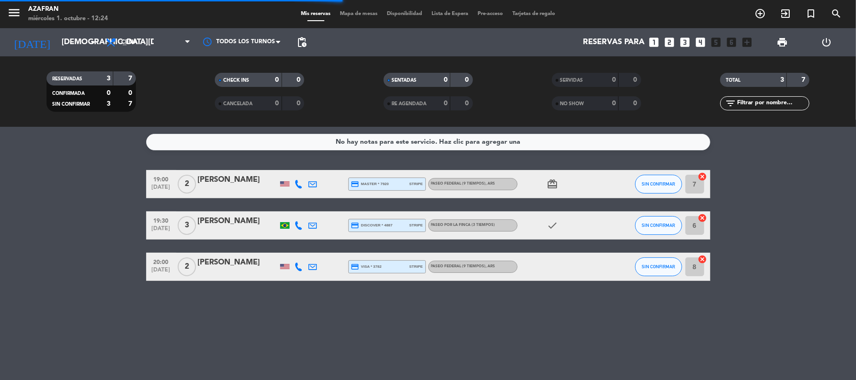
click at [83, 232] on bookings-row "19:00 [DATE] 2 [PERSON_NAME] credit_card master * 7920 stripe Paseo Federal (9 …" at bounding box center [428, 225] width 856 height 111
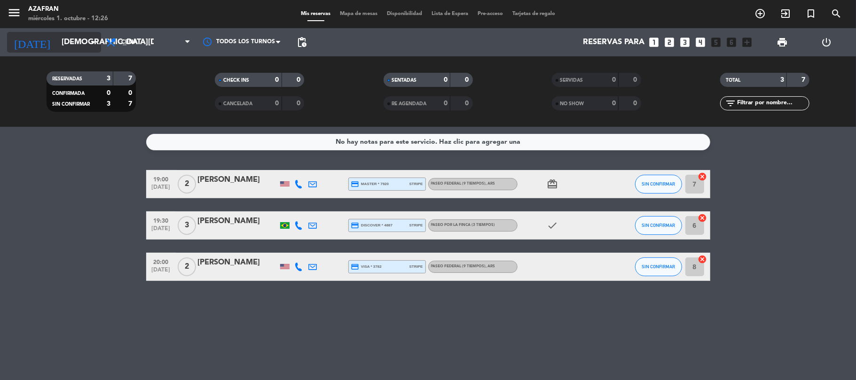
click at [87, 49] on input "[DEMOGRAPHIC_DATA][DATE]" at bounding box center [108, 42] width 102 height 18
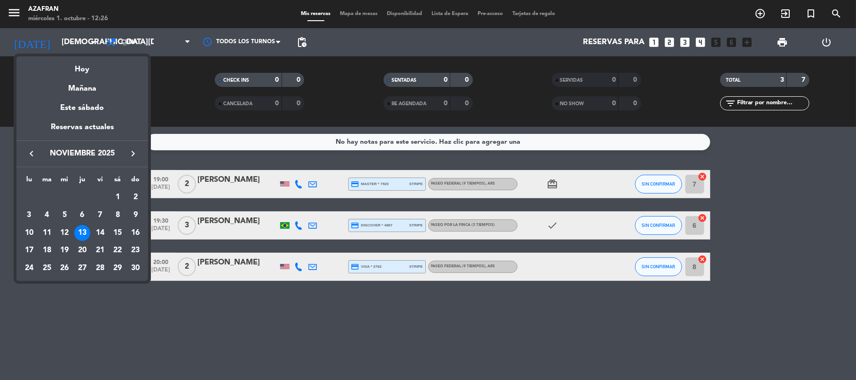
click at [29, 155] on icon "keyboard_arrow_left" at bounding box center [31, 153] width 11 height 11
click at [104, 217] on div "3" at bounding box center [100, 215] width 16 height 16
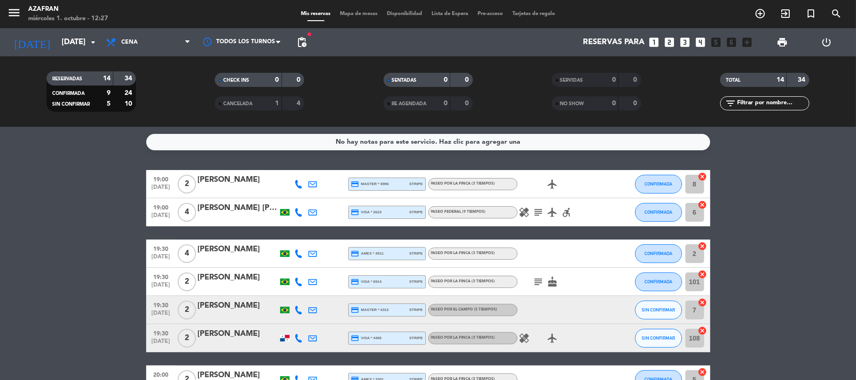
click at [99, 280] on bookings-row "19:00 [DATE] 2 [PERSON_NAME] credit_card master * 8996 stripe Paseo por la finc…" at bounding box center [428, 387] width 856 height 434
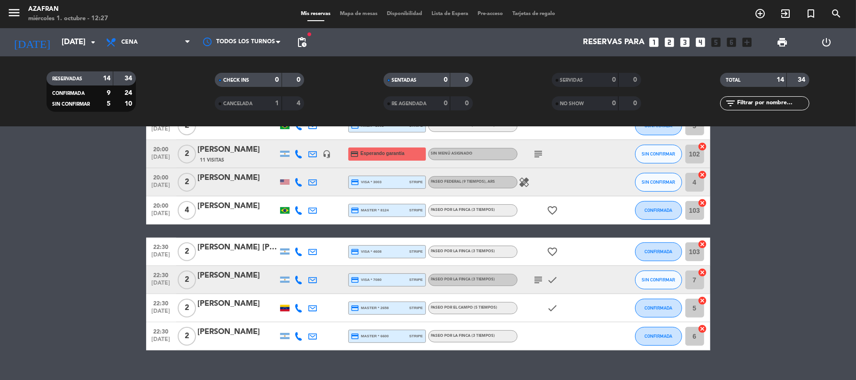
scroll to position [271, 0]
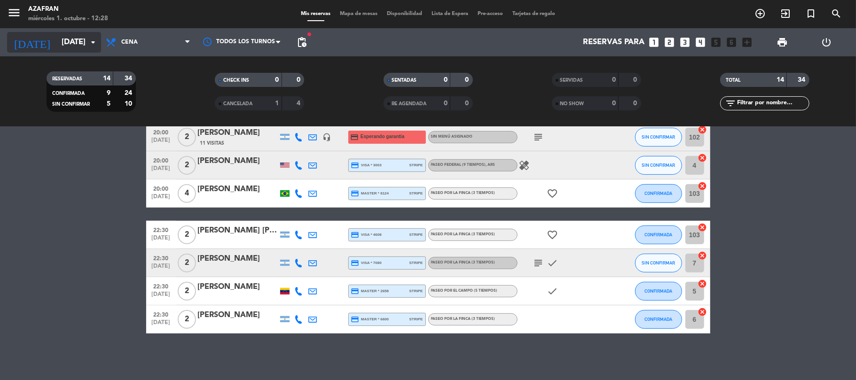
click at [74, 40] on input "[DATE]" at bounding box center [108, 42] width 102 height 18
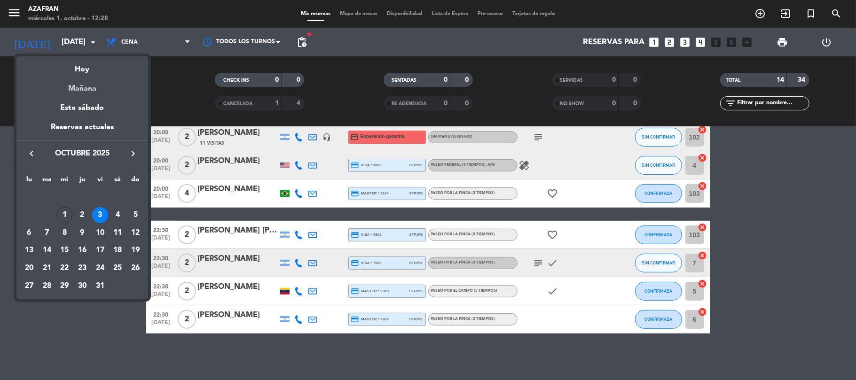
click at [87, 91] on div "Mañana" at bounding box center [82, 85] width 132 height 19
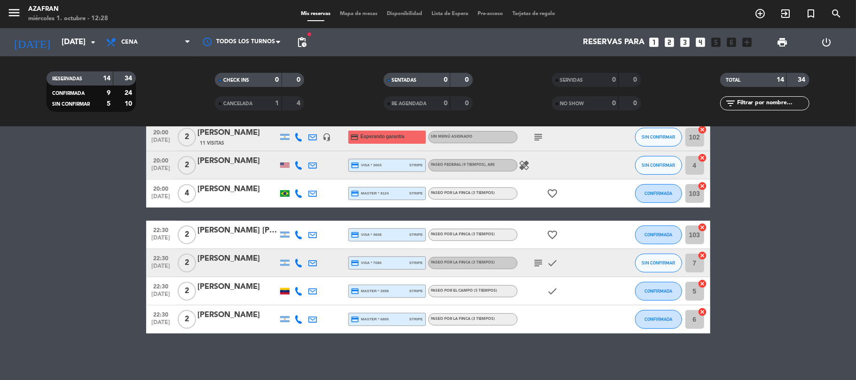
type input "[DEMOGRAPHIC_DATA][DATE]"
click at [100, 230] on bookings-row "19:00 [DATE] 2 [PERSON_NAME] credit_card master * 8996 stripe Paseo por la finc…" at bounding box center [428, 116] width 856 height 434
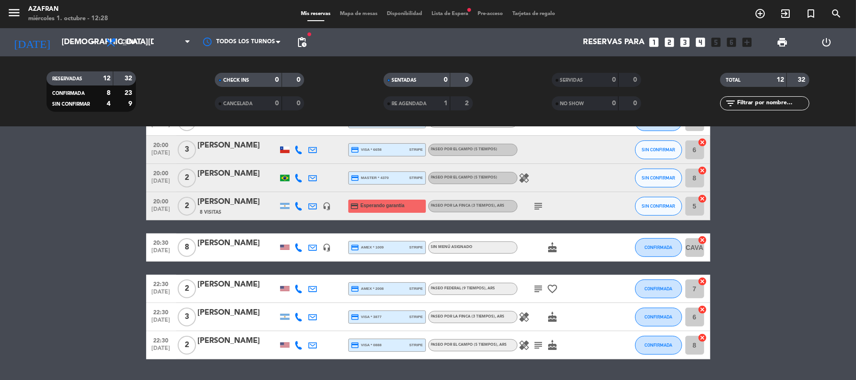
scroll to position [202, 0]
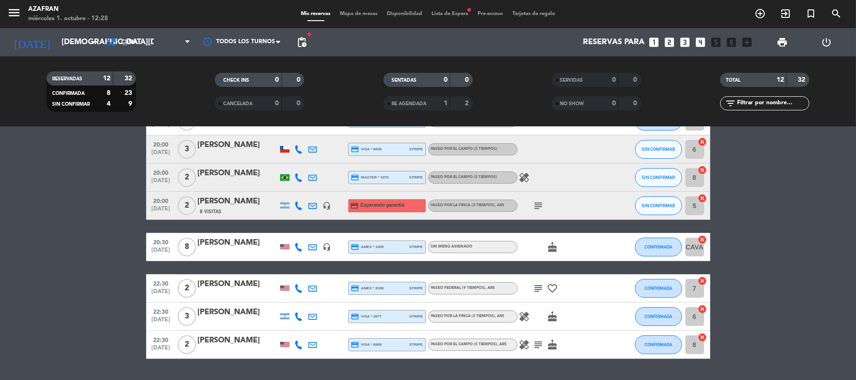
click at [450, 16] on span "Lista de Espera fiber_manual_record" at bounding box center [450, 13] width 46 height 5
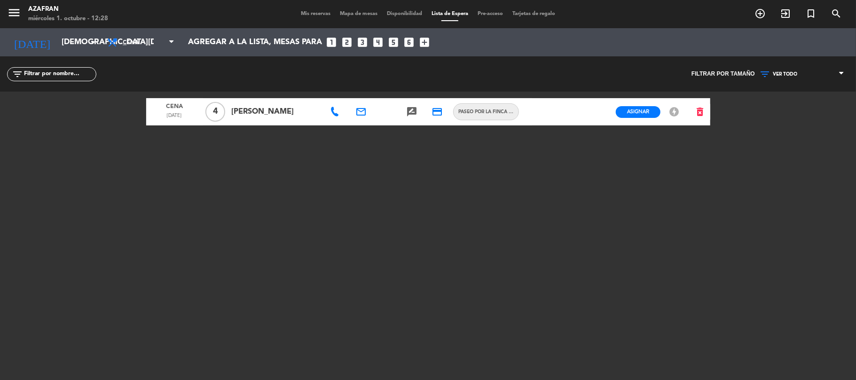
click at [309, 13] on span "Mis reservas" at bounding box center [315, 13] width 39 height 5
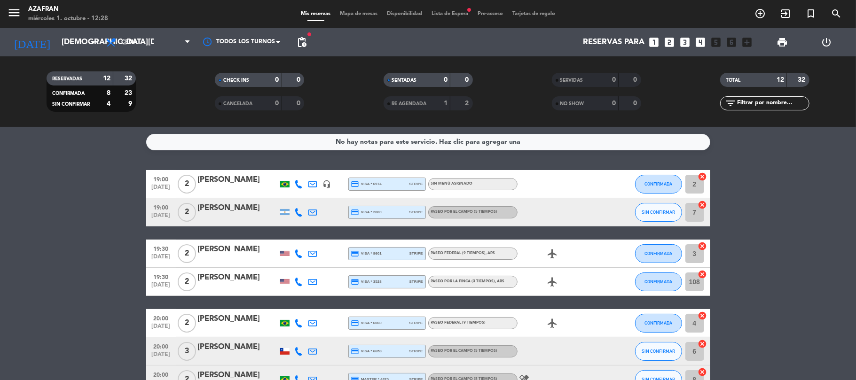
click at [802, 252] on bookings-row "19:00 [DATE] 2 [PERSON_NAME] headset_mic credit_card visa * 6974 stripe Sin men…" at bounding box center [428, 365] width 856 height 391
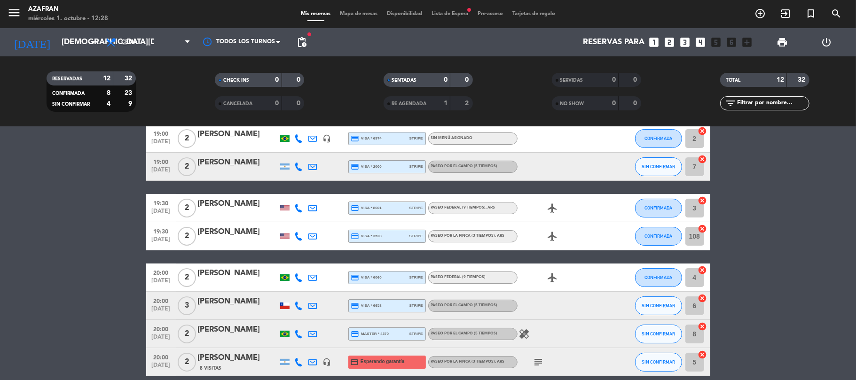
scroll to position [25, 0]
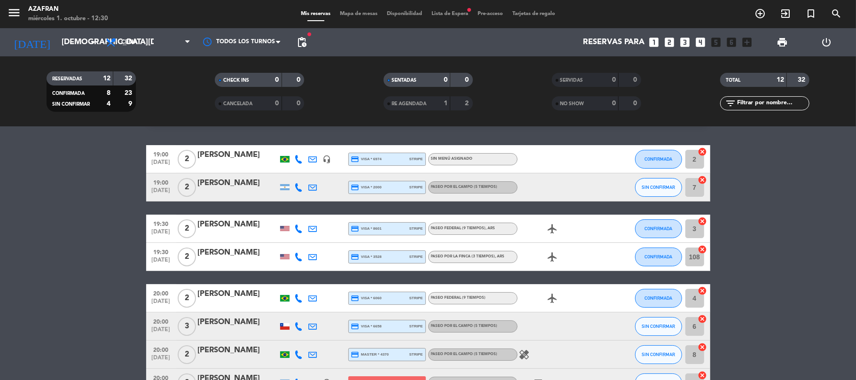
click at [68, 278] on bookings-row "19:00 [DATE] 2 [PERSON_NAME] headset_mic credit_card visa * 6974 stripe Sin men…" at bounding box center [428, 340] width 856 height 391
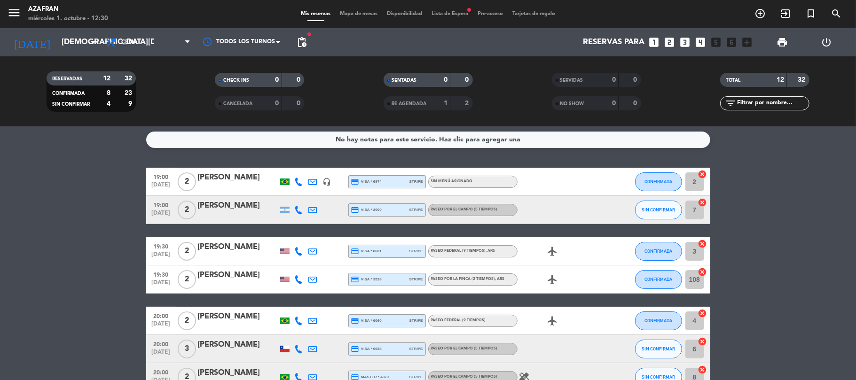
scroll to position [2, 0]
click at [66, 50] on input "[DEMOGRAPHIC_DATA][DATE]" at bounding box center [108, 42] width 102 height 18
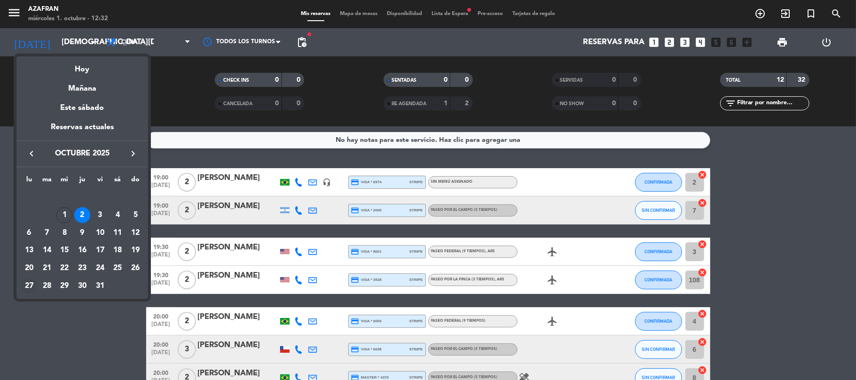
click at [31, 291] on div "27" at bounding box center [29, 286] width 16 height 16
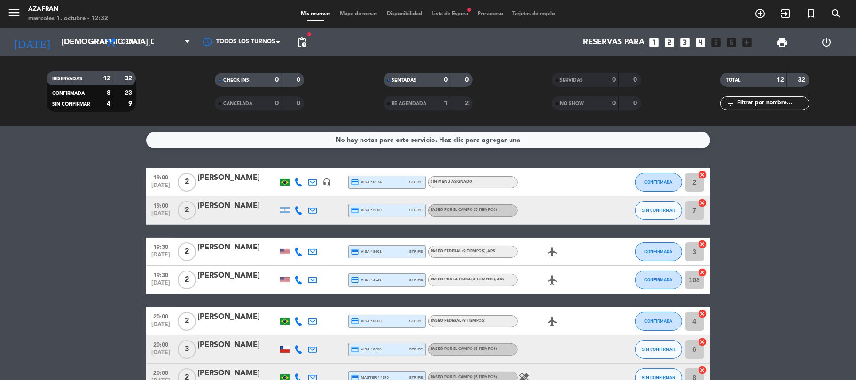
type input "[DATE]"
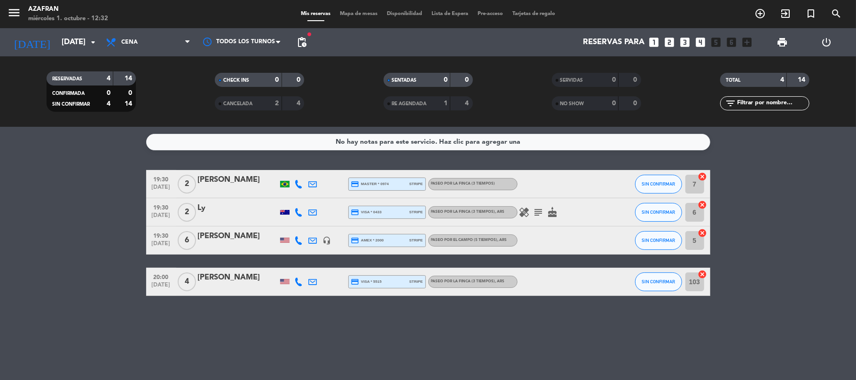
click at [71, 357] on div "No hay notas para este servicio. Haz clic para agregar una 19:30 [DATE] 2 [PERS…" at bounding box center [428, 253] width 856 height 253
click at [760, 8] on icon "add_circle_outline" at bounding box center [760, 13] width 11 height 11
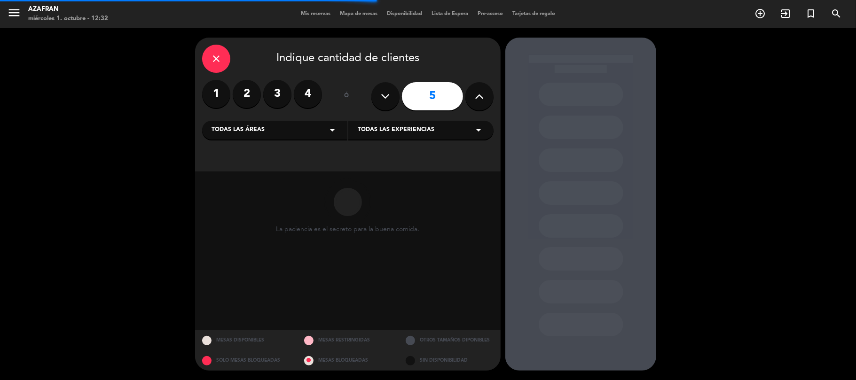
click at [226, 50] on div "close" at bounding box center [216, 59] width 28 height 28
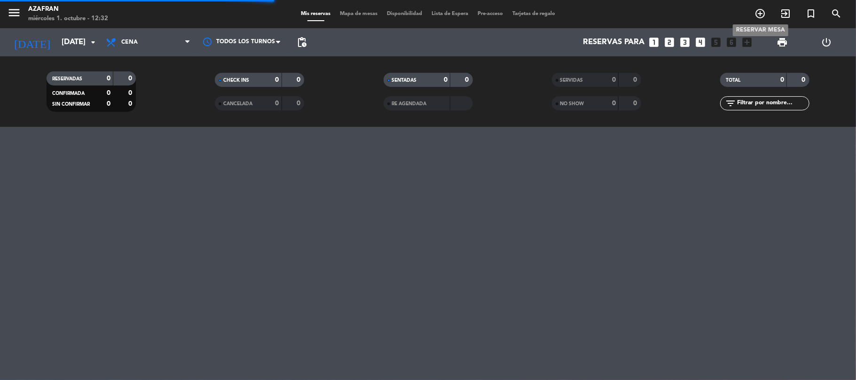
click at [762, 16] on icon "add_circle_outline" at bounding box center [760, 13] width 11 height 11
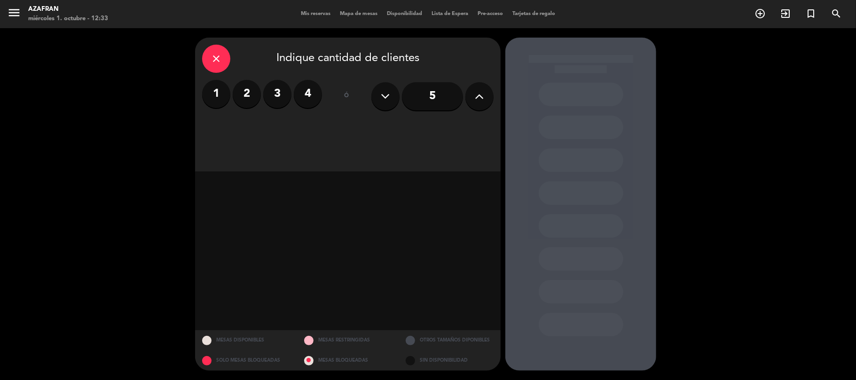
click at [471, 96] on button at bounding box center [479, 96] width 28 height 28
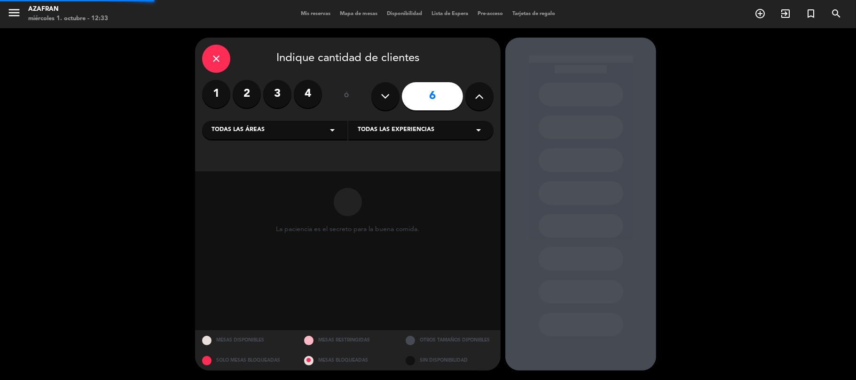
click at [471, 96] on button at bounding box center [479, 96] width 28 height 28
type input "8"
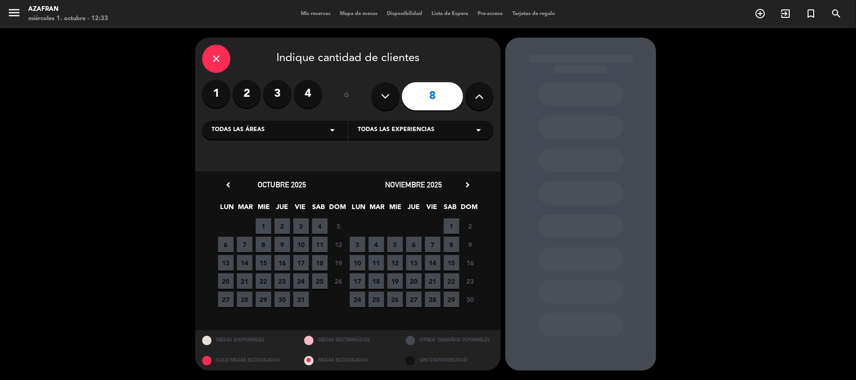
click at [229, 300] on span "27" at bounding box center [226, 300] width 16 height 16
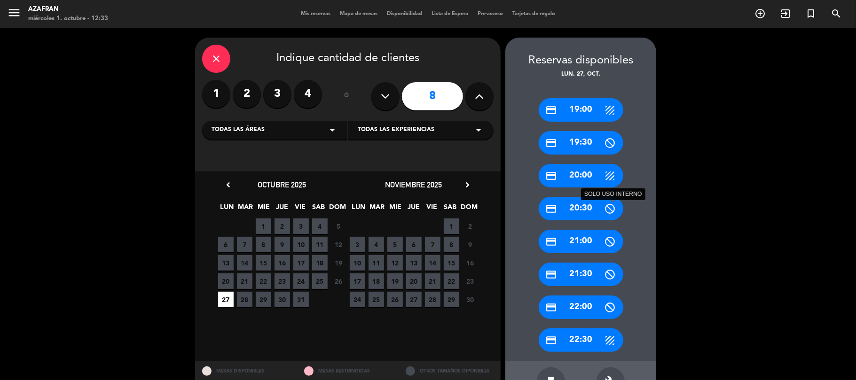
click at [610, 213] on icon at bounding box center [611, 209] width 12 height 12
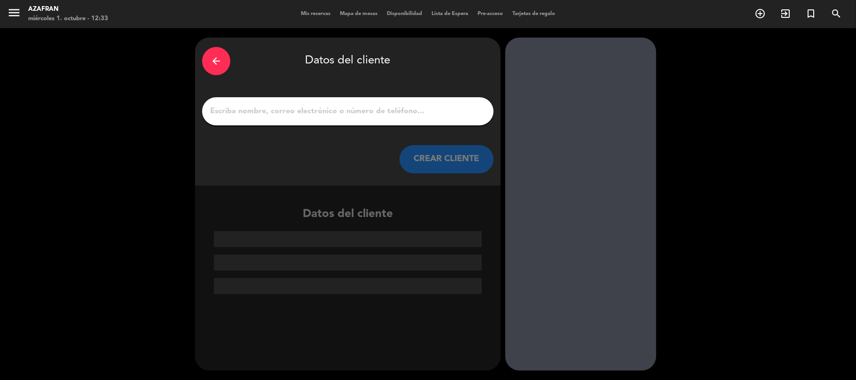
click at [404, 121] on div at bounding box center [347, 111] width 291 height 28
click at [409, 112] on input "1" at bounding box center [347, 111] width 277 height 13
paste input "[PERSON_NAME]"
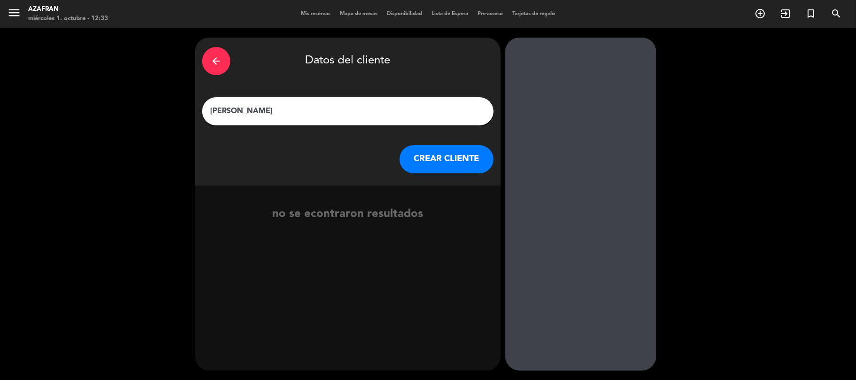
type input "[PERSON_NAME]"
click at [415, 160] on button "CREAR CLIENTE" at bounding box center [447, 159] width 94 height 28
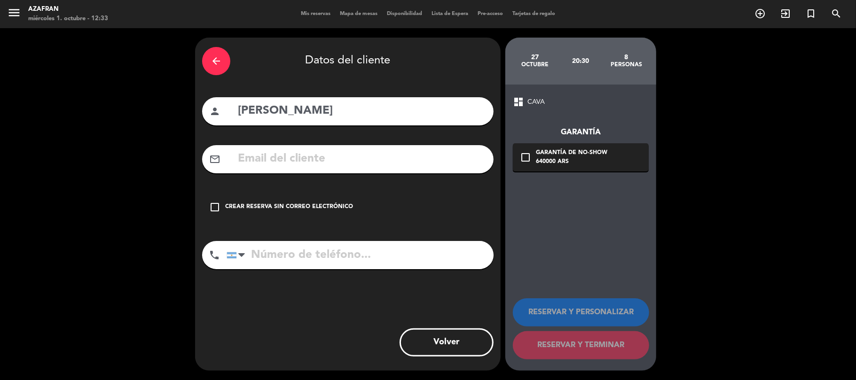
click at [279, 161] on input "text" at bounding box center [362, 158] width 250 height 19
paste input "[EMAIL_ADDRESS][DOMAIN_NAME]"
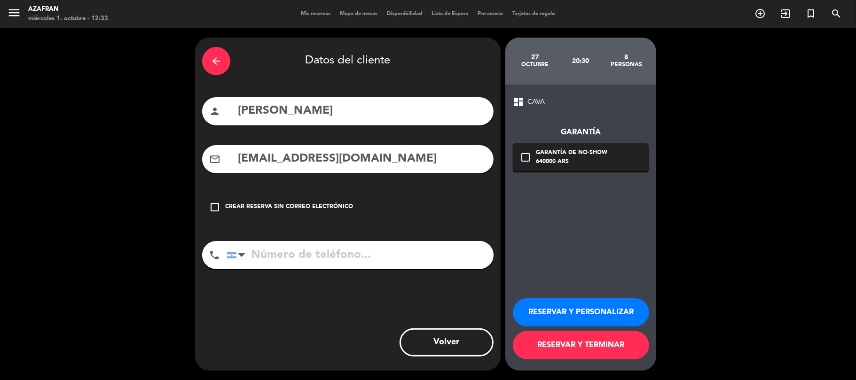
click at [246, 161] on input "[EMAIL_ADDRESS][DOMAIN_NAME]" at bounding box center [362, 158] width 250 height 19
type input "[EMAIL_ADDRESS][DOMAIN_NAME]"
click at [348, 254] on input "tel" at bounding box center [360, 255] width 267 height 28
paste input "[PHONE_NUMBER]"
type input "[PHONE_NUMBER]"
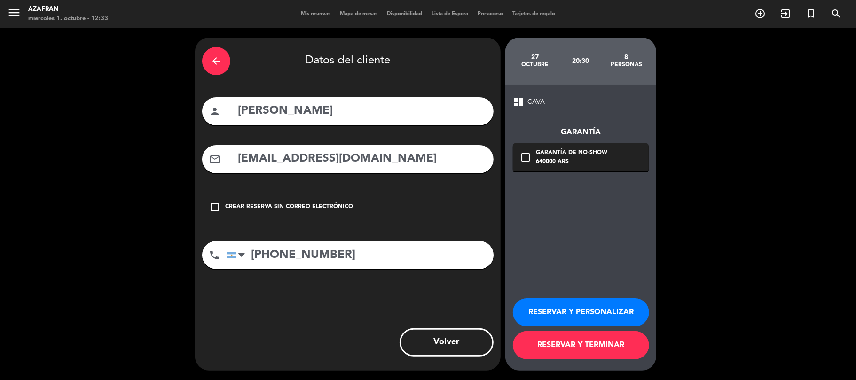
click at [538, 155] on div "Garantía de no-show" at bounding box center [571, 153] width 71 height 9
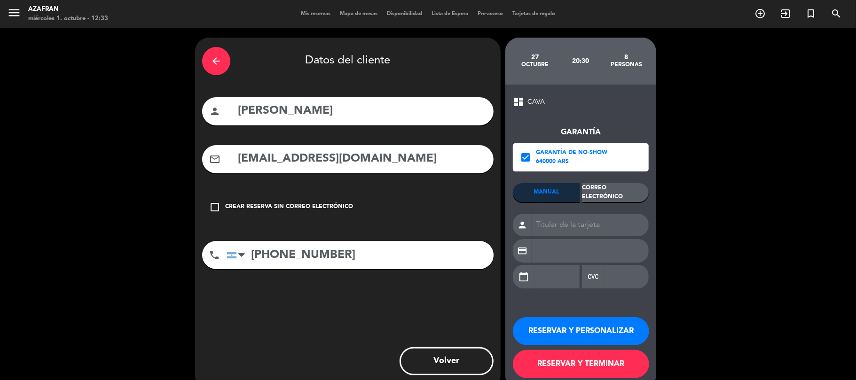
click at [618, 195] on div "Correo Electrónico" at bounding box center [615, 192] width 67 height 19
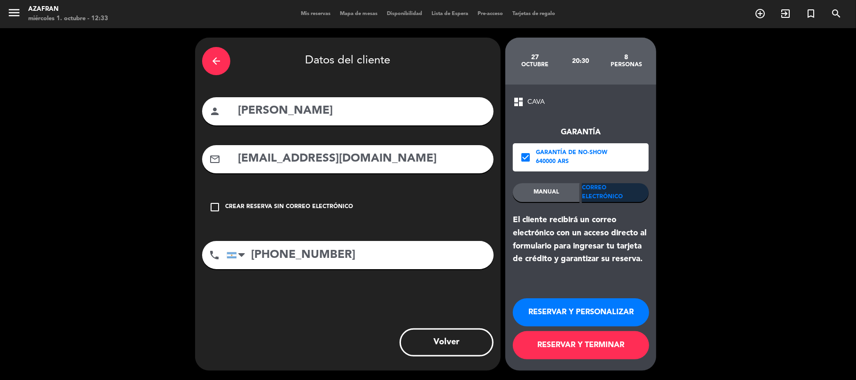
click at [587, 345] on button "RESERVAR Y TERMINAR" at bounding box center [581, 345] width 136 height 28
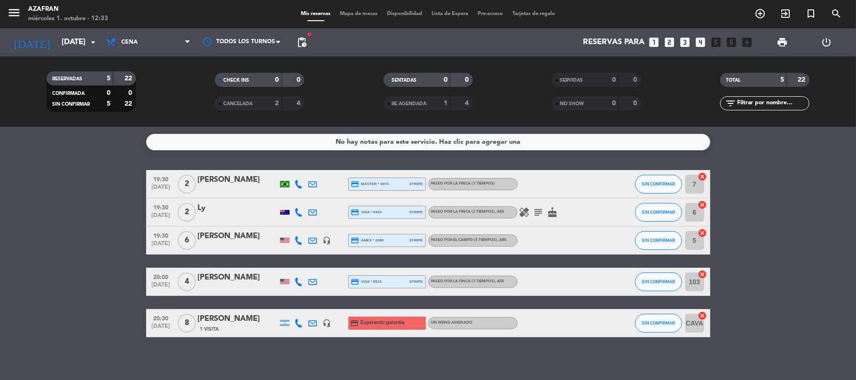
click at [78, 300] on bookings-row "19:30 [DATE] 2 [PERSON_NAME] credit_card master * 0974 stripe Paseo por la finc…" at bounding box center [428, 253] width 856 height 167
click at [227, 331] on div "1 Visita" at bounding box center [238, 329] width 80 height 8
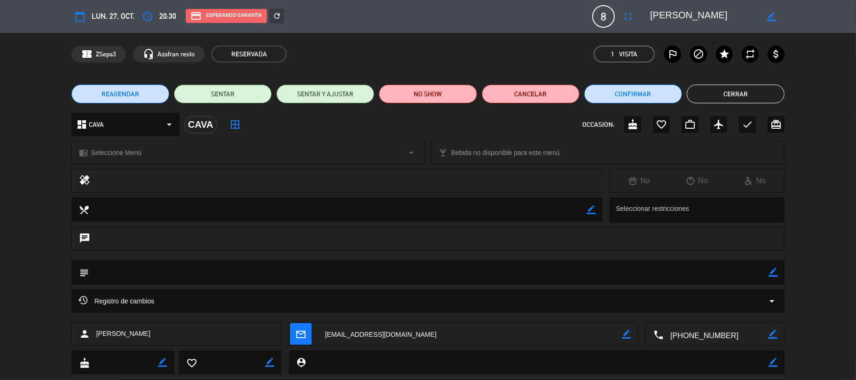
click at [192, 153] on div "chrome_reader_mode Seleccione Menú arrow_drop_down" at bounding box center [248, 153] width 353 height 23
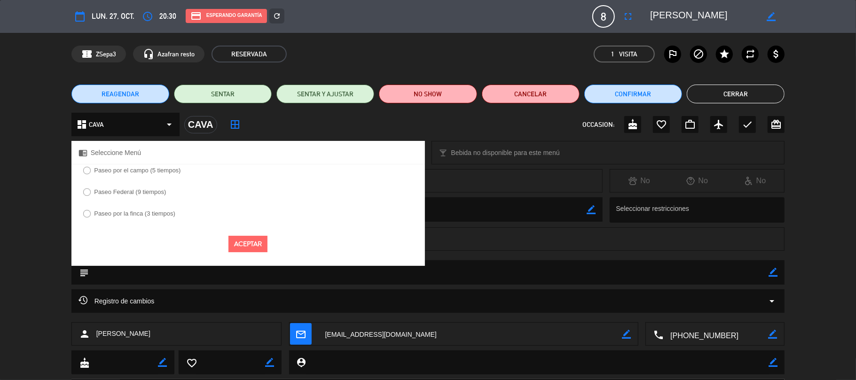
click at [158, 217] on label "Paseo por la finca (3 tiempos)" at bounding box center [134, 214] width 81 height 6
select select
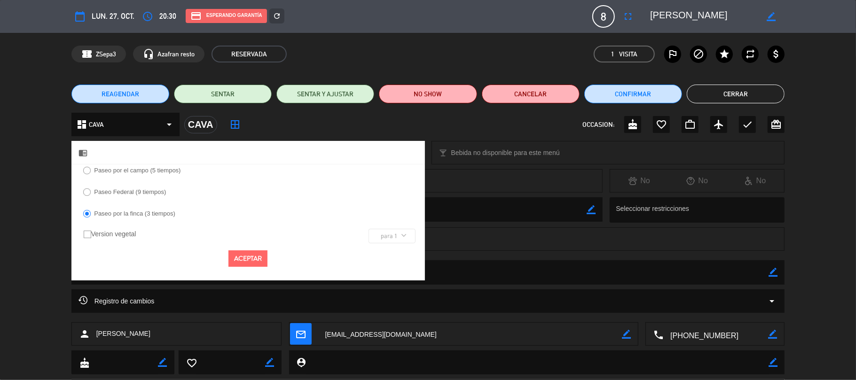
click at [269, 260] on div "Aceptar" at bounding box center [248, 259] width 354 height 31
click at [256, 259] on button "Aceptar" at bounding box center [247, 259] width 39 height 16
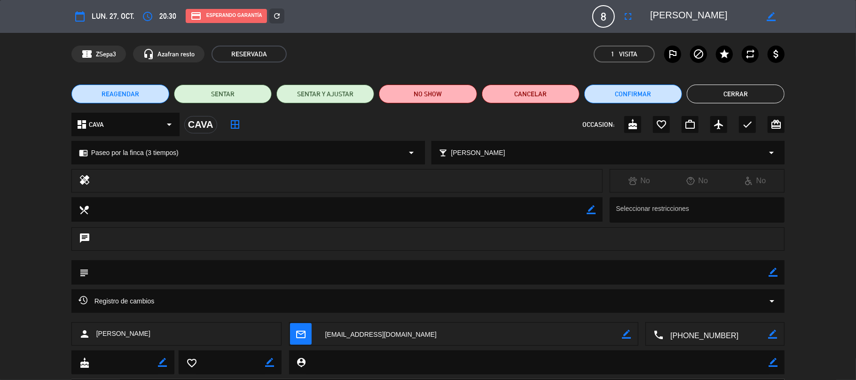
click at [773, 273] on icon "border_color" at bounding box center [773, 272] width 9 height 9
click at [760, 272] on textarea at bounding box center [429, 272] width 680 height 24
type textarea "Rva Agencia Vinoabordo. Paga agencia menu finca con maridaje."
click at [773, 266] on div at bounding box center [773, 272] width 9 height 24
click at [773, 270] on icon at bounding box center [773, 272] width 9 height 9
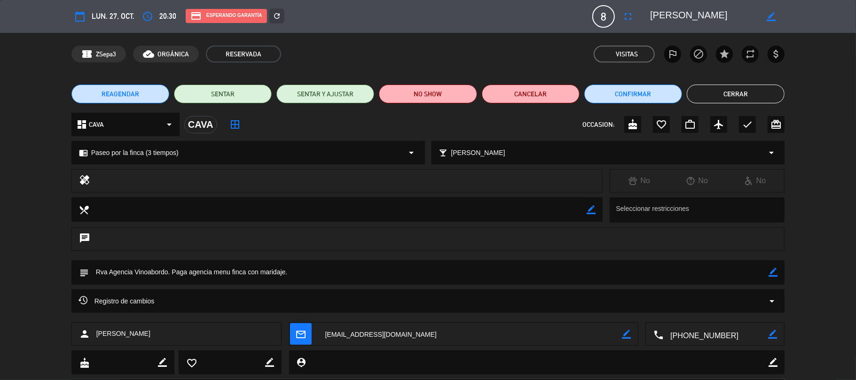
click at [723, 96] on button "Cerrar" at bounding box center [736, 94] width 98 height 19
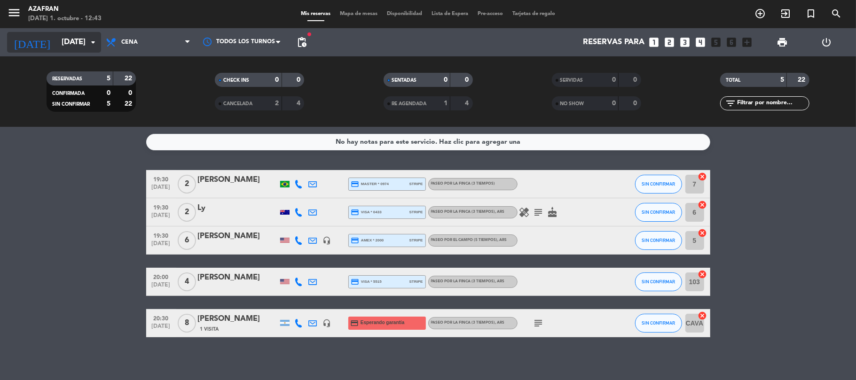
click at [78, 36] on input "[DATE]" at bounding box center [108, 42] width 102 height 18
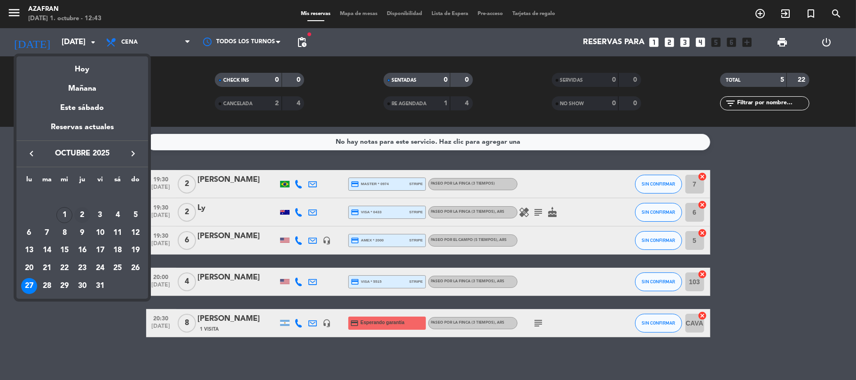
click at [81, 213] on div "2" at bounding box center [82, 215] width 16 height 16
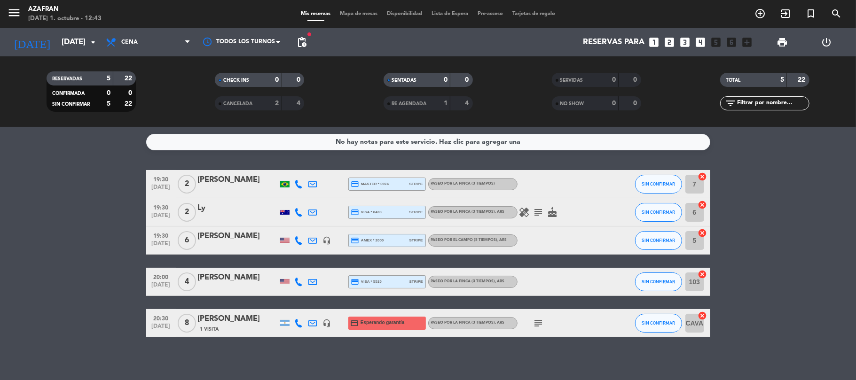
type input "[DEMOGRAPHIC_DATA][DATE]"
click at [91, 279] on bookings-row "19:30 [DATE] 2 [PERSON_NAME] credit_card master * 0974 stripe Paseo por la finc…" at bounding box center [428, 253] width 856 height 167
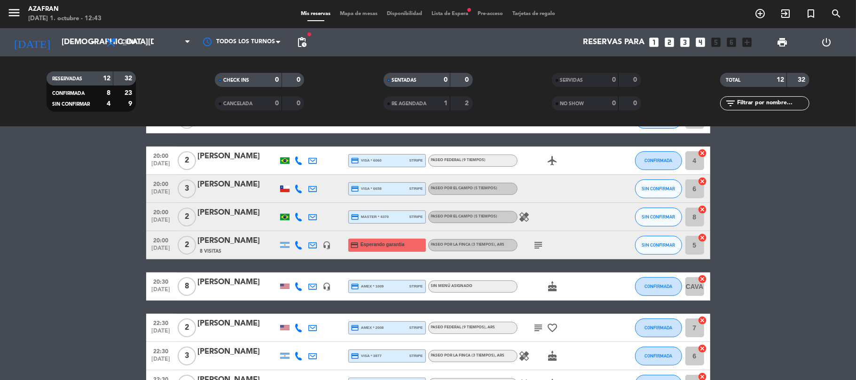
scroll to position [150, 0]
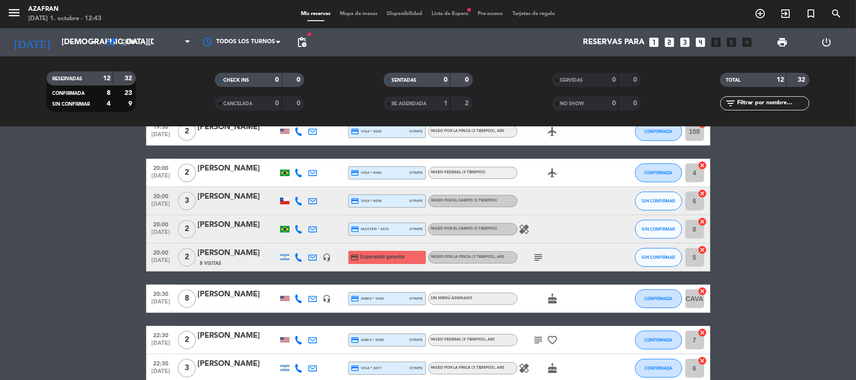
click at [214, 254] on div "[PERSON_NAME]" at bounding box center [238, 253] width 80 height 12
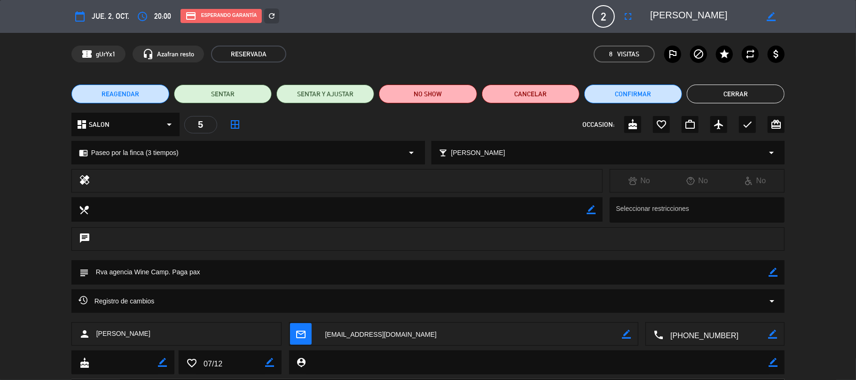
click at [769, 269] on icon "border_color" at bounding box center [773, 272] width 9 height 9
type textarea "Rva agencia Wine Camp. Paga agencia menu finca, maridaje PAGA PAX"
click at [773, 273] on icon at bounding box center [773, 272] width 9 height 9
click at [743, 98] on button "Cerrar" at bounding box center [736, 94] width 98 height 19
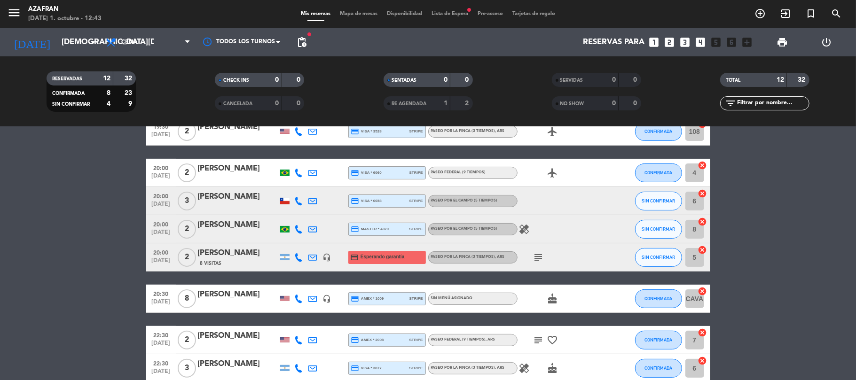
click at [96, 267] on bookings-row "19:00 [DATE] 2 [PERSON_NAME] headset_mic credit_card visa * 6974 stripe Sin men…" at bounding box center [428, 215] width 856 height 391
click at [243, 263] on div "8 Visitas" at bounding box center [238, 264] width 80 height 8
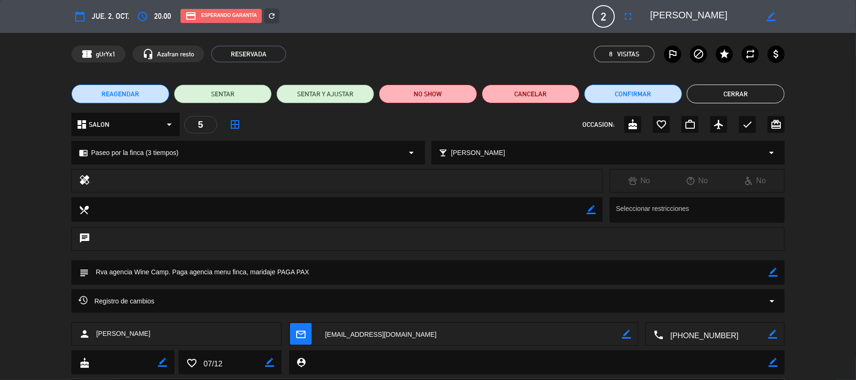
click at [773, 271] on icon "border_color" at bounding box center [773, 272] width 9 height 9
click at [743, 270] on textarea at bounding box center [429, 272] width 680 height 24
paste textarea "CUIT: 30-71642037-6 Razón Social: ADOCAMP SRL"
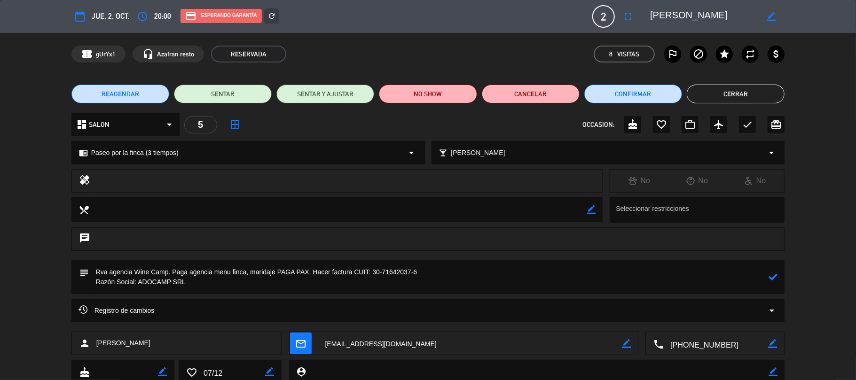
click at [352, 269] on textarea at bounding box center [429, 277] width 680 height 34
type textarea "Rva agencia Wine Camp. Paga agencia menu finca, maridaje PAGA PAX. Hacer factur…"
click at [770, 275] on icon at bounding box center [773, 277] width 9 height 9
click at [706, 91] on button "Cerrar" at bounding box center [736, 94] width 98 height 19
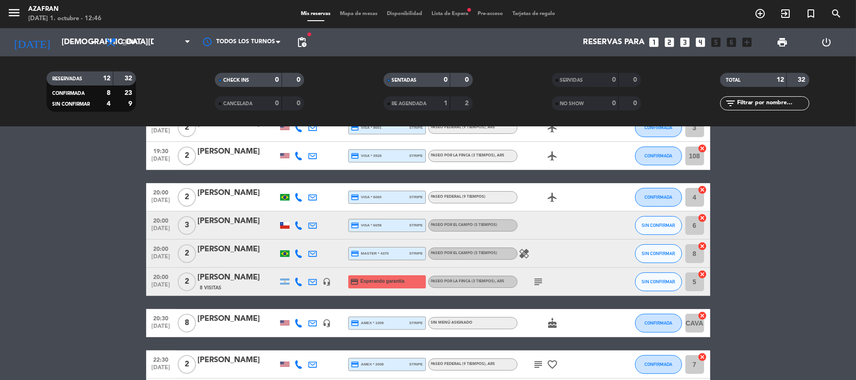
click at [96, 234] on bookings-row "19:00 [DATE] 2 [PERSON_NAME] headset_mic credit_card visa * 6974 stripe Sin men…" at bounding box center [428, 239] width 856 height 391
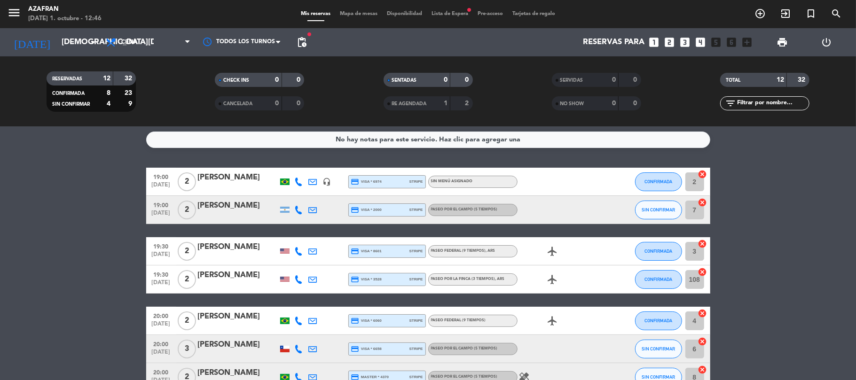
scroll to position [0, 0]
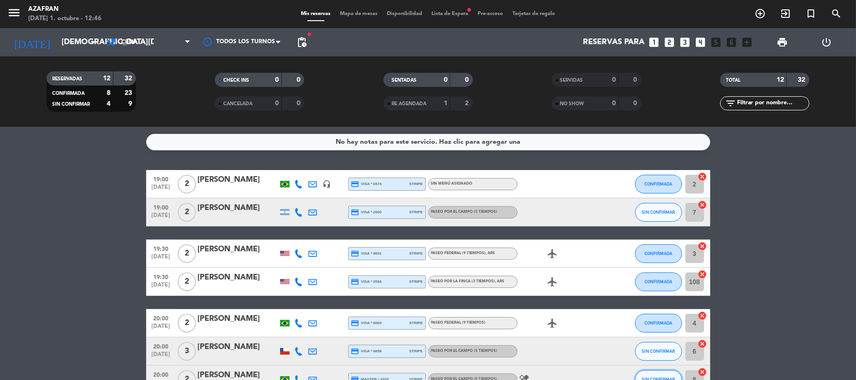
click at [661, 377] on span "SIN CONFIRMAR" at bounding box center [658, 379] width 33 height 5
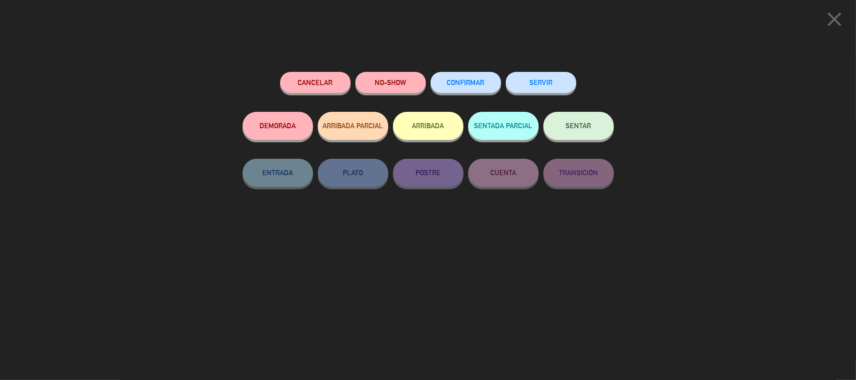
click at [455, 76] on button "CONFIRMAR" at bounding box center [466, 82] width 71 height 21
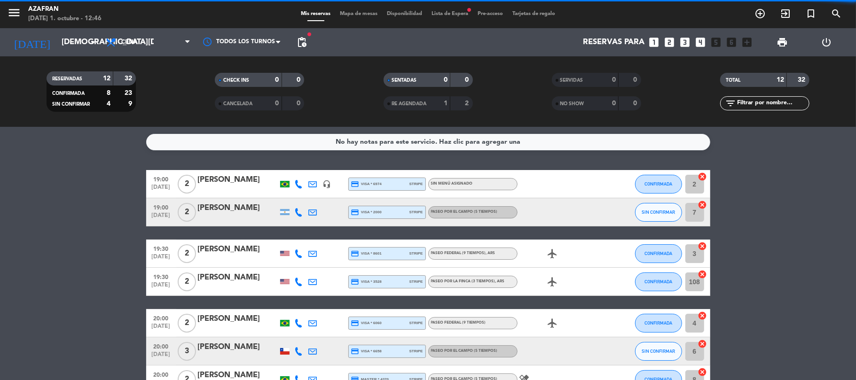
click at [47, 170] on div "close Cancelar NO-SHOW CONFIRMADA SERVIR DEMORADA ARRIBADA PARCIAL ARRIBADA SEN…" at bounding box center [428, 190] width 856 height 380
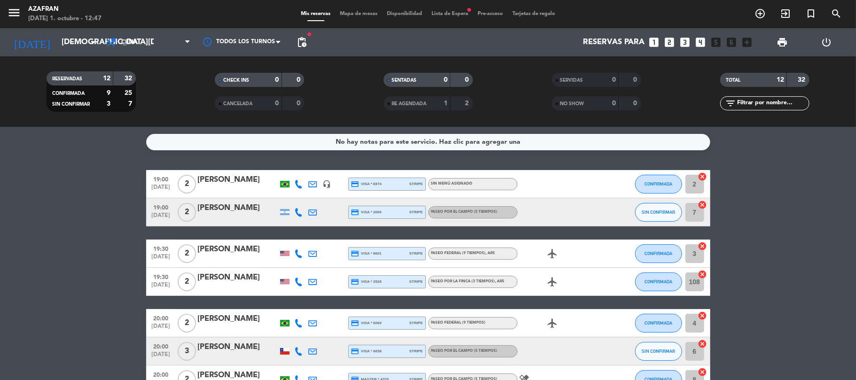
click at [99, 247] on bookings-row "19:00 [DATE] 2 [PERSON_NAME] headset_mic credit_card visa * 6974 stripe Sin men…" at bounding box center [428, 365] width 856 height 391
click at [67, 41] on input "[DEMOGRAPHIC_DATA][DATE]" at bounding box center [108, 42] width 102 height 18
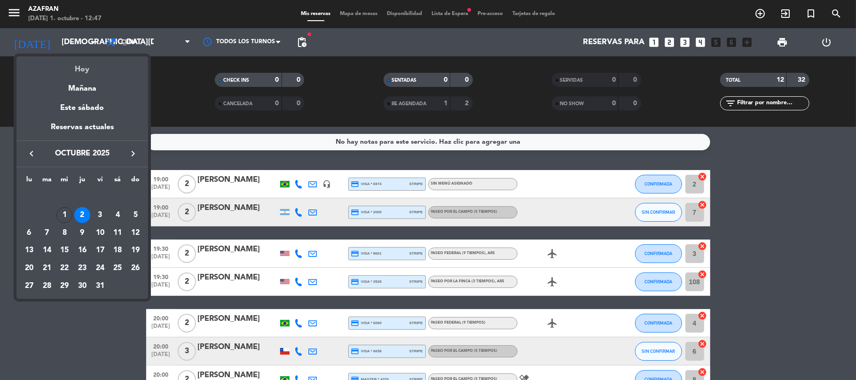
click at [81, 62] on div "Hoy" at bounding box center [82, 65] width 132 height 19
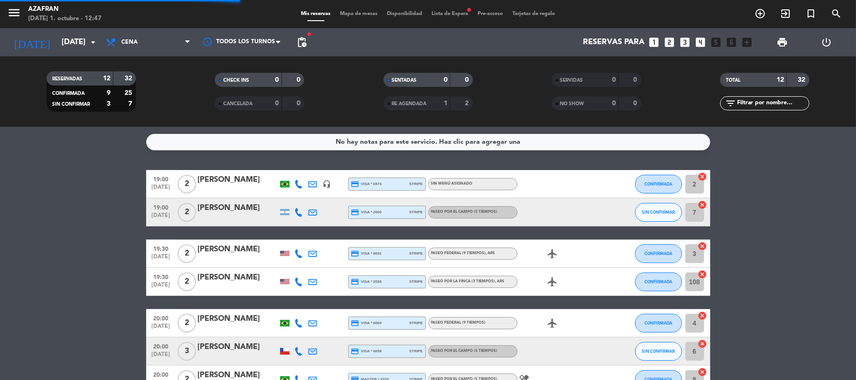
click at [111, 205] on bookings-row "19:00 [DATE] 2 [PERSON_NAME] headset_mic credit_card visa * 6974 stripe Sin men…" at bounding box center [428, 365] width 856 height 391
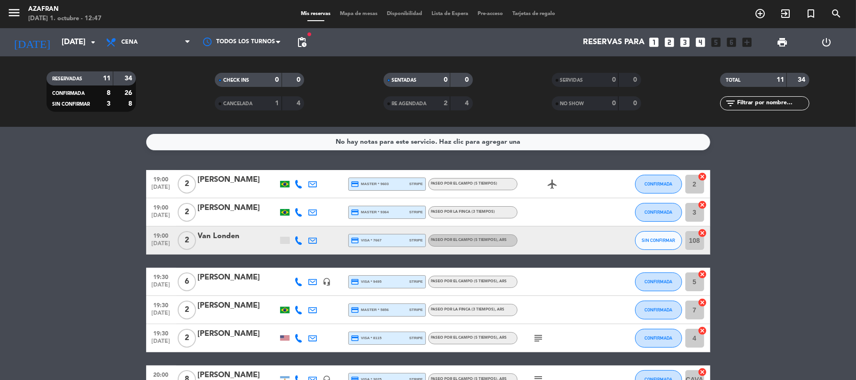
click at [111, 205] on bookings-row "19:00 [DATE] 2 [PERSON_NAME] credit_card master * 9603 stripe Paseo por el camp…" at bounding box center [428, 351] width 856 height 363
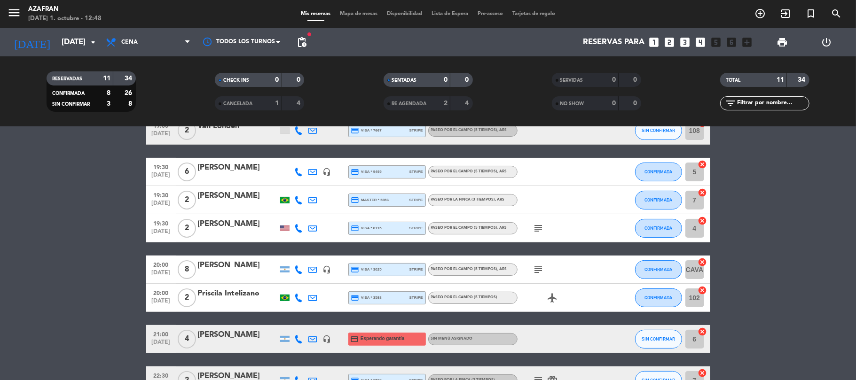
scroll to position [100, 0]
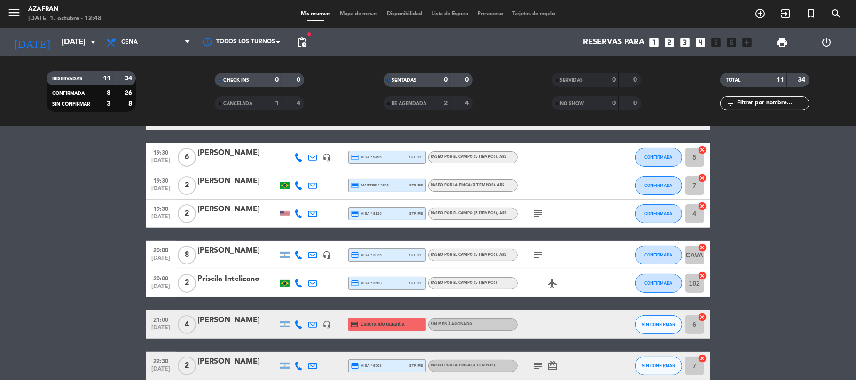
click at [41, 251] on bookings-row "19:00 [DATE] 2 [PERSON_NAME] credit_card master * 9603 stripe Paseo por el camp…" at bounding box center [428, 227] width 856 height 363
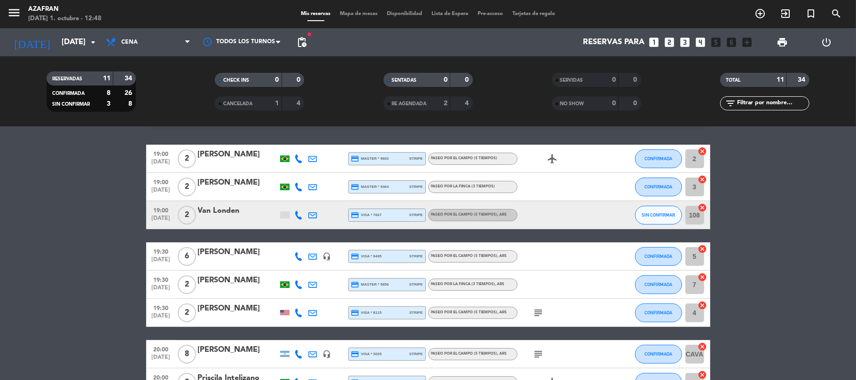
scroll to position [24, 0]
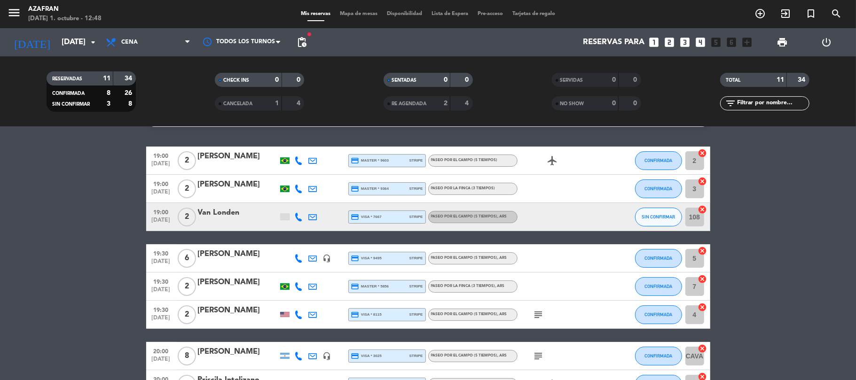
click at [63, 265] on bookings-row "19:00 [DATE] 2 [PERSON_NAME] credit_card master * 9603 stripe Paseo por el camp…" at bounding box center [428, 328] width 856 height 363
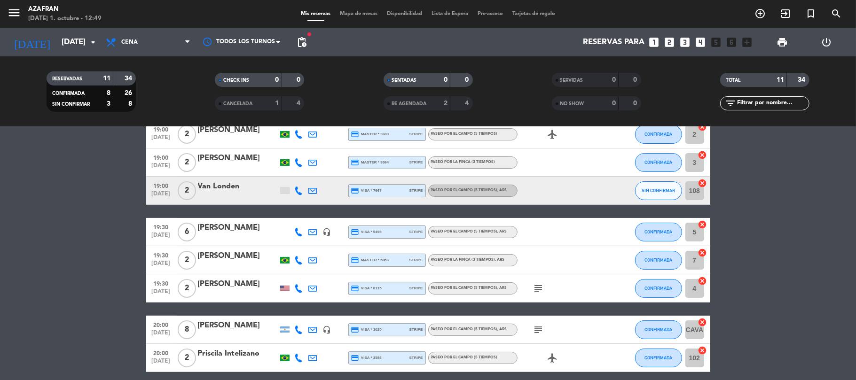
scroll to position [75, 0]
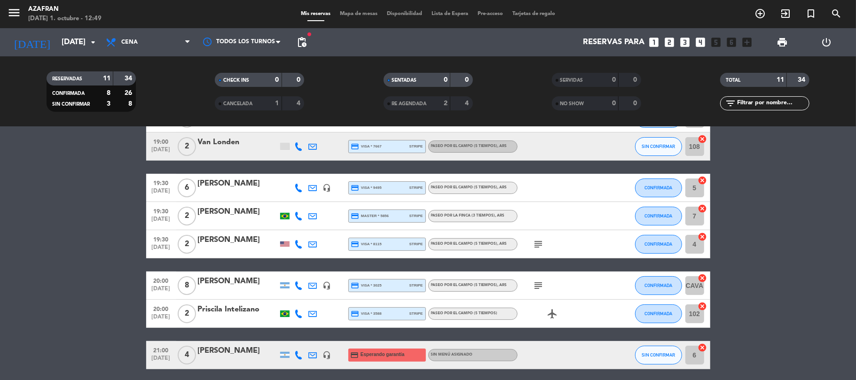
click at [46, 288] on bookings-row "19:00 [DATE] 2 [PERSON_NAME] credit_card master * 9603 stripe Paseo por el camp…" at bounding box center [428, 257] width 856 height 363
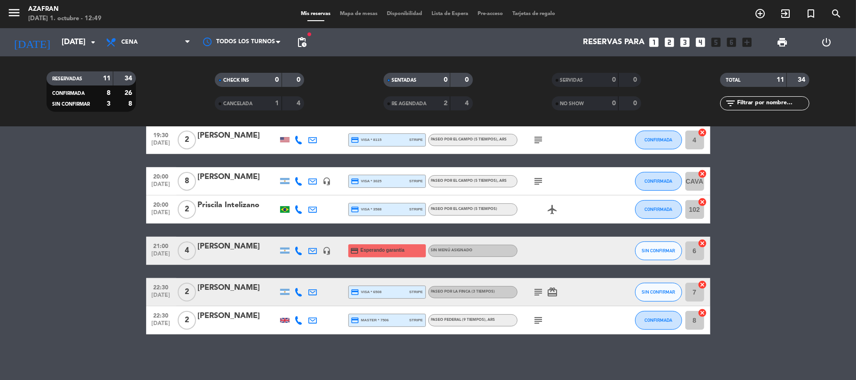
scroll to position [199, 0]
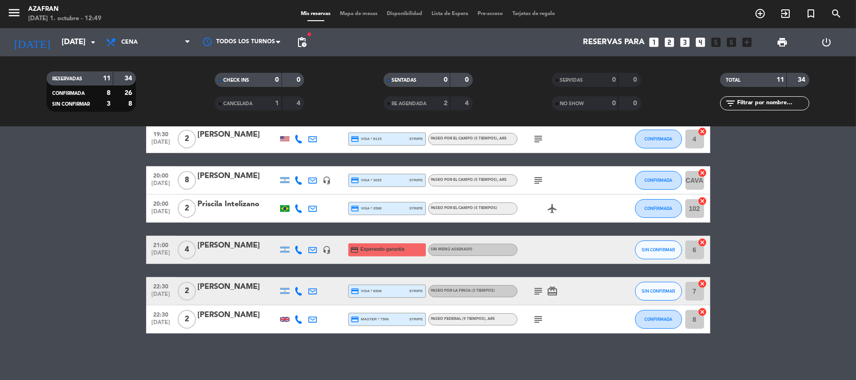
click at [87, 260] on bookings-row "19:00 [DATE] 2 [PERSON_NAME] credit_card master * 9603 stripe Paseo por el camp…" at bounding box center [428, 152] width 856 height 363
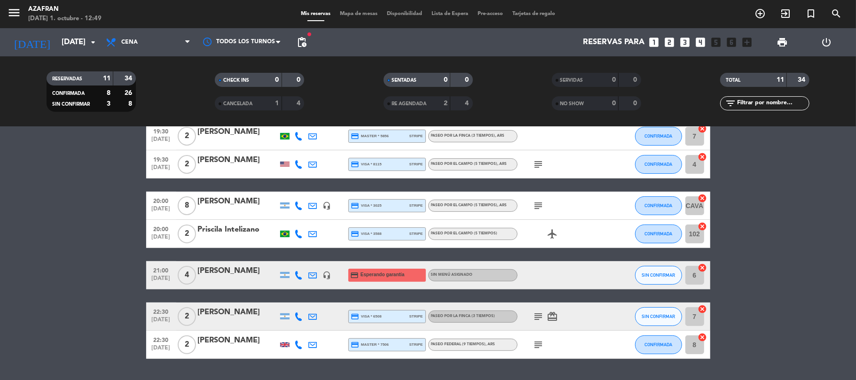
click at [541, 318] on icon "subject" at bounding box center [538, 316] width 11 height 11
click at [536, 340] on icon "subject" at bounding box center [538, 344] width 11 height 11
click at [536, 202] on icon "subject" at bounding box center [538, 205] width 11 height 11
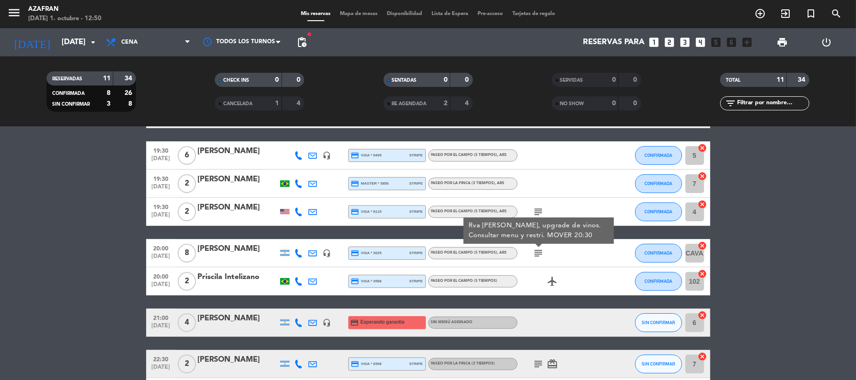
scroll to position [124, 0]
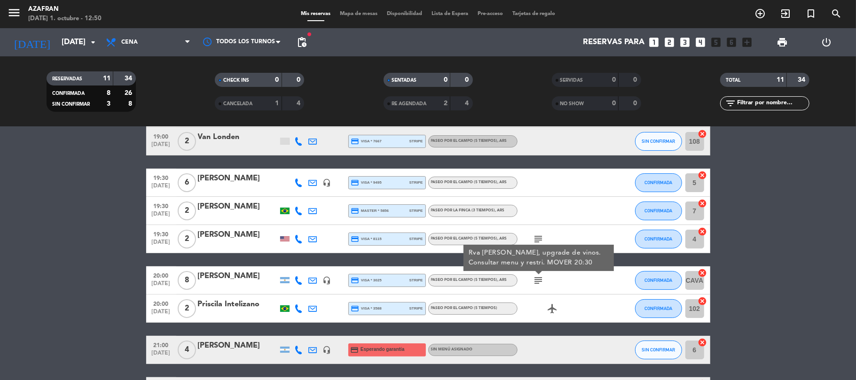
click at [34, 291] on bookings-row "19:00 [DATE] 2 [PERSON_NAME] credit_card master * 9603 stripe Paseo por el camp…" at bounding box center [428, 252] width 856 height 363
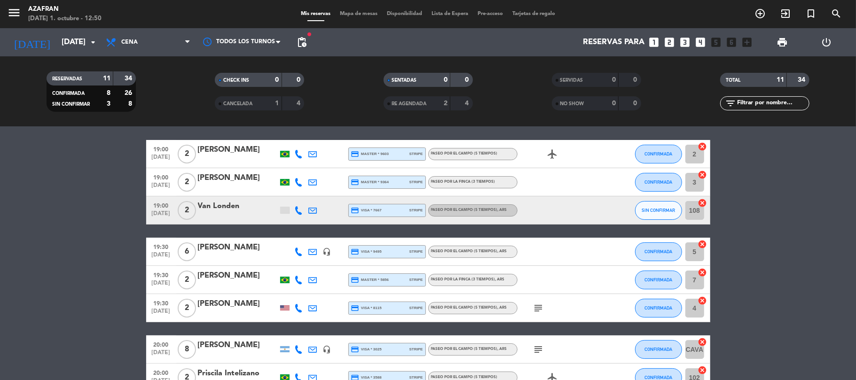
scroll to position [0, 0]
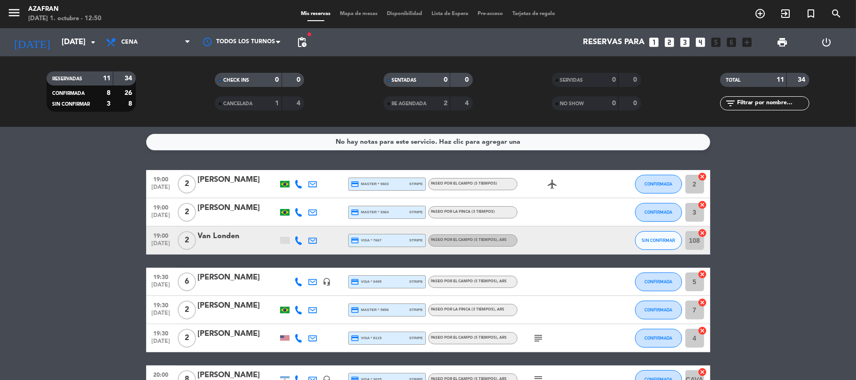
click at [538, 341] on icon "subject" at bounding box center [538, 338] width 11 height 11
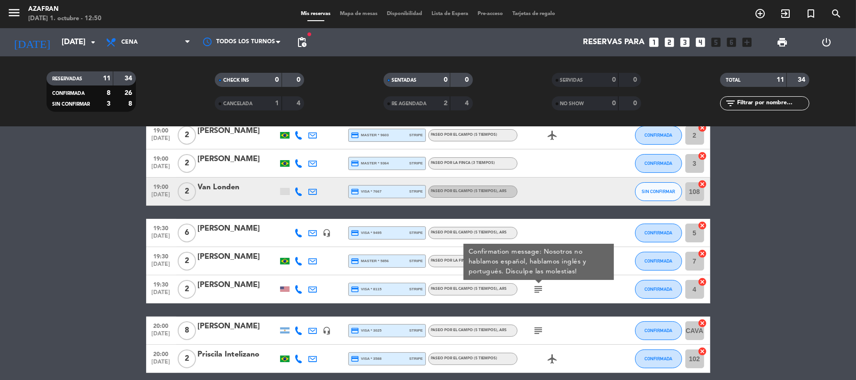
scroll to position [50, 0]
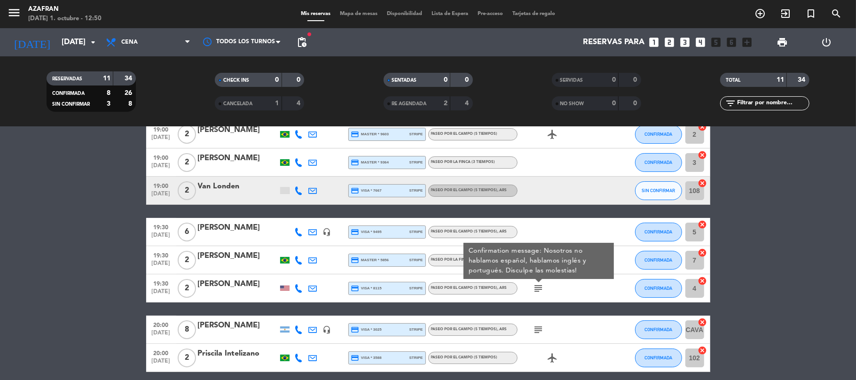
click at [536, 329] on icon "subject" at bounding box center [538, 329] width 11 height 11
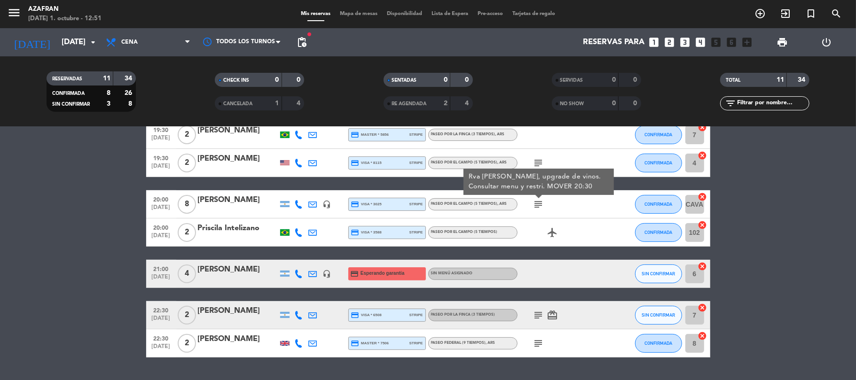
scroll to position [199, 0]
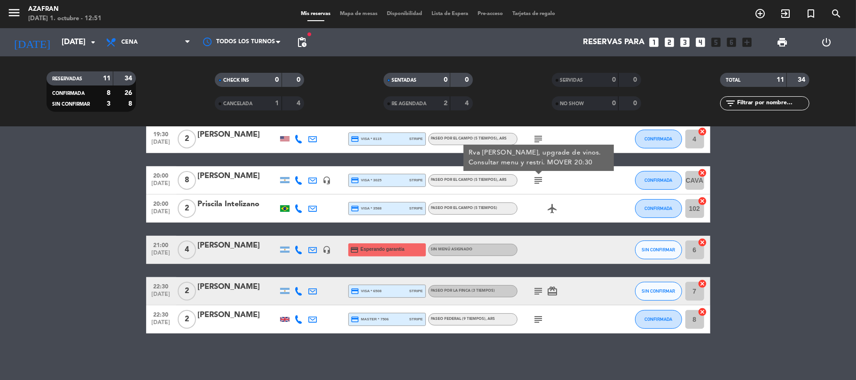
click at [538, 288] on icon "subject" at bounding box center [538, 291] width 11 height 11
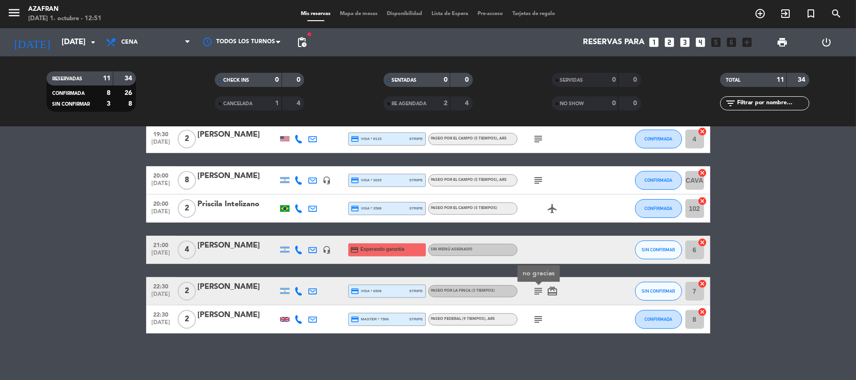
click at [538, 316] on icon "subject" at bounding box center [538, 319] width 11 height 11
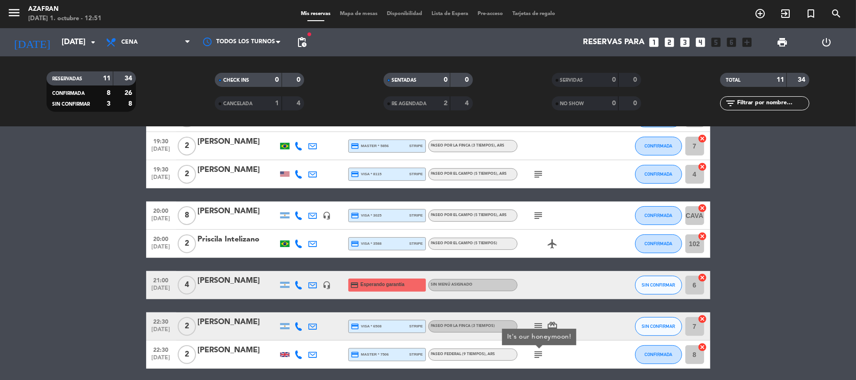
scroll to position [149, 0]
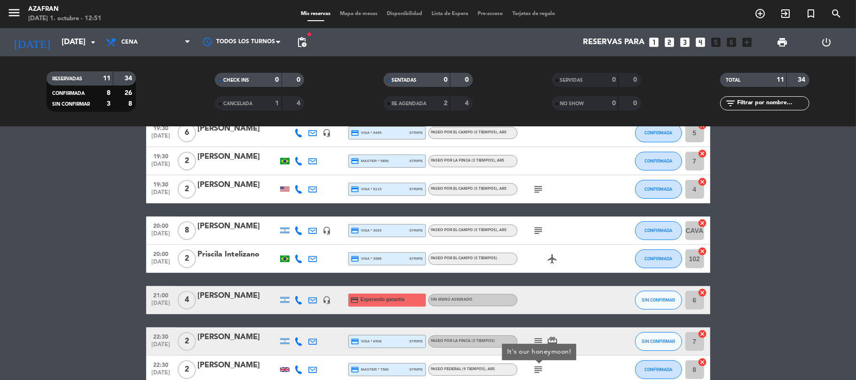
click at [537, 232] on icon "subject" at bounding box center [538, 230] width 11 height 11
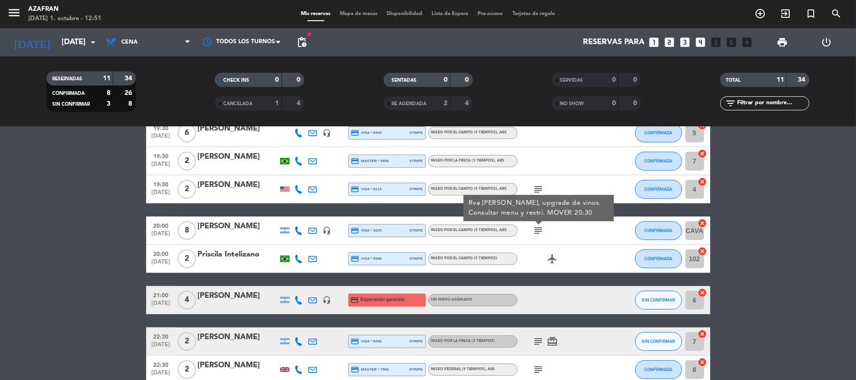
click at [542, 188] on icon "subject" at bounding box center [538, 189] width 11 height 11
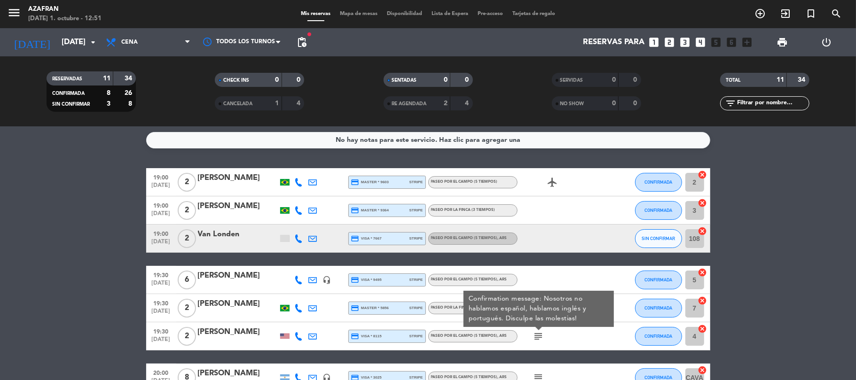
scroll to position [0, 0]
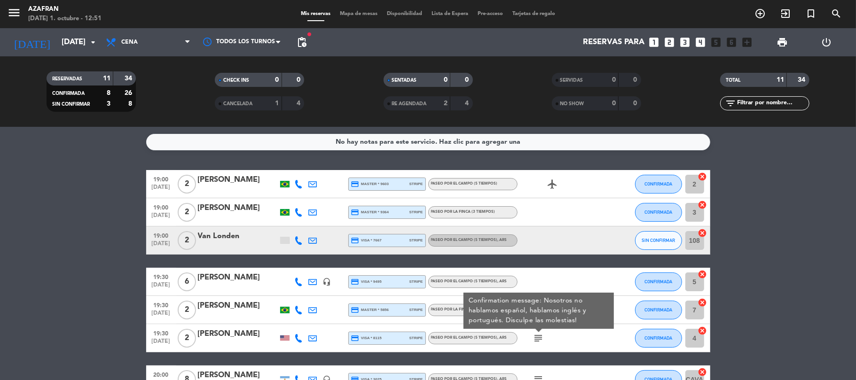
click at [68, 57] on div "RESERVADAS 11 34 CONFIRMADA 8 26 SIN CONFIRMAR 3 8 CHECK INS 0 0 CANCELADA 1 4 …" at bounding box center [428, 91] width 856 height 71
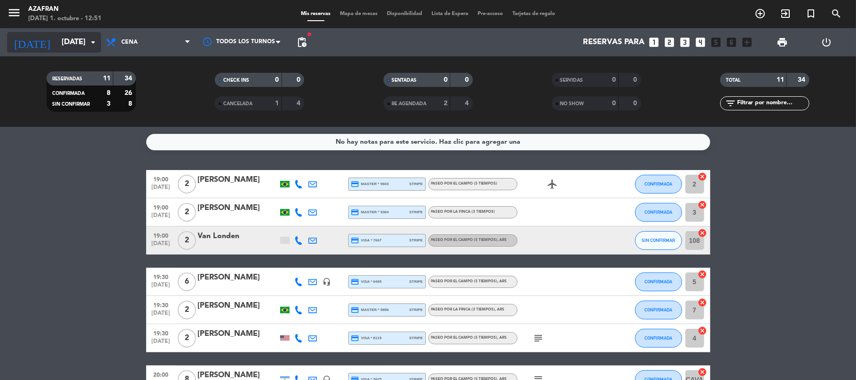
click at [71, 49] on input "[DATE]" at bounding box center [108, 42] width 102 height 18
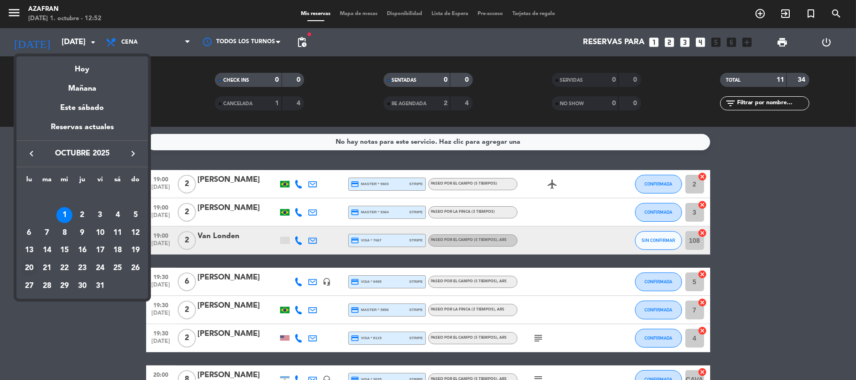
click at [31, 271] on div "20" at bounding box center [29, 268] width 16 height 16
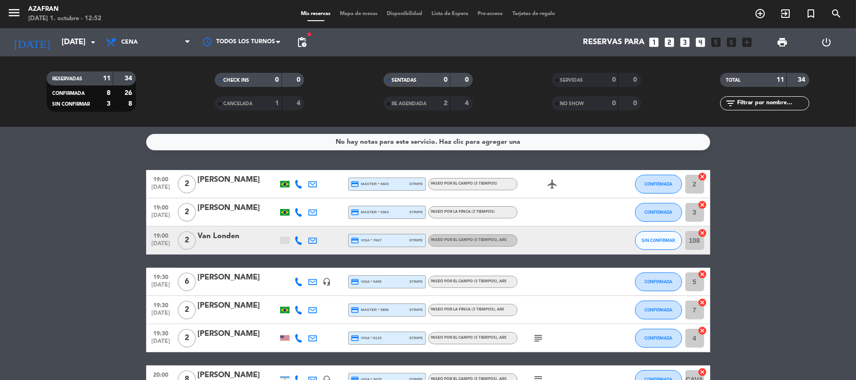
type input "[DATE]"
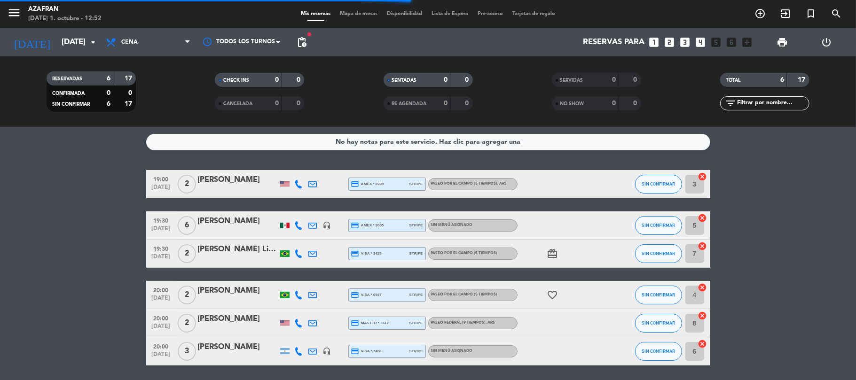
click at [68, 322] on bookings-row "19:00 [DATE] 2 [PERSON_NAME] credit_card amex * 2009 stripe Paseo por el campo …" at bounding box center [428, 268] width 856 height 196
click at [81, 272] on bookings-row "19:00 [DATE] 2 [PERSON_NAME] credit_card amex * 2009 stripe Paseo por el campo …" at bounding box center [428, 268] width 856 height 196
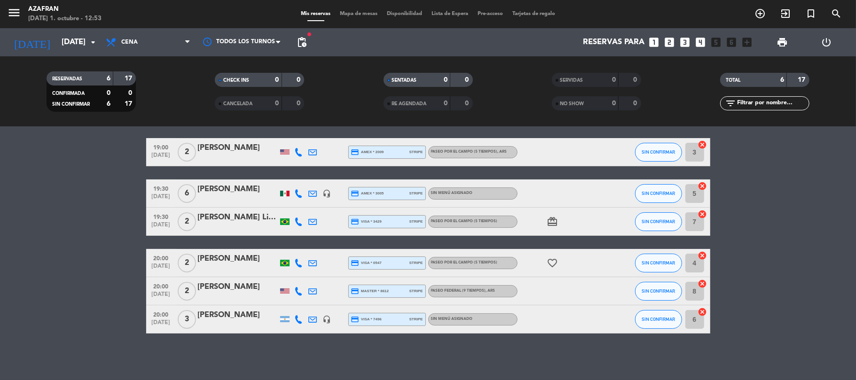
scroll to position [7, 0]
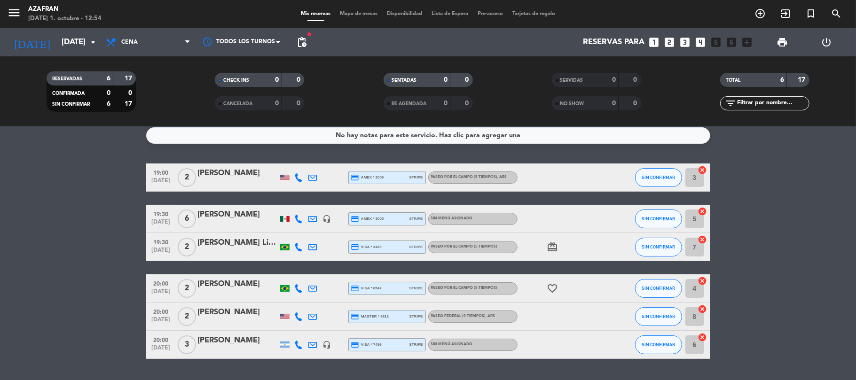
click at [222, 224] on div at bounding box center [238, 225] width 80 height 8
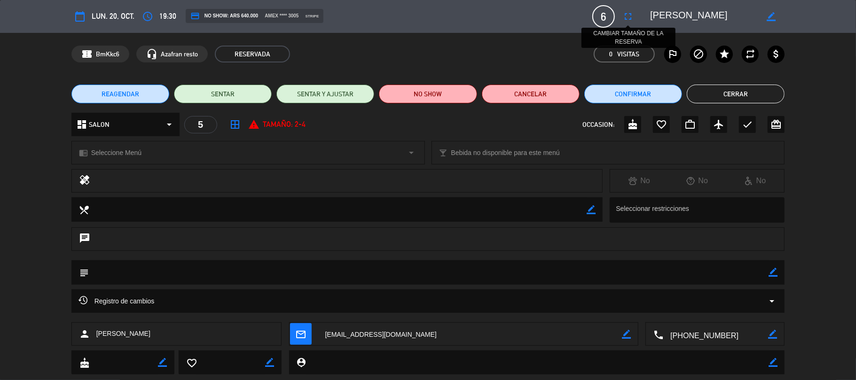
click at [632, 19] on icon "fullscreen" at bounding box center [627, 16] width 11 height 11
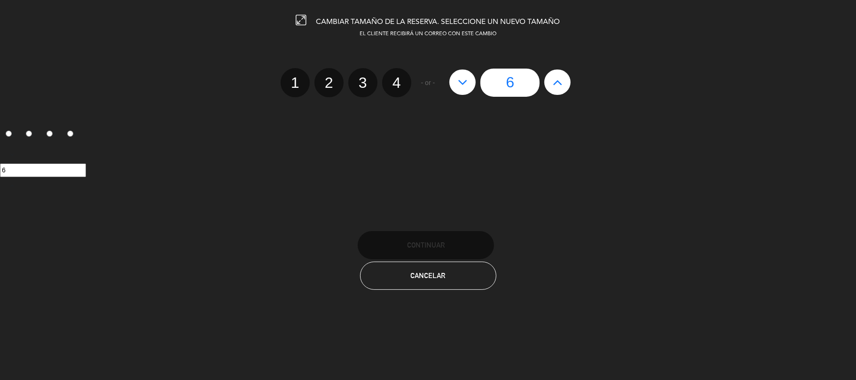
click at [553, 87] on icon at bounding box center [558, 82] width 10 height 15
type input "7"
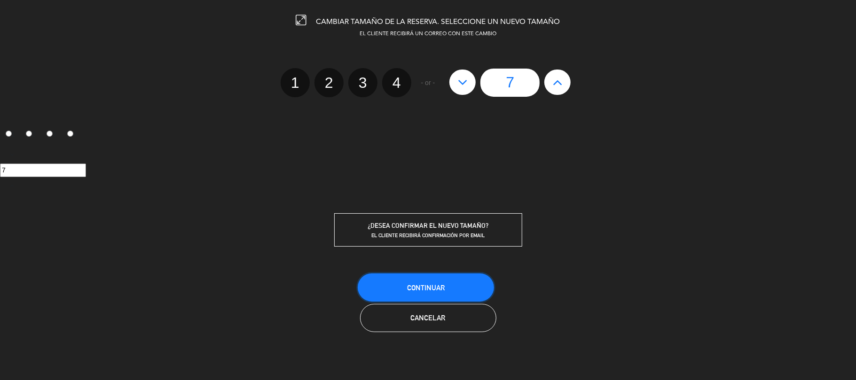
click at [458, 283] on button "Continuar" at bounding box center [426, 288] width 136 height 28
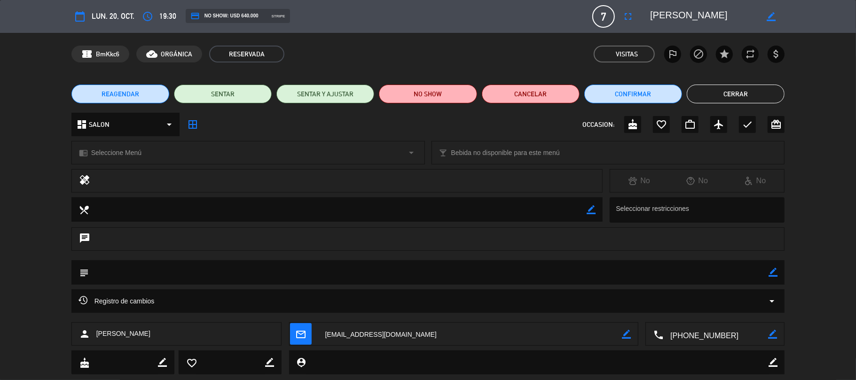
click at [710, 102] on button "Cerrar" at bounding box center [736, 94] width 98 height 19
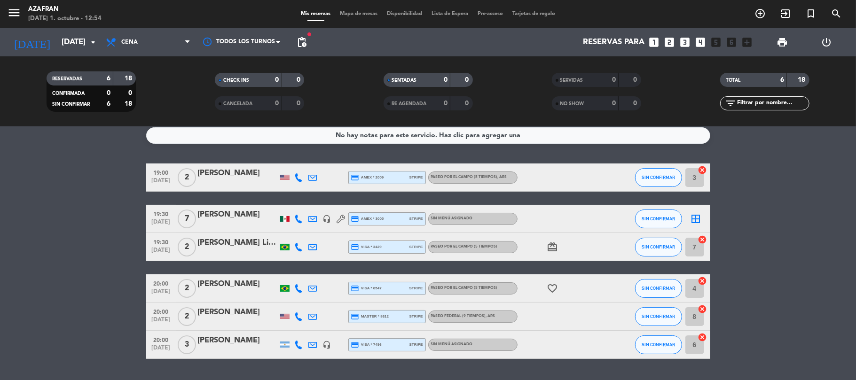
click at [53, 251] on bookings-row "19:00 [DATE] 2 [PERSON_NAME] credit_card amex * 2009 stripe Paseo por el campo …" at bounding box center [428, 262] width 856 height 196
click at [700, 219] on icon "border_all" at bounding box center [696, 218] width 11 height 11
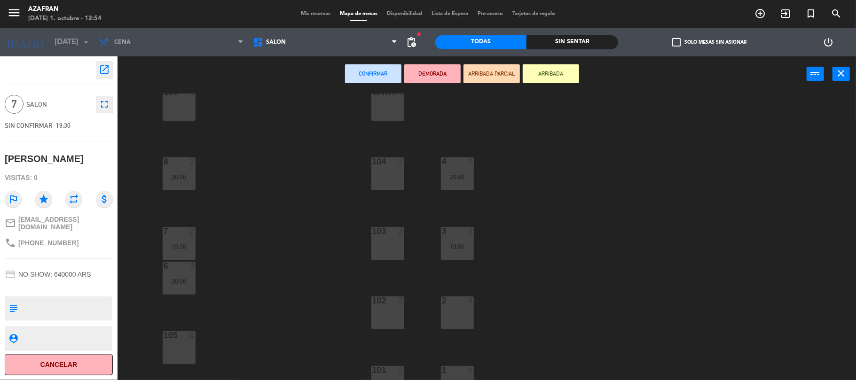
click at [294, 205] on div "108 4 CAVA 8 4 2 20:00 8 2 20:00 104 2 7 2 19:30 103 2 3 2 19:00 6 3 20:00 102 …" at bounding box center [491, 238] width 730 height 289
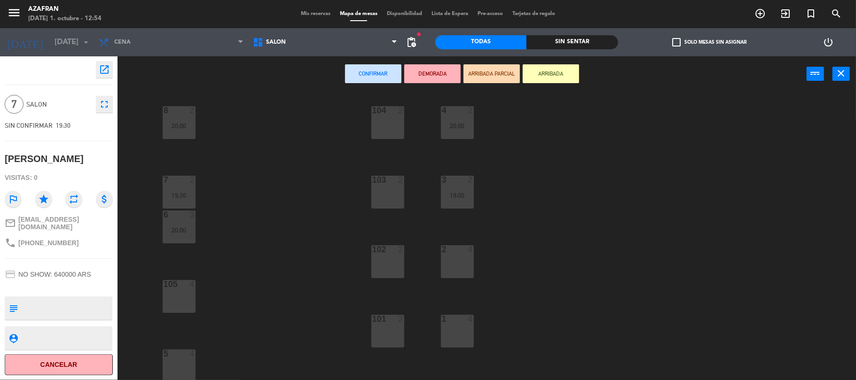
click at [177, 362] on div "5 4" at bounding box center [179, 366] width 33 height 33
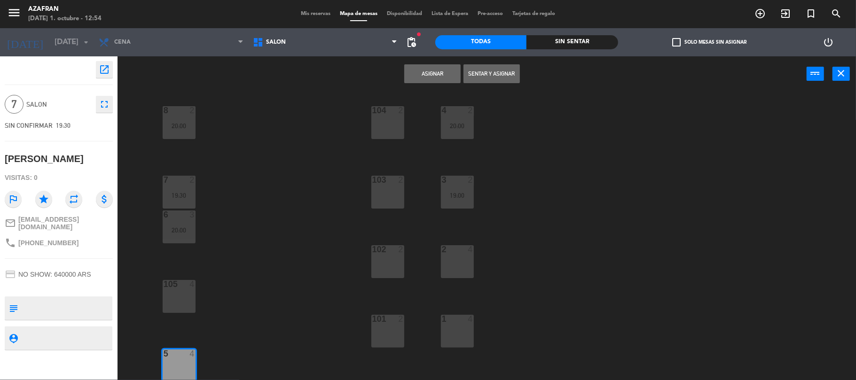
click at [433, 74] on button "Asignar" at bounding box center [432, 73] width 56 height 19
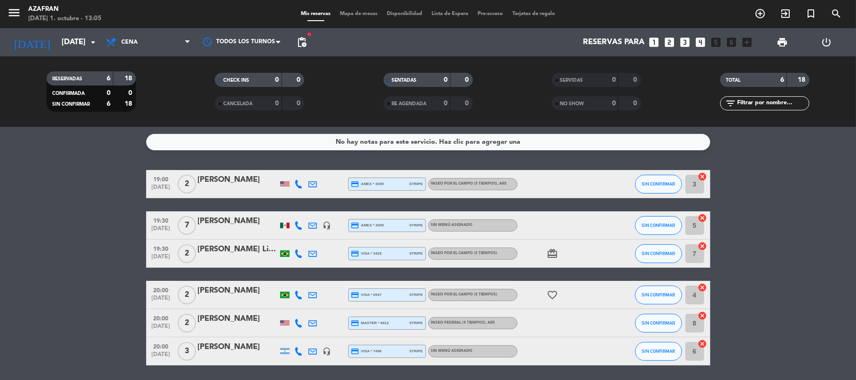
click at [100, 267] on bookings-row "19:00 [DATE] 2 [PERSON_NAME] credit_card amex * 2009 stripe Paseo por el campo …" at bounding box center [428, 268] width 856 height 196
click at [61, 44] on input "[DATE]" at bounding box center [108, 42] width 102 height 18
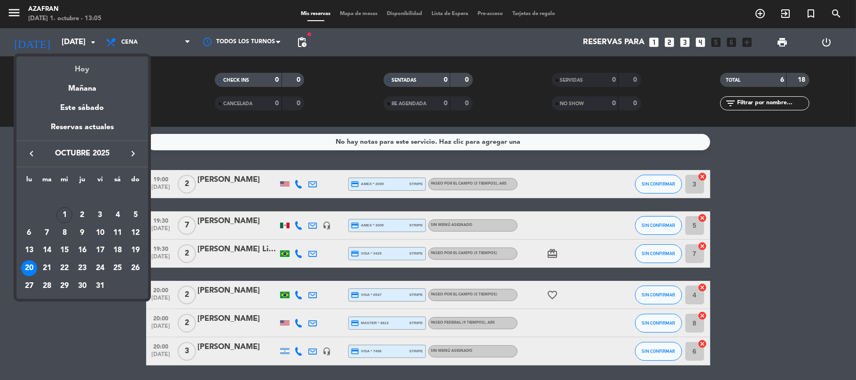
click at [74, 65] on div "Hoy" at bounding box center [82, 65] width 132 height 19
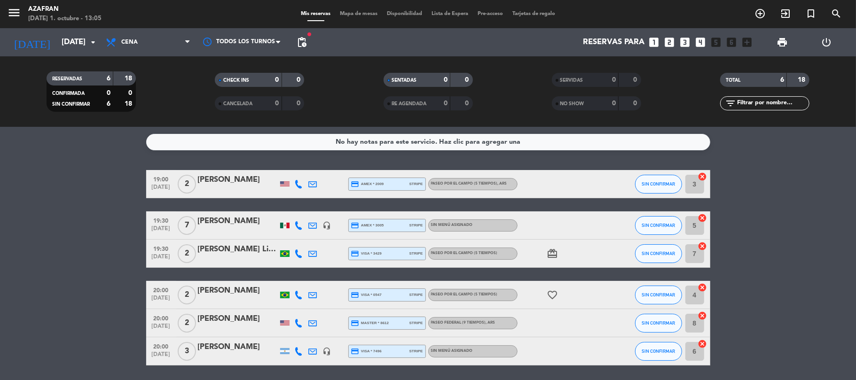
type input "[DATE]"
click at [76, 187] on bookings-row "19:00 [DATE] 2 [PERSON_NAME] credit_card amex * 2009 stripe Paseo por el campo …" at bounding box center [428, 268] width 856 height 196
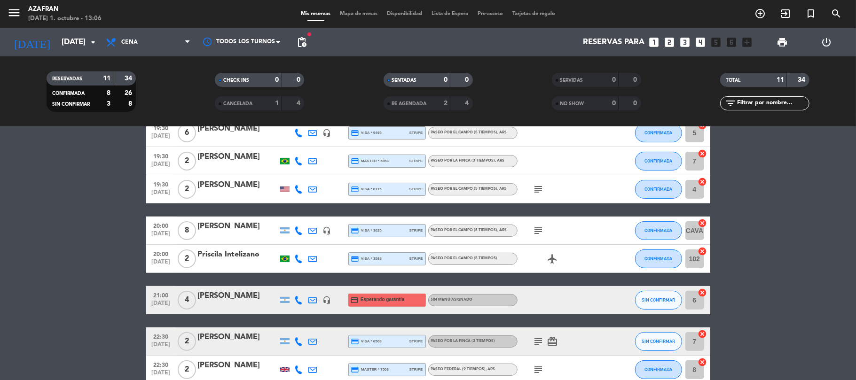
scroll to position [124, 0]
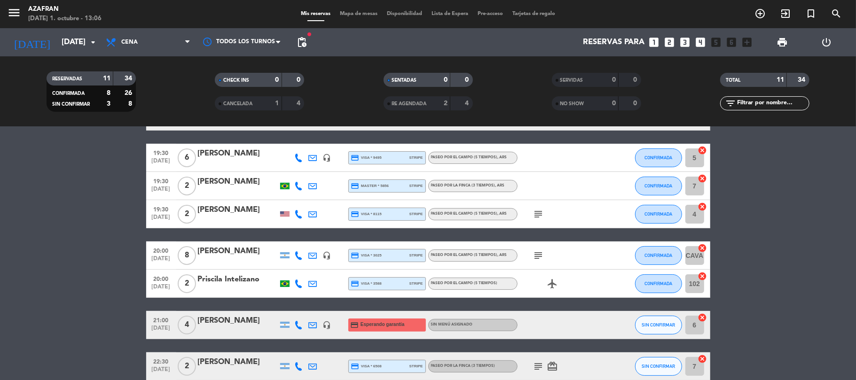
click at [231, 252] on div "[PERSON_NAME]" at bounding box center [238, 251] width 80 height 12
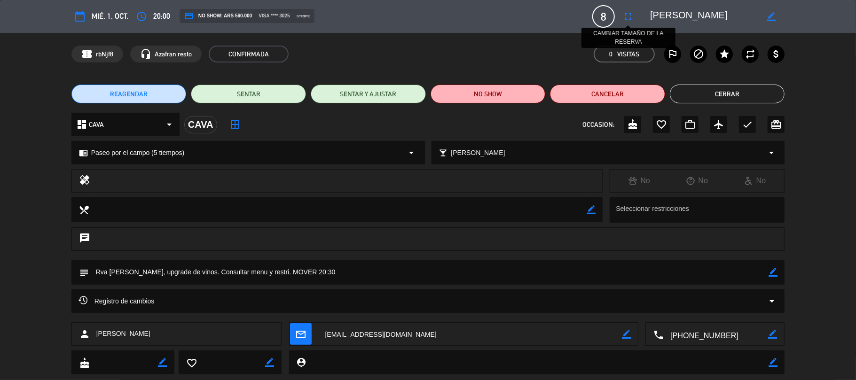
click at [627, 16] on icon "fullscreen" at bounding box center [627, 16] width 11 height 11
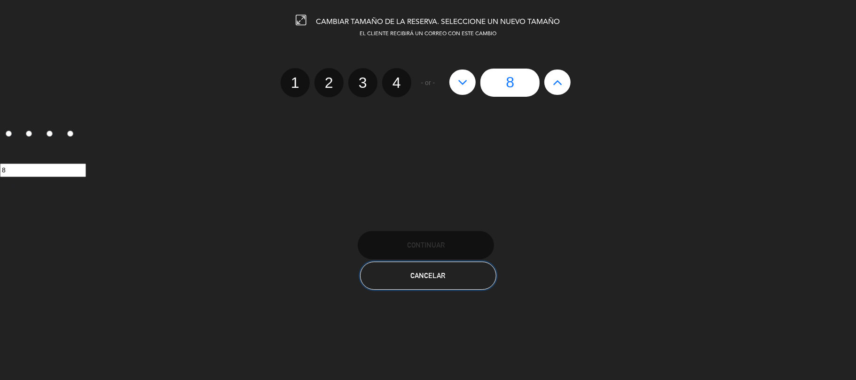
click at [465, 271] on button "Cancelar" at bounding box center [428, 276] width 136 height 28
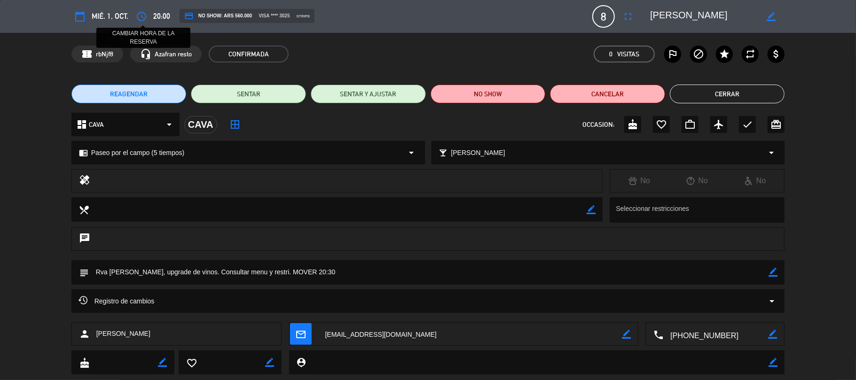
click at [143, 23] on button "access_time" at bounding box center [141, 16] width 17 height 17
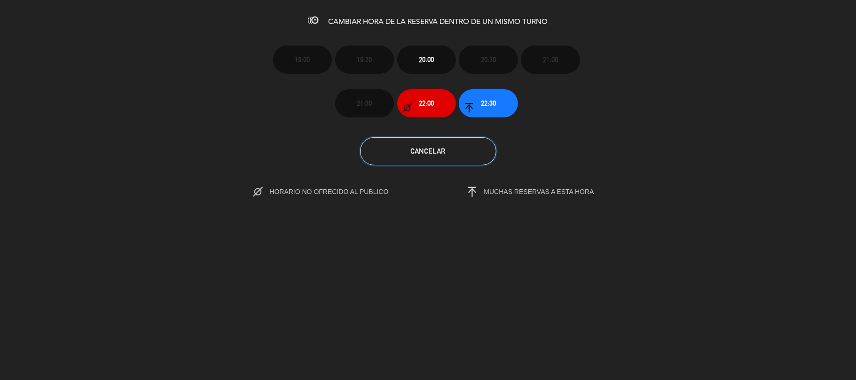
click at [450, 139] on button "Cancelar" at bounding box center [428, 151] width 136 height 28
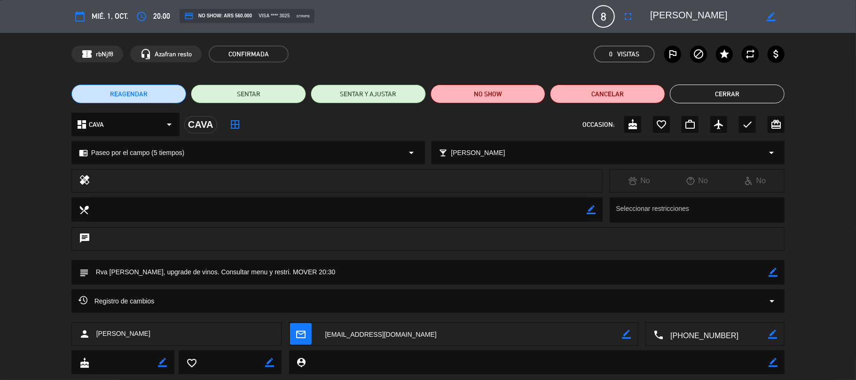
click at [162, 94] on button "REAGENDAR" at bounding box center [128, 94] width 115 height 19
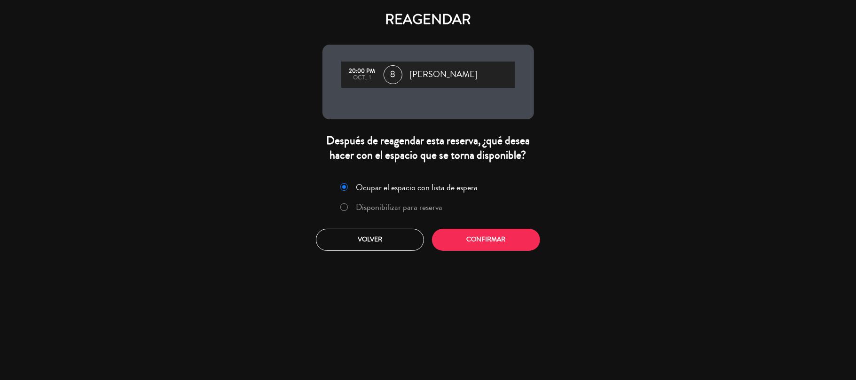
click at [426, 203] on label "Disponibilizar para reserva" at bounding box center [399, 207] width 87 height 8
click at [480, 241] on button "Confirmar" at bounding box center [486, 240] width 108 height 22
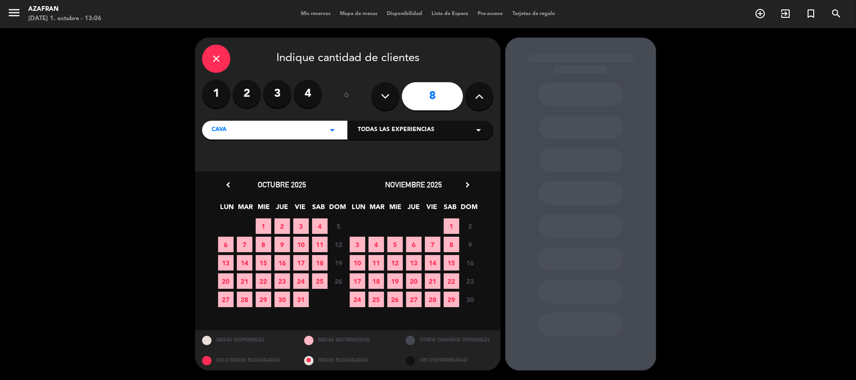
click at [265, 224] on span "1" at bounding box center [264, 227] width 16 height 16
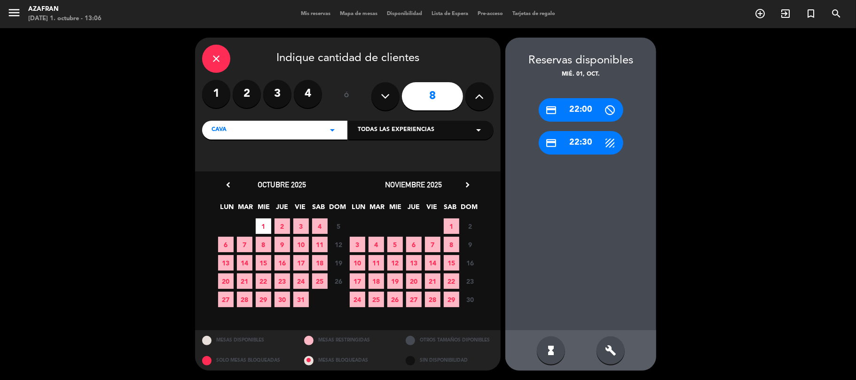
click at [558, 348] on div "hourglass_full" at bounding box center [551, 351] width 28 height 28
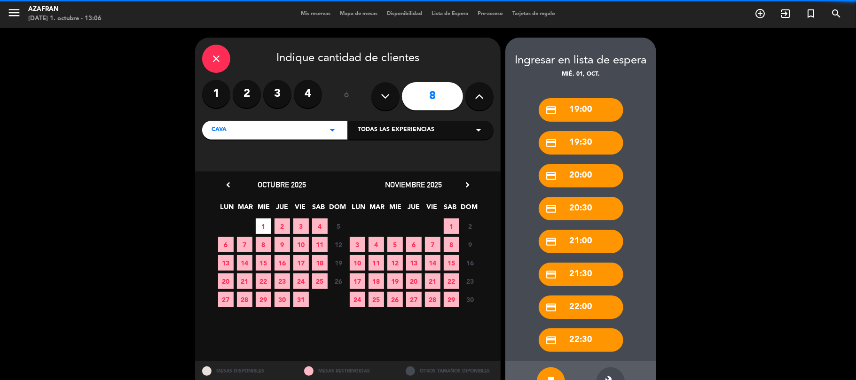
click at [555, 354] on div "credit_card 19:00 credit_card 19:30 credit_card 20:00 credit_card 20:30 credit_…" at bounding box center [580, 220] width 151 height 282
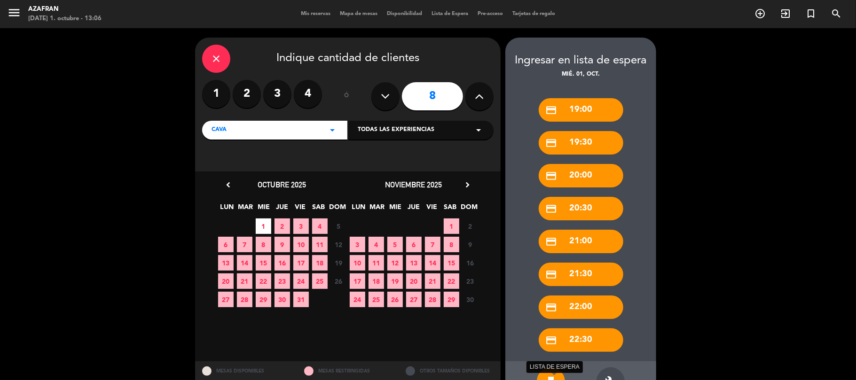
click at [554, 379] on icon "hourglass_full" at bounding box center [550, 381] width 11 height 11
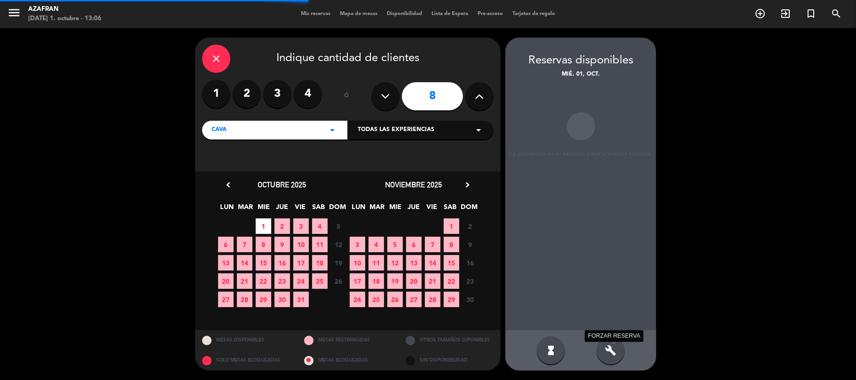
click at [608, 355] on icon "build" at bounding box center [610, 350] width 11 height 11
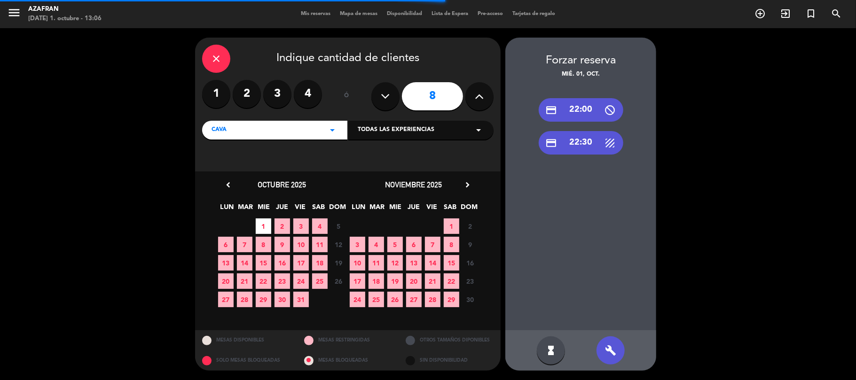
click at [608, 355] on icon "build" at bounding box center [610, 350] width 11 height 11
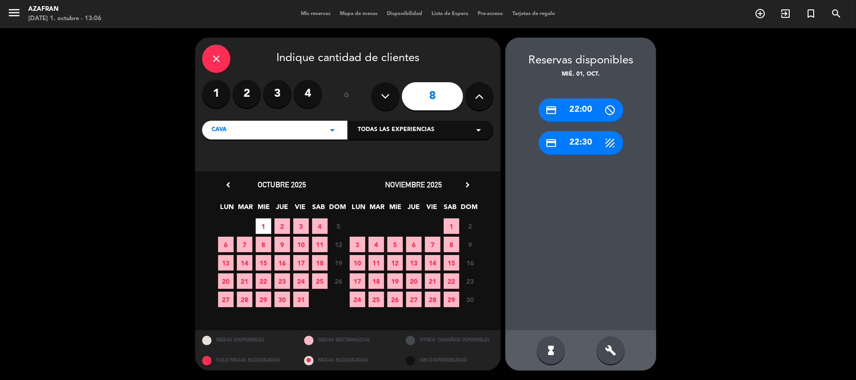
click at [617, 353] on div "build" at bounding box center [611, 351] width 28 height 28
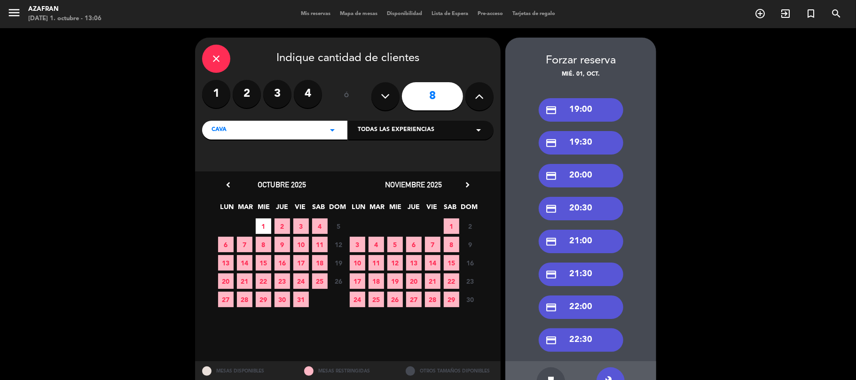
click at [570, 210] on div "credit_card 20:30" at bounding box center [581, 209] width 85 height 24
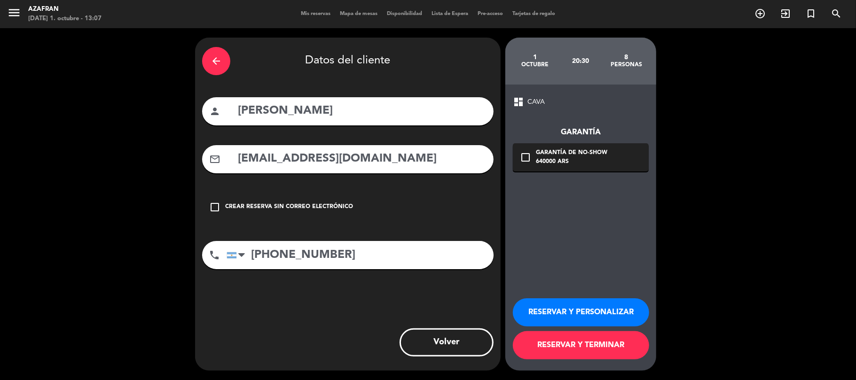
click at [555, 340] on button "RESERVAR Y TERMINAR" at bounding box center [581, 345] width 136 height 28
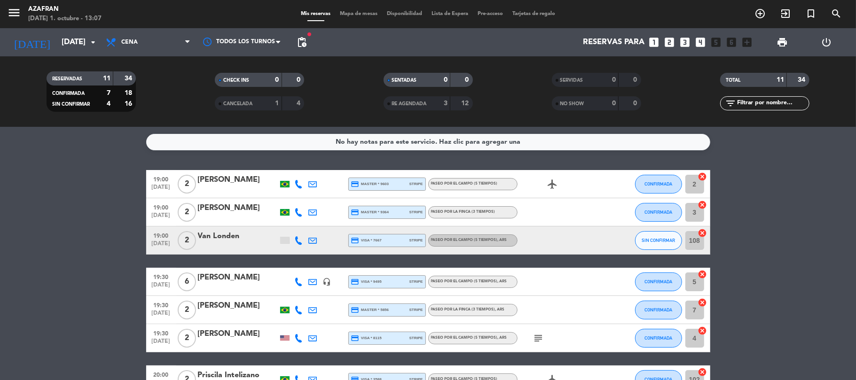
click at [82, 162] on div "No hay notas para este servicio. Haz clic para agregar una 19:00 [DATE] 2 [PERS…" at bounding box center [428, 253] width 856 height 253
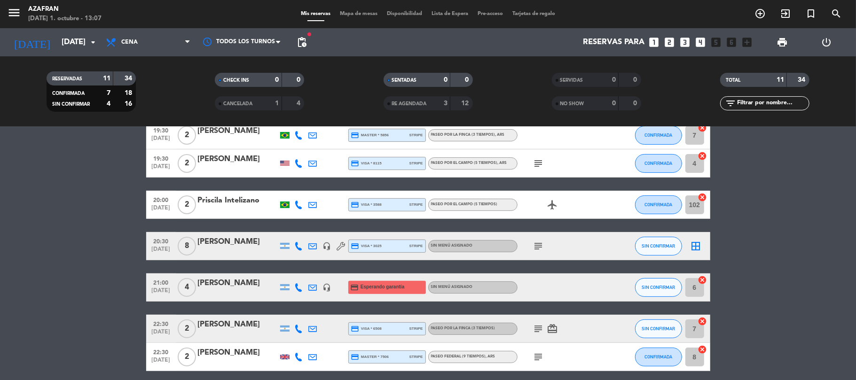
scroll to position [175, 0]
click at [699, 245] on icon "border_all" at bounding box center [696, 245] width 11 height 11
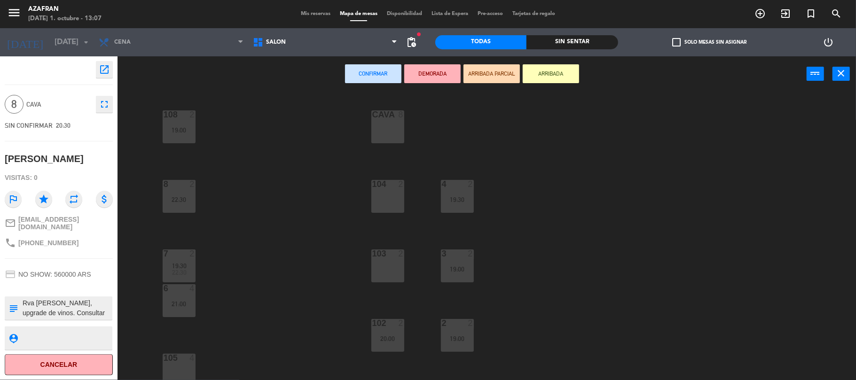
click at [371, 111] on div "CAVA" at bounding box center [372, 114] width 16 height 8
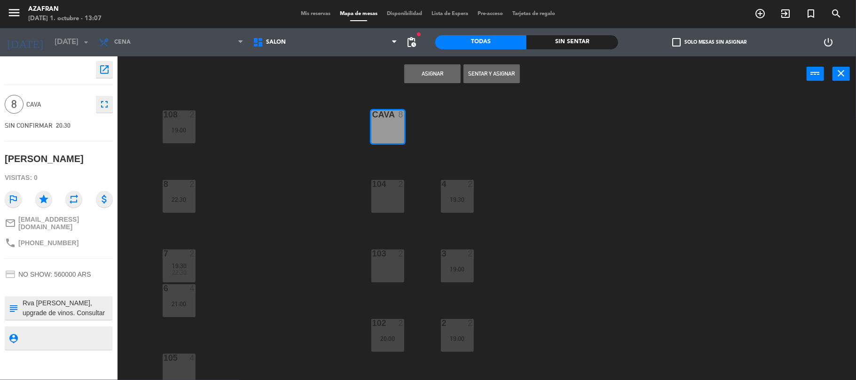
click at [424, 79] on button "Asignar" at bounding box center [432, 73] width 56 height 19
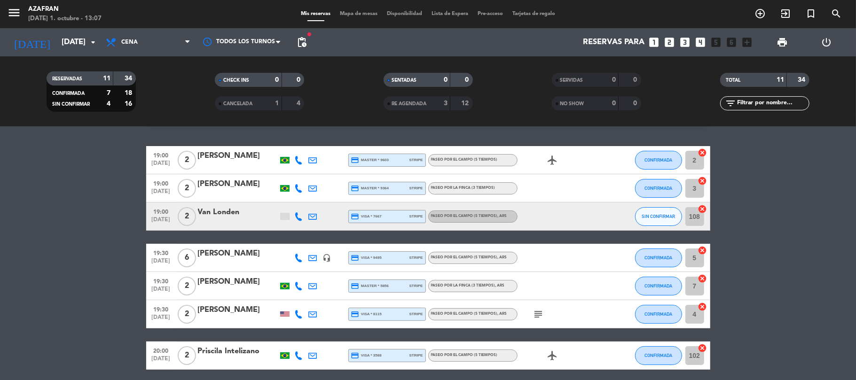
click at [55, 227] on bookings-row "19:00 [DATE] 2 [PERSON_NAME] credit_card master * 9603 stripe Paseo por el camp…" at bounding box center [428, 334] width 856 height 376
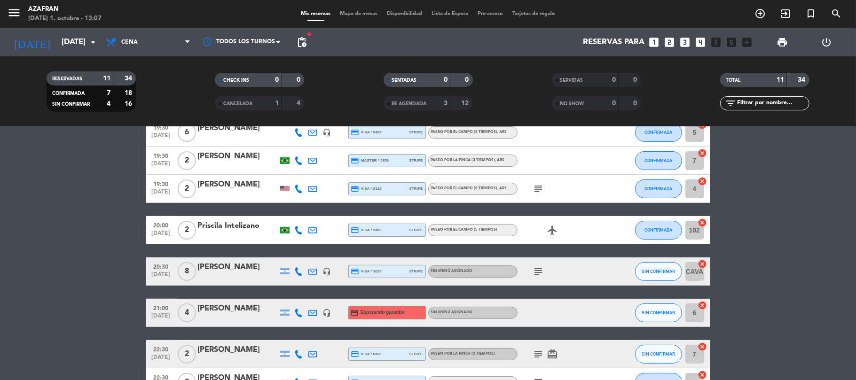
scroll to position [150, 0]
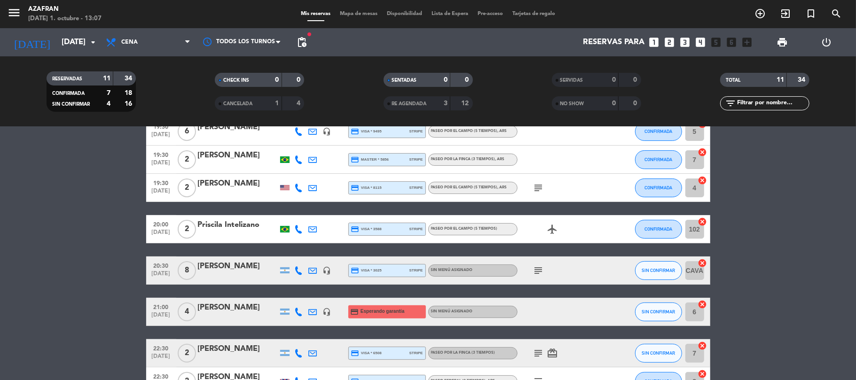
click at [260, 275] on div at bounding box center [238, 277] width 80 height 8
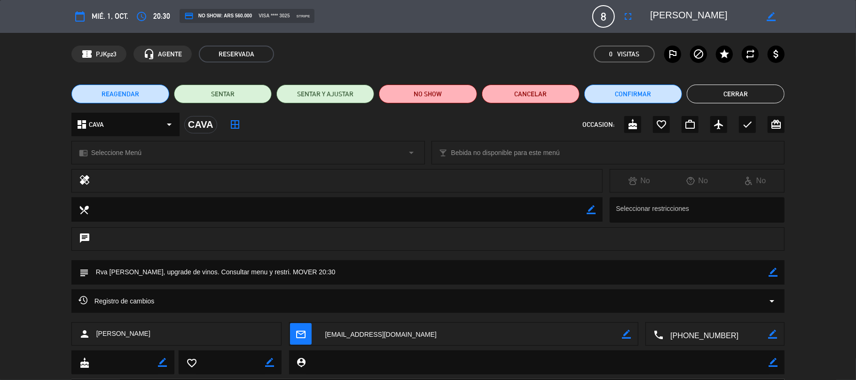
click at [147, 162] on div "chrome_reader_mode Seleccione Menú arrow_drop_down" at bounding box center [248, 153] width 353 height 23
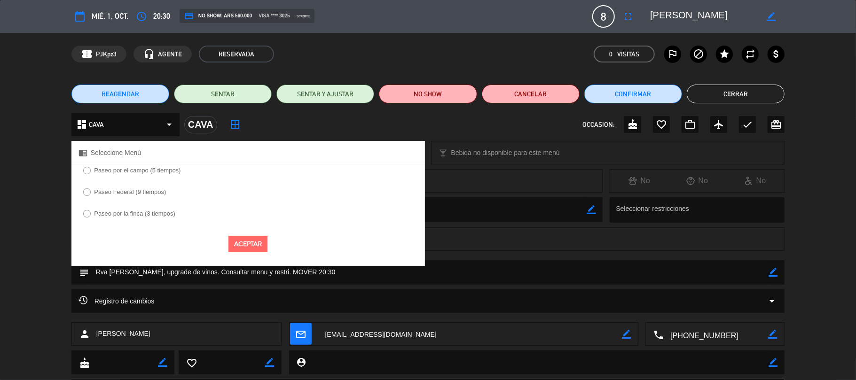
click at [142, 173] on label "Paseo por el campo (5 tiempos)" at bounding box center [137, 170] width 87 height 6
select select
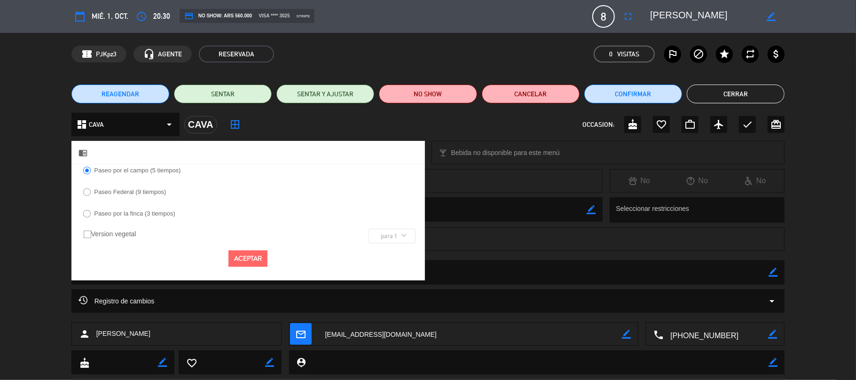
click at [236, 256] on button "Aceptar" at bounding box center [247, 259] width 39 height 16
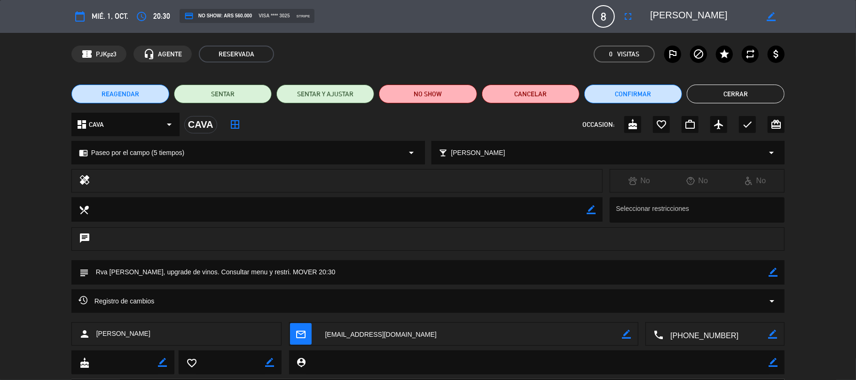
click at [770, 275] on icon "border_color" at bounding box center [773, 272] width 9 height 9
drag, startPoint x: 267, startPoint y: 271, endPoint x: 197, endPoint y: 273, distance: 70.1
click at [197, 273] on textarea at bounding box center [429, 272] width 680 height 24
type textarea "Rva [PERSON_NAME], upgrade de vinos. MOVER 20:30"
click at [772, 271] on icon at bounding box center [773, 272] width 9 height 9
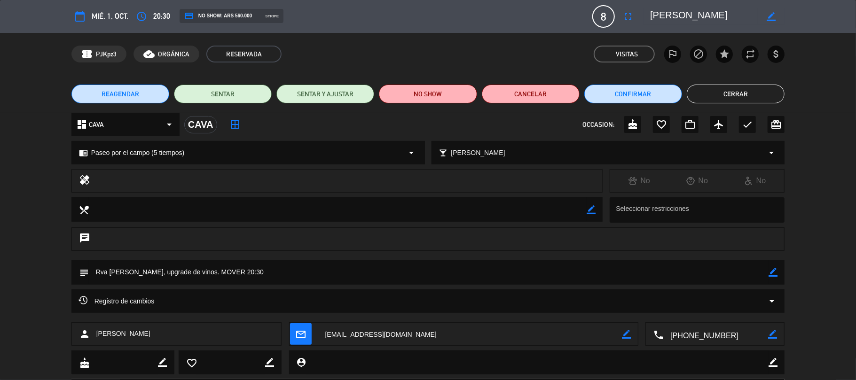
click at [722, 94] on button "Cerrar" at bounding box center [736, 94] width 98 height 19
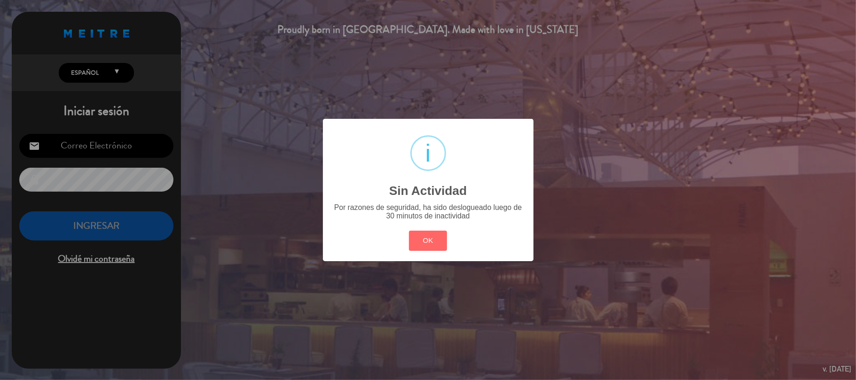
type input "[EMAIL_ADDRESS][DOMAIN_NAME]"
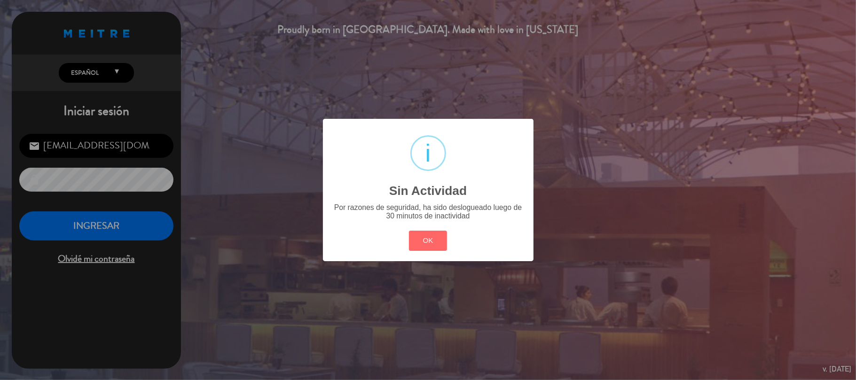
click at [439, 252] on div "OK Cancel" at bounding box center [428, 240] width 42 height 24
click at [439, 249] on button "OK" at bounding box center [428, 241] width 38 height 20
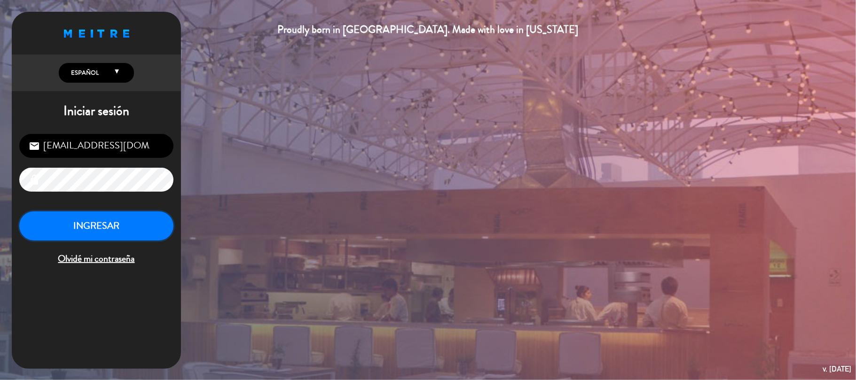
click at [142, 220] on button "INGRESAR" at bounding box center [96, 227] width 154 height 30
